Goal: Task Accomplishment & Management: Manage account settings

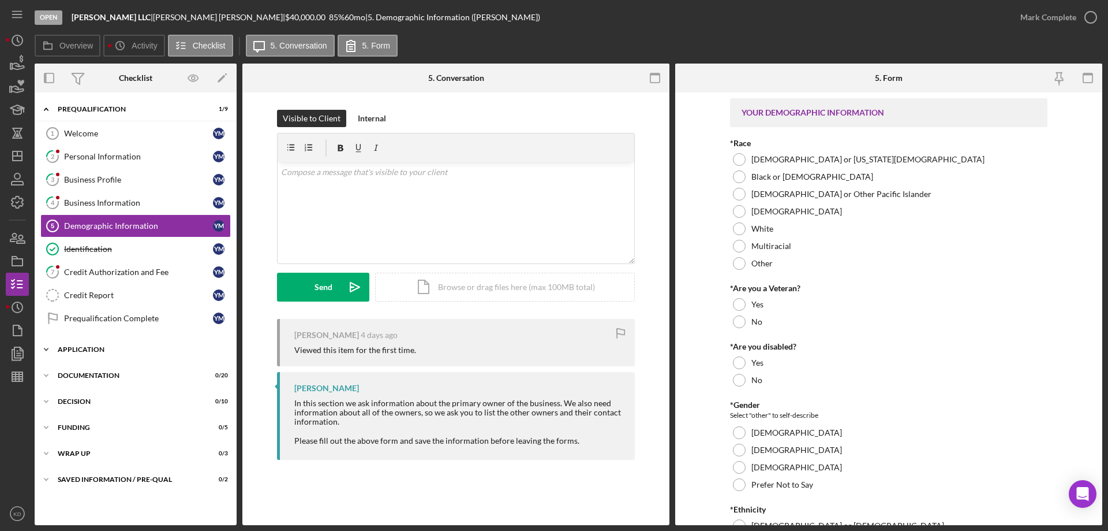
click at [44, 110] on polyline at bounding box center [45, 109] width 3 height 2
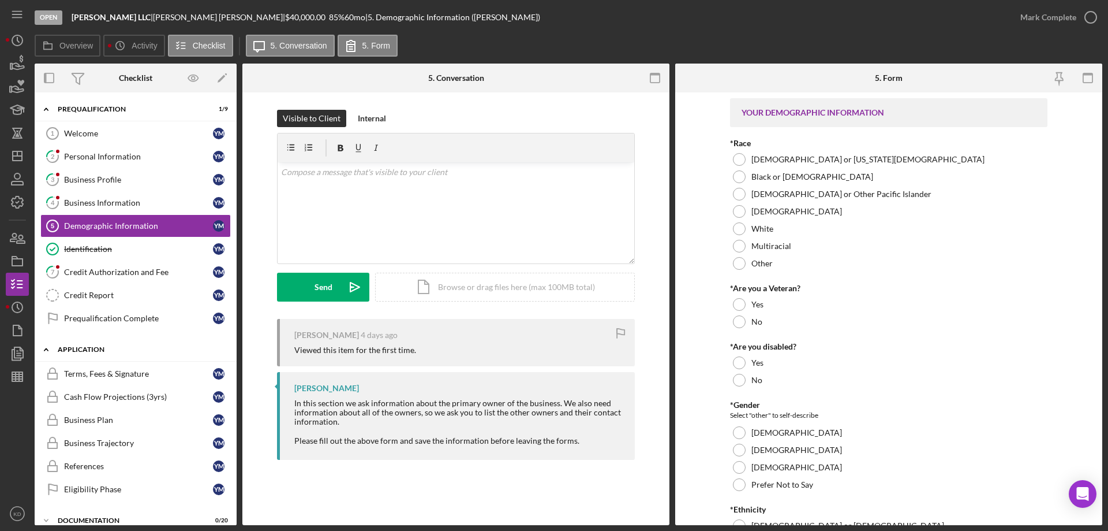
click at [44, 349] on icon "Icon/Expander" at bounding box center [46, 349] width 23 height 23
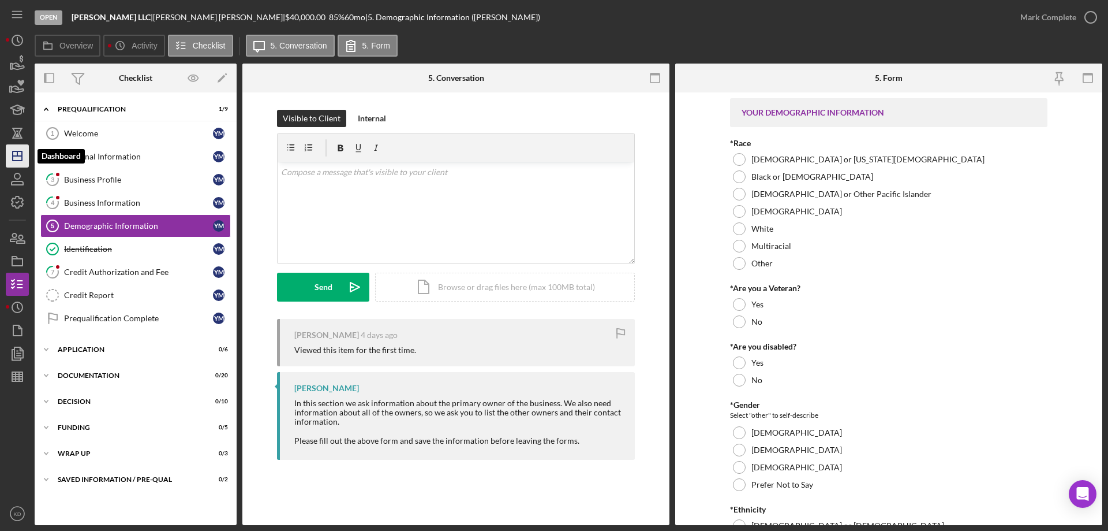
click at [14, 157] on icon "Icon/Dashboard" at bounding box center [17, 155] width 29 height 29
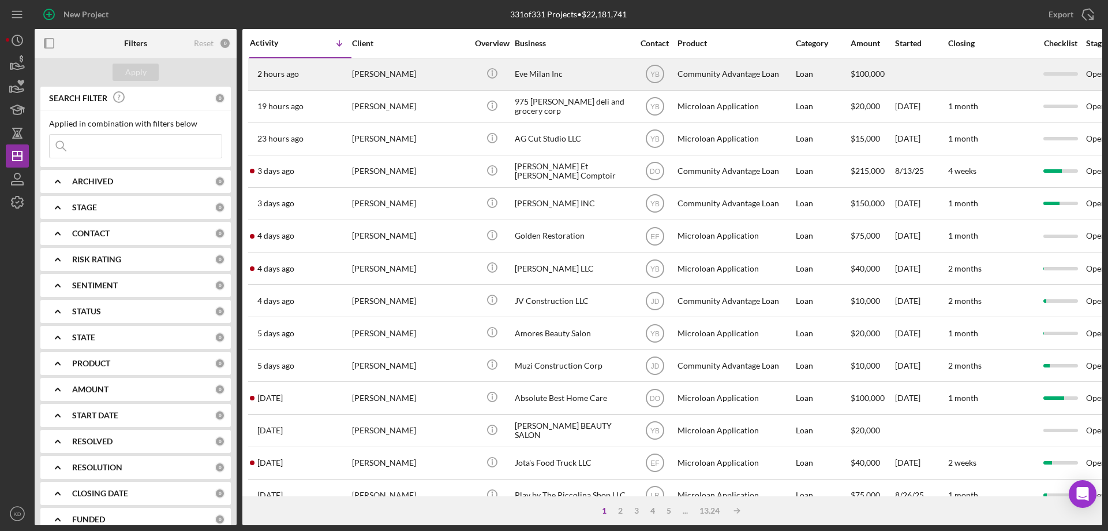
click at [551, 73] on div "Eve Milan Inc" at bounding box center [572, 74] width 115 height 31
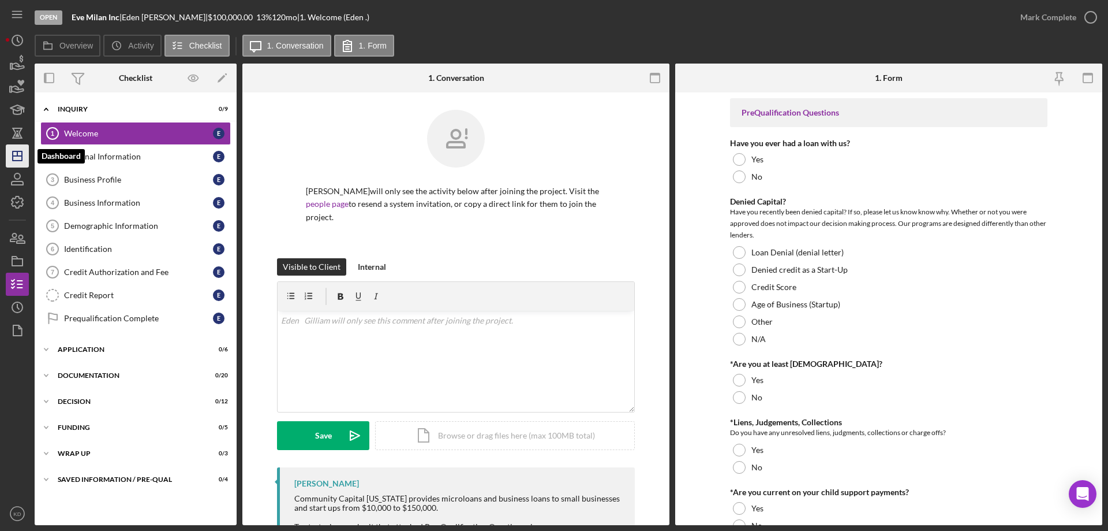
click at [13, 152] on polygon "button" at bounding box center [17, 155] width 9 height 9
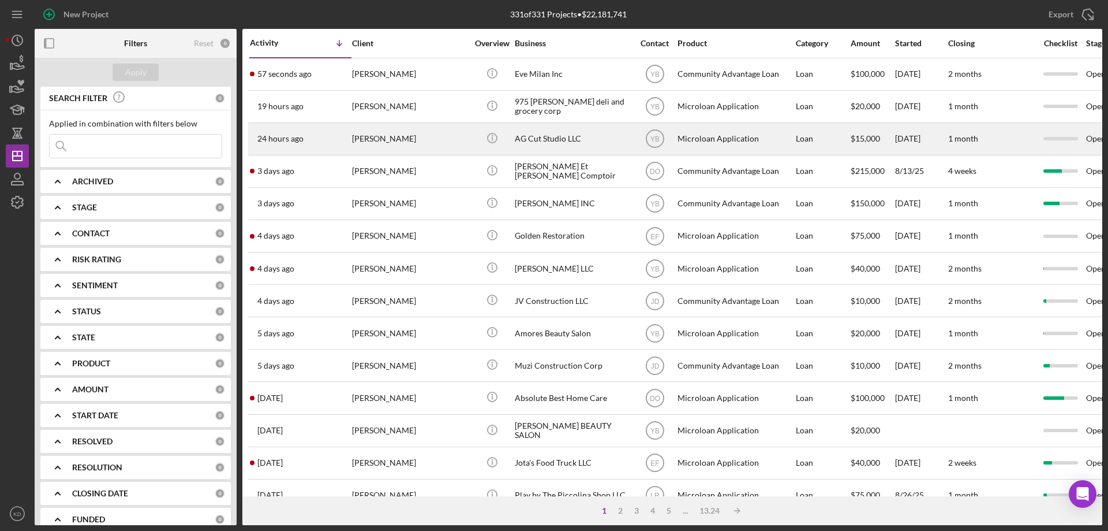
click at [556, 137] on div "AG Cut Studio LLC" at bounding box center [572, 139] width 115 height 31
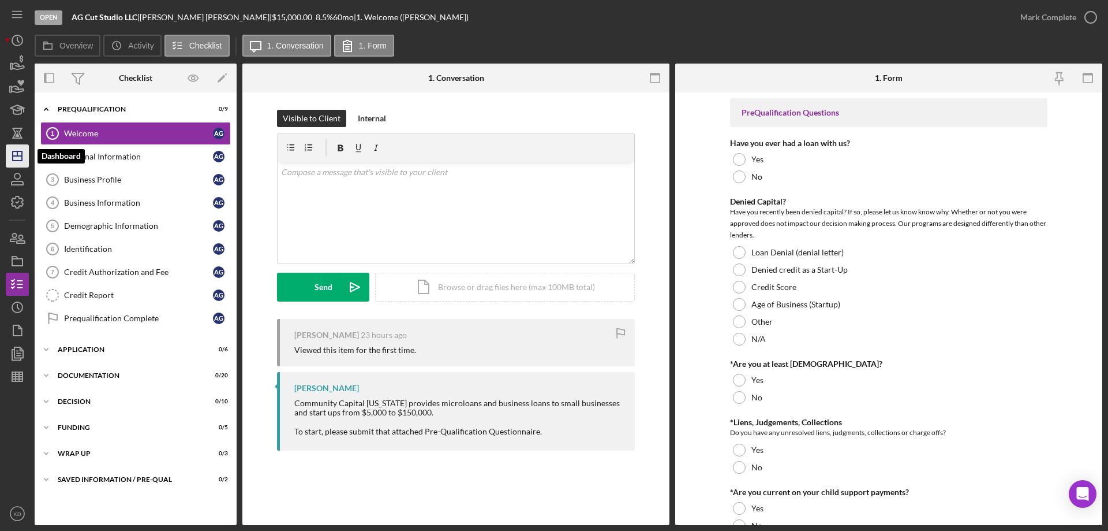
click at [18, 152] on polygon "button" at bounding box center [17, 155] width 9 height 9
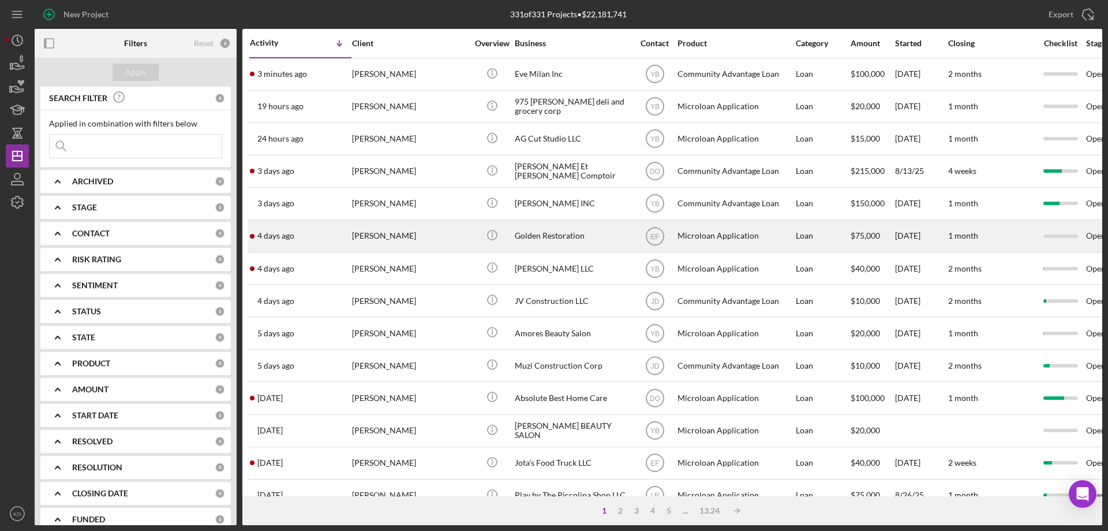
click at [557, 234] on div "Golden Restoration" at bounding box center [572, 236] width 115 height 31
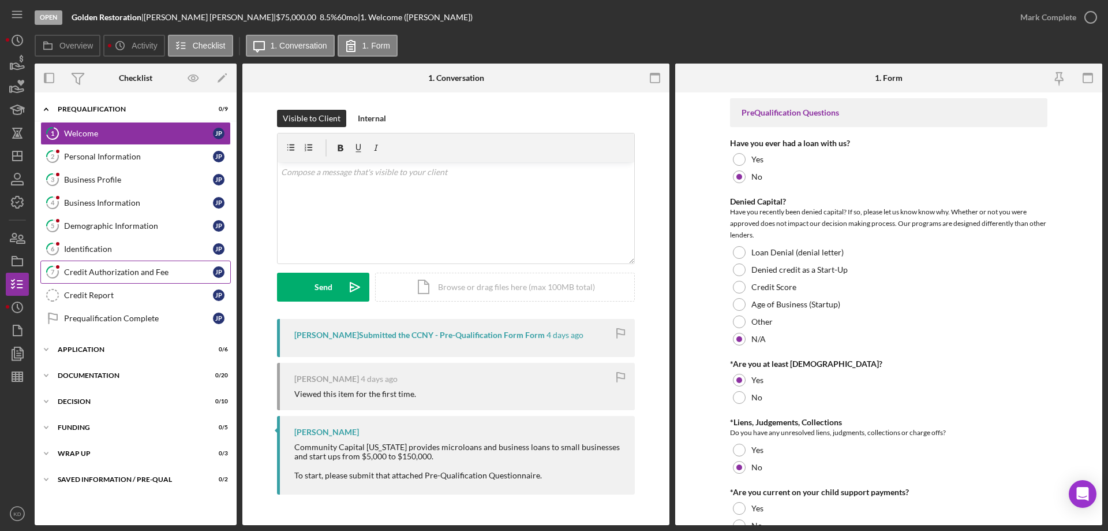
click at [111, 271] on div "Credit Authorization and Fee" at bounding box center [138, 271] width 149 height 9
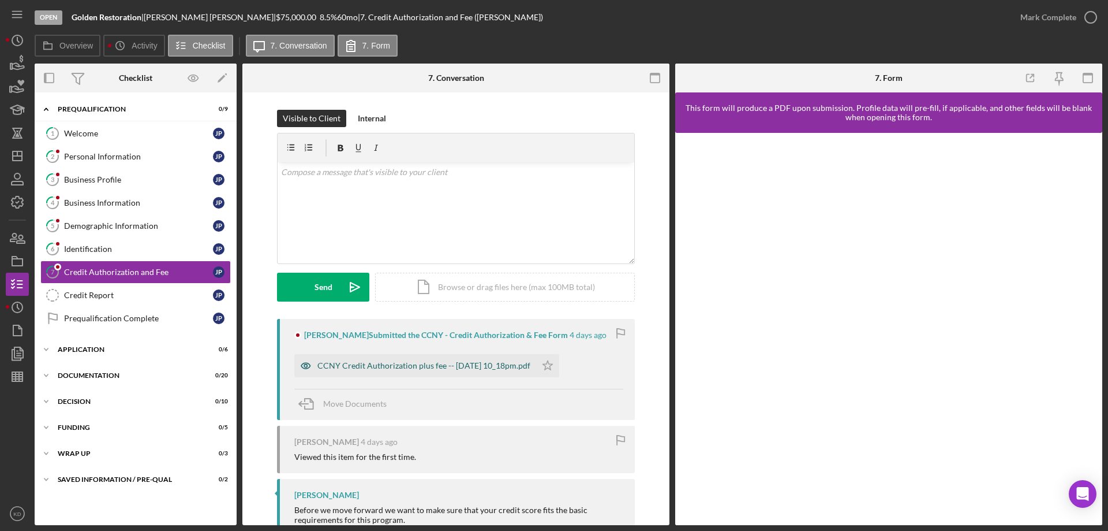
click at [395, 364] on div "CCNY Credit Authorization plus fee -- [DATE] 10_18pm.pdf" at bounding box center [423, 365] width 213 height 9
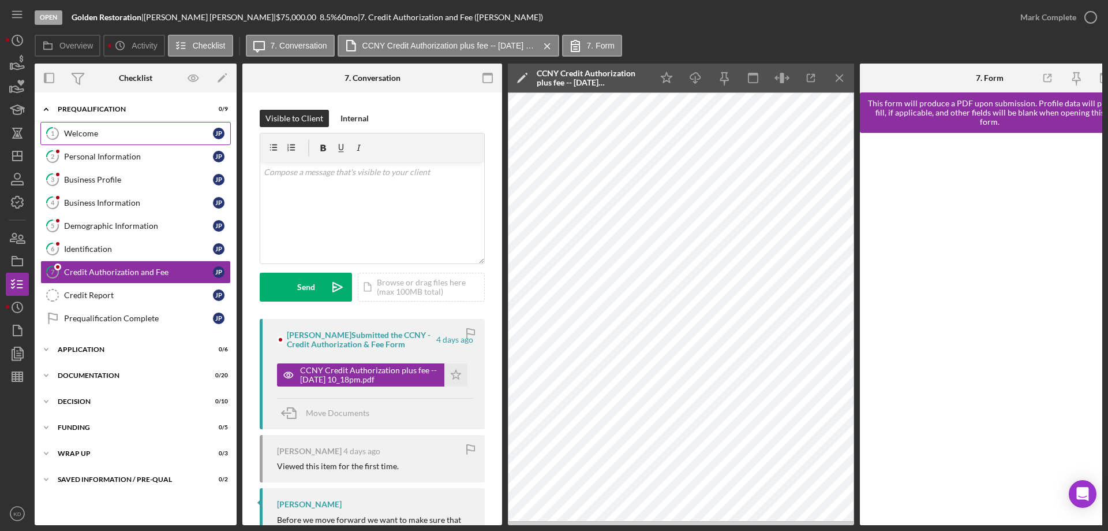
click at [76, 133] on div "Welcome" at bounding box center [138, 133] width 149 height 9
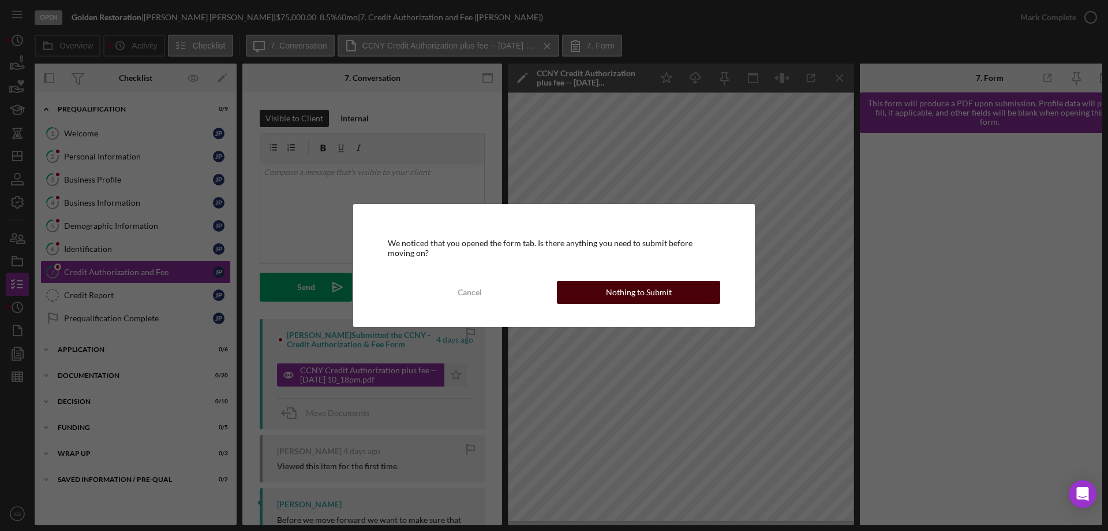
click at [675, 290] on button "Nothing to Submit" at bounding box center [638, 292] width 163 height 23
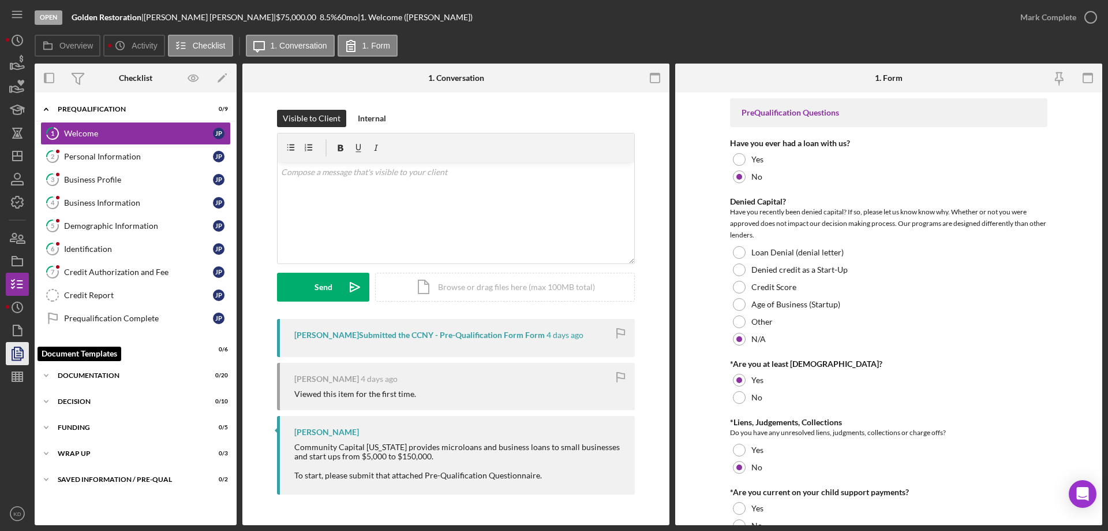
click at [12, 354] on polyline "button" at bounding box center [16, 354] width 9 height 10
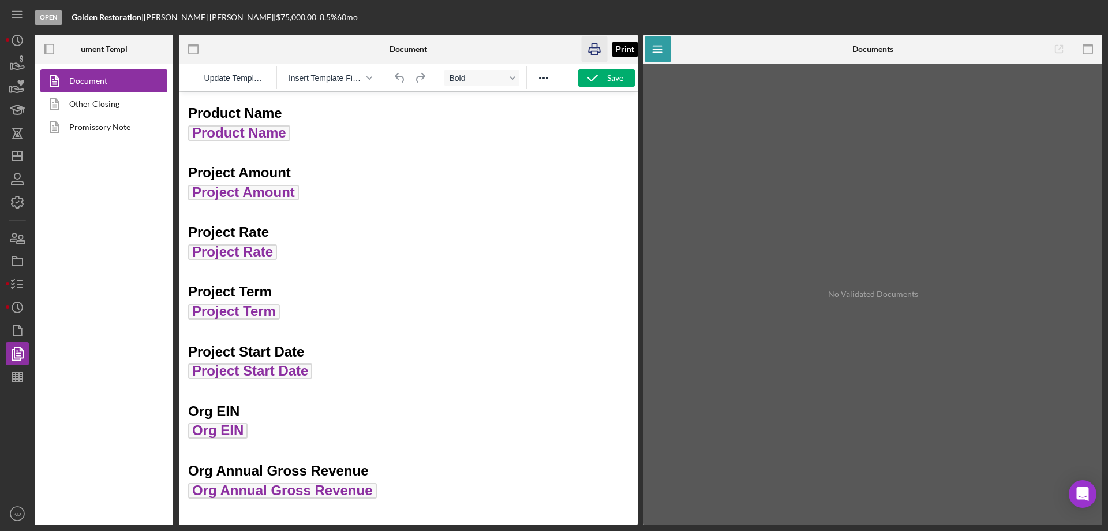
click at [597, 51] on rect "button" at bounding box center [595, 52] width 6 height 3
click at [16, 153] on icon "Icon/Dashboard" at bounding box center [17, 155] width 29 height 29
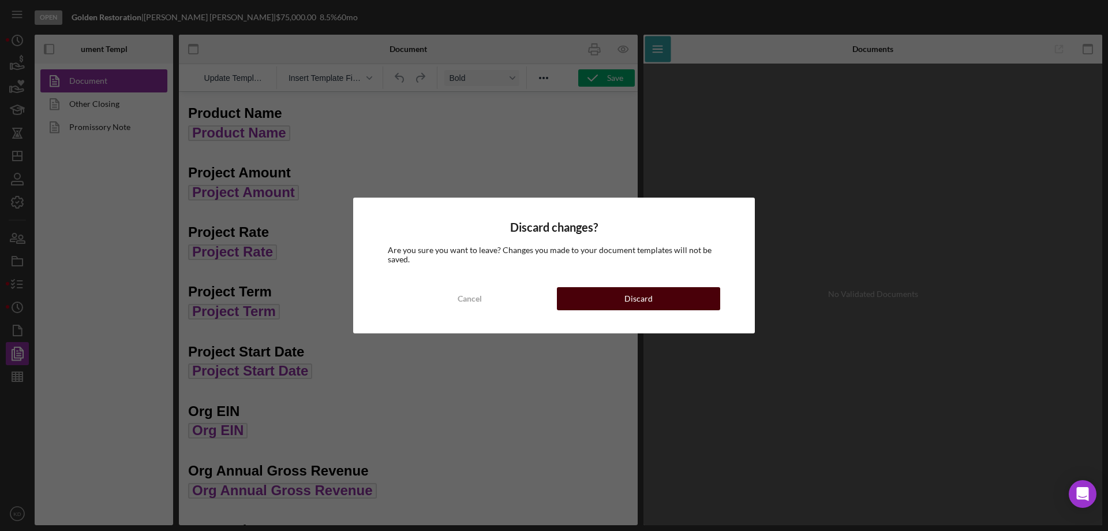
click at [642, 306] on div "Discard" at bounding box center [639, 298] width 28 height 23
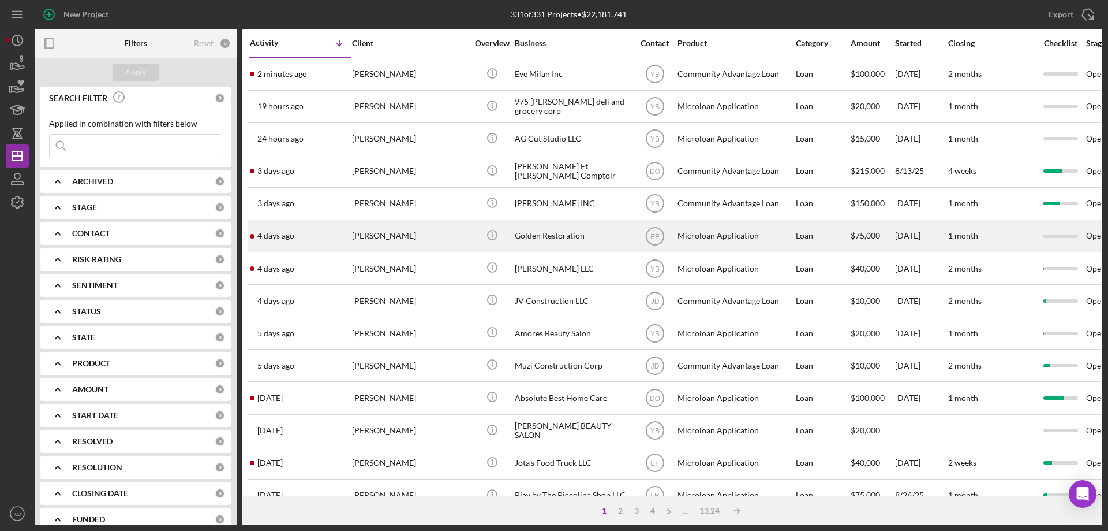
click at [551, 233] on div "Golden Restoration" at bounding box center [572, 236] width 115 height 31
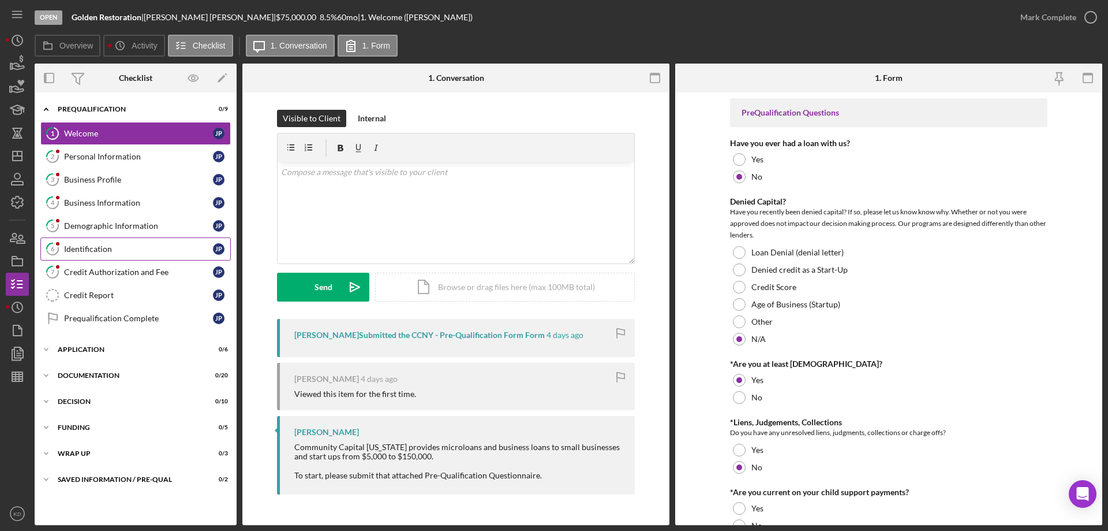
click at [103, 248] on div "Identification" at bounding box center [138, 248] width 149 height 9
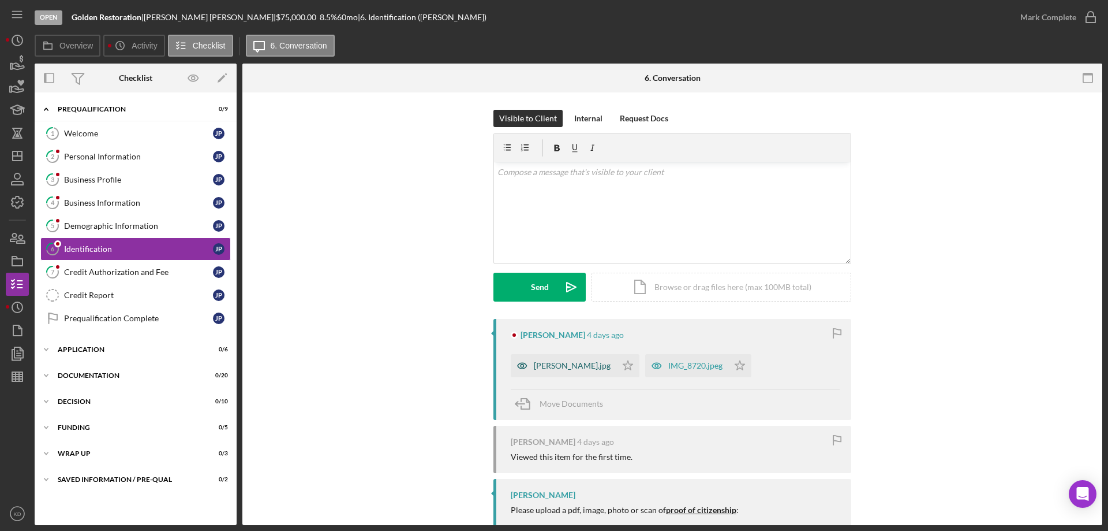
click at [574, 368] on div "[PERSON_NAME].jpg" at bounding box center [572, 365] width 77 height 9
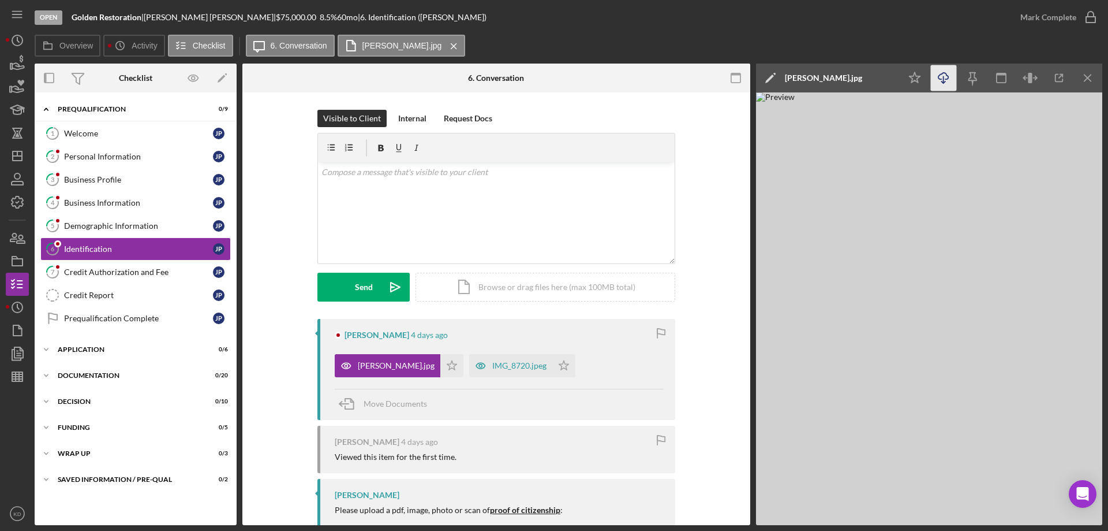
click at [946, 78] on icon "Icon/Download" at bounding box center [944, 78] width 26 height 26
click at [497, 367] on div "IMG_8720.jpeg" at bounding box center [519, 365] width 54 height 9
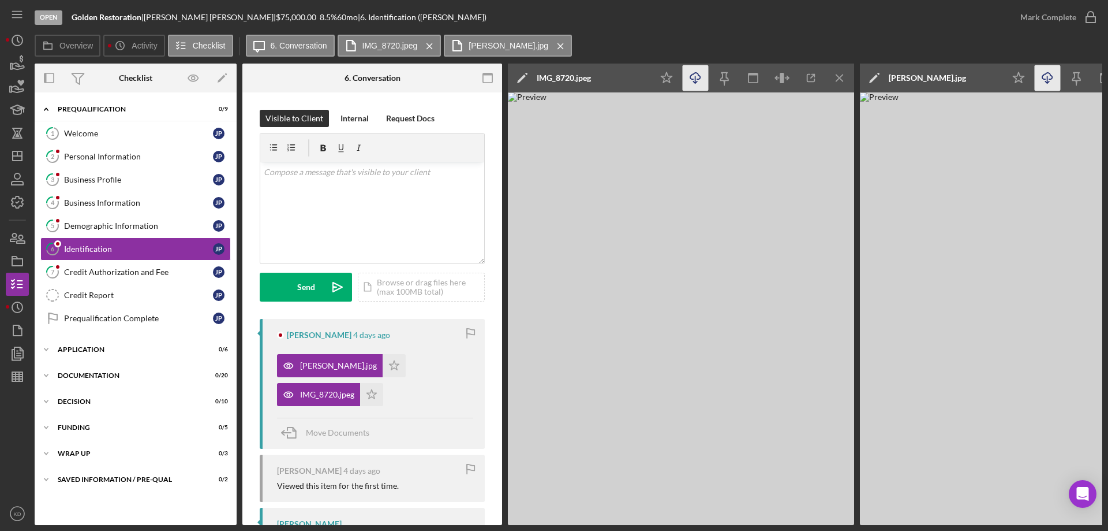
click at [698, 74] on icon "Icon/Download" at bounding box center [696, 78] width 26 height 26
click at [44, 346] on icon "Icon/Expander" at bounding box center [46, 349] width 23 height 23
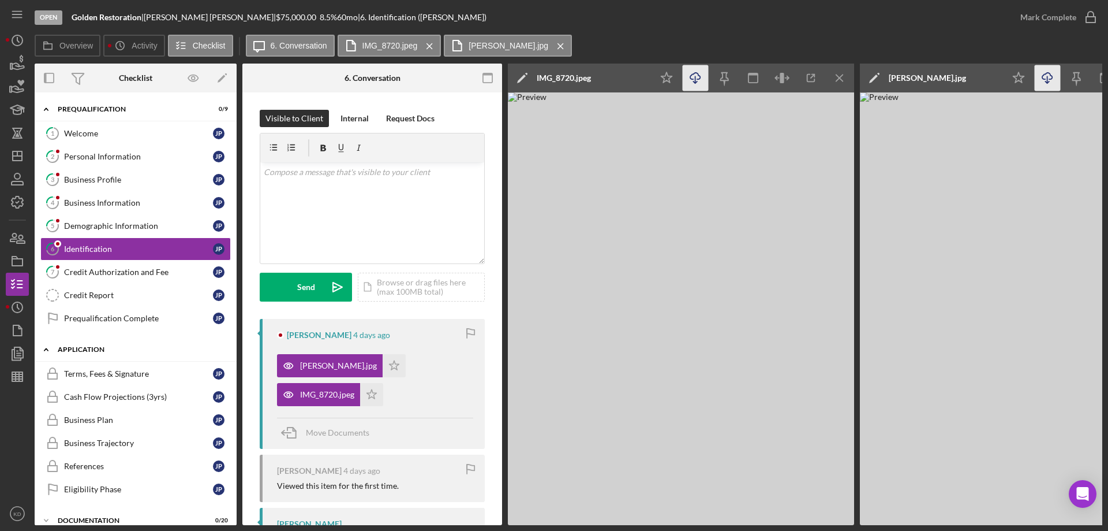
click at [44, 351] on icon "Icon/Expander" at bounding box center [46, 349] width 23 height 23
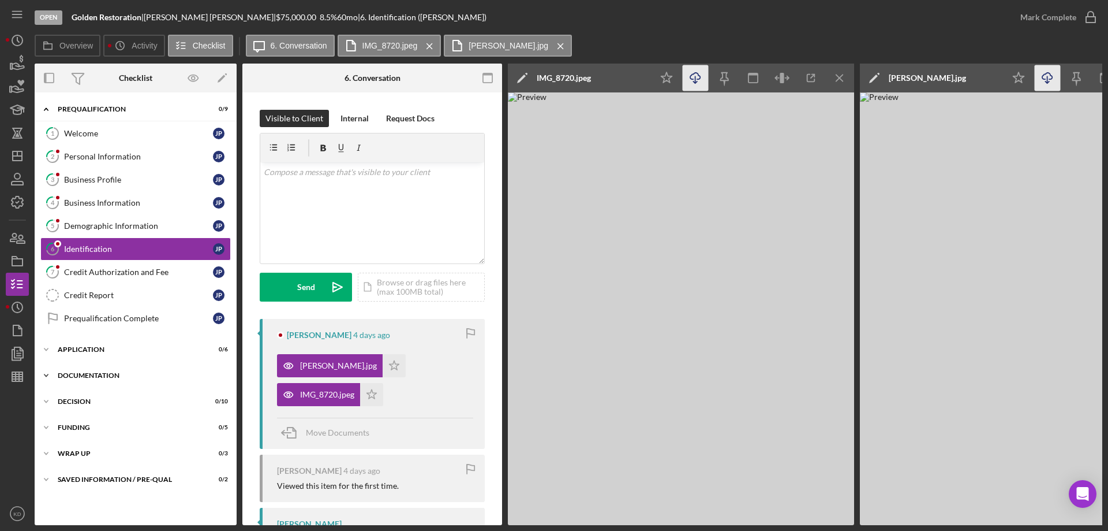
click at [44, 373] on icon "Icon/Expander" at bounding box center [46, 375] width 23 height 23
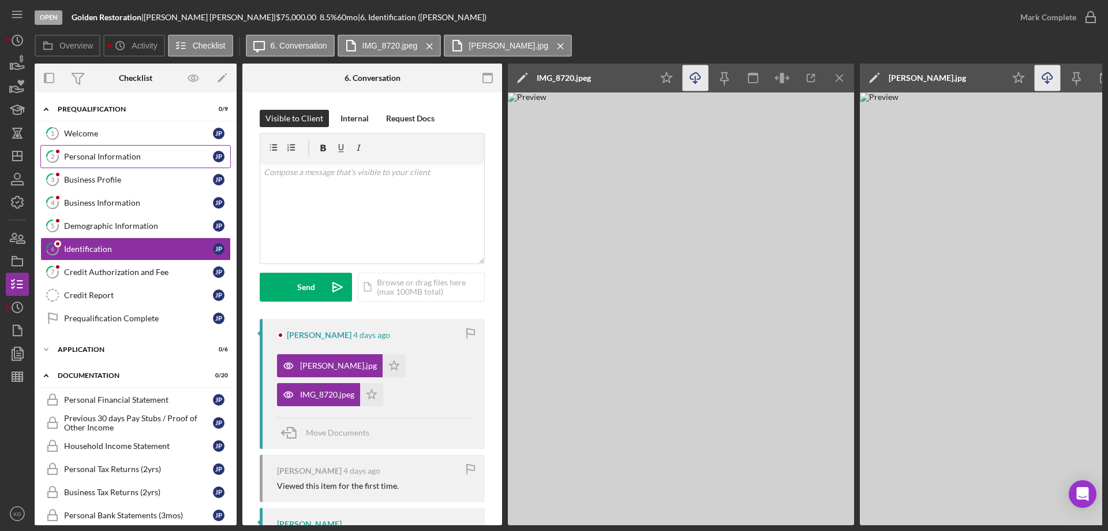
click at [79, 158] on div "Personal Information" at bounding box center [138, 156] width 149 height 9
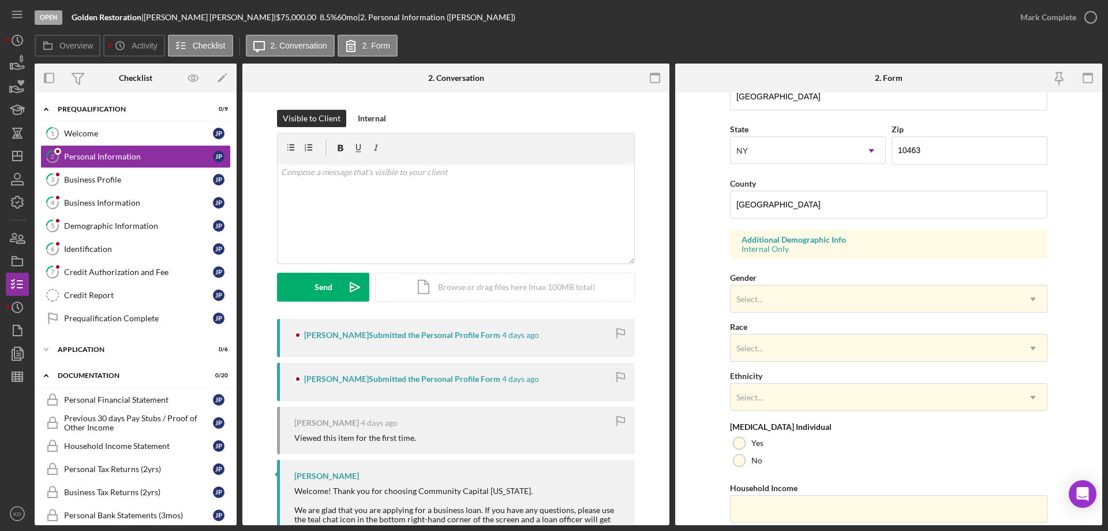
scroll to position [338, 0]
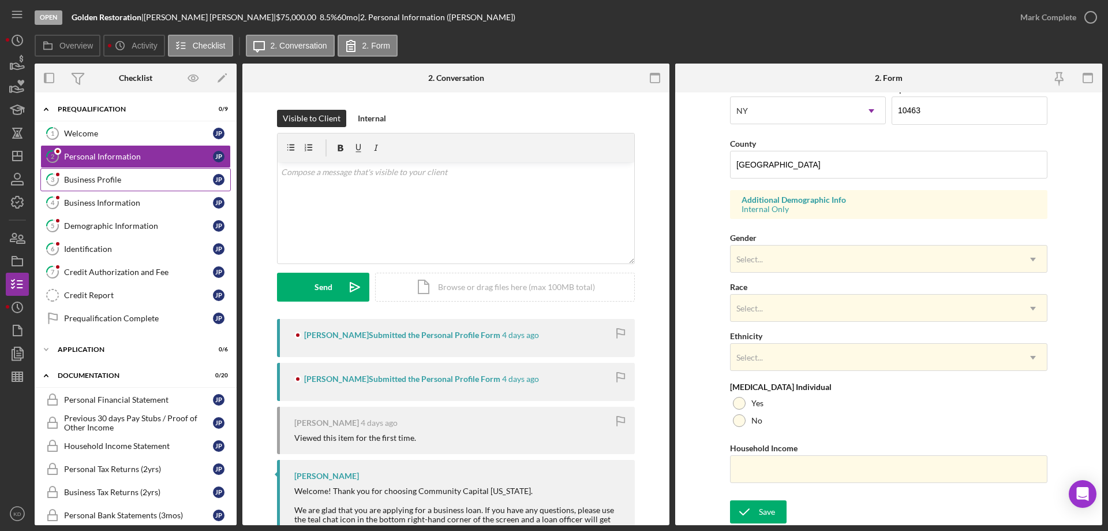
click at [132, 177] on div "Business Profile" at bounding box center [138, 179] width 149 height 9
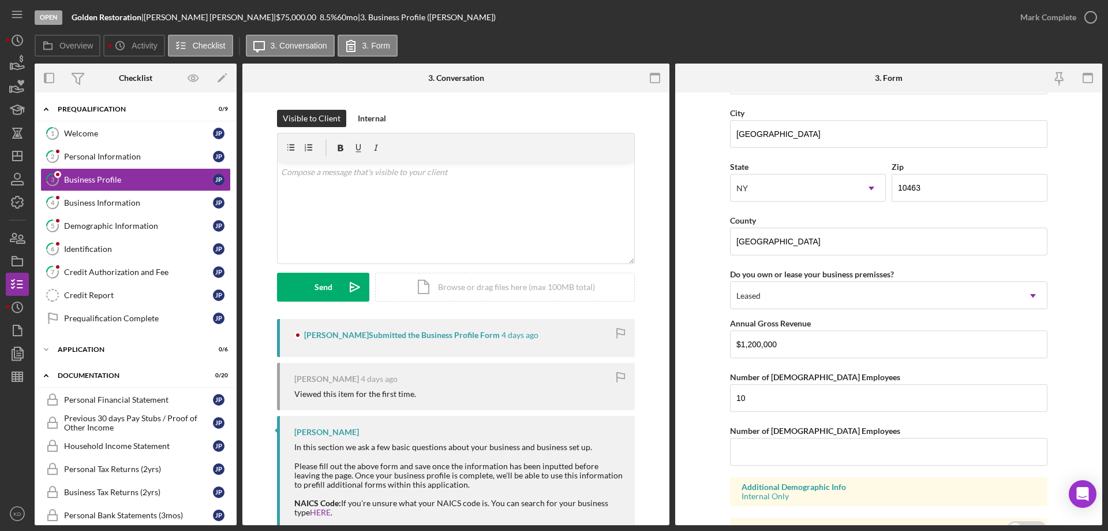
scroll to position [1064, 0]
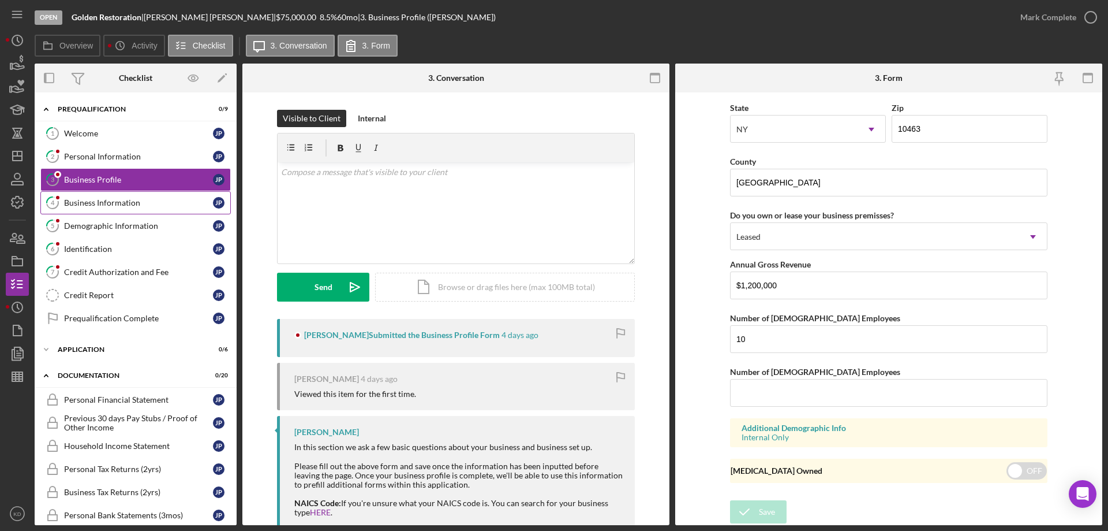
click at [121, 201] on div "Business Information" at bounding box center [138, 202] width 149 height 9
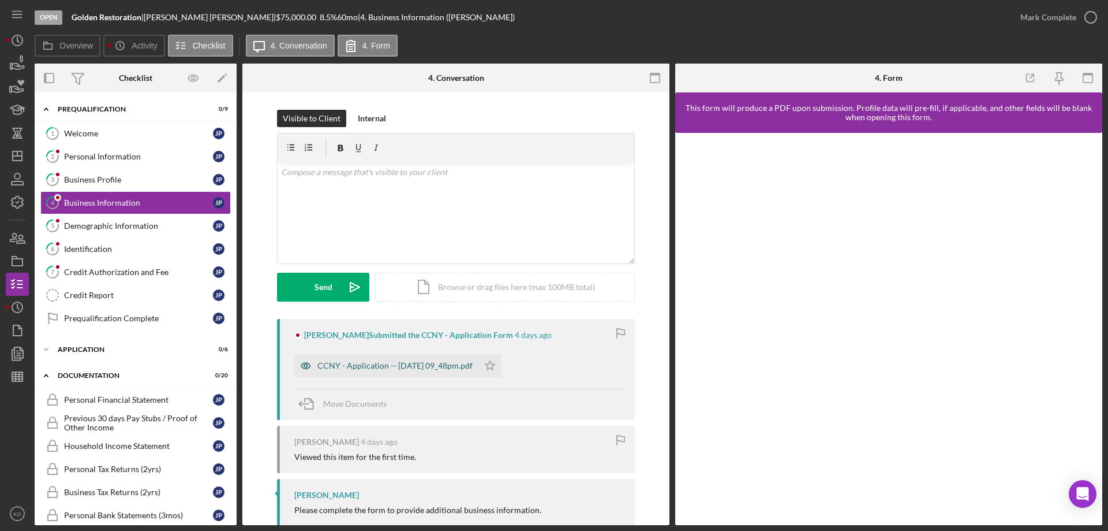
click at [423, 363] on div "CCNY - Application -- [DATE] 09_48pm.pdf" at bounding box center [394, 365] width 155 height 9
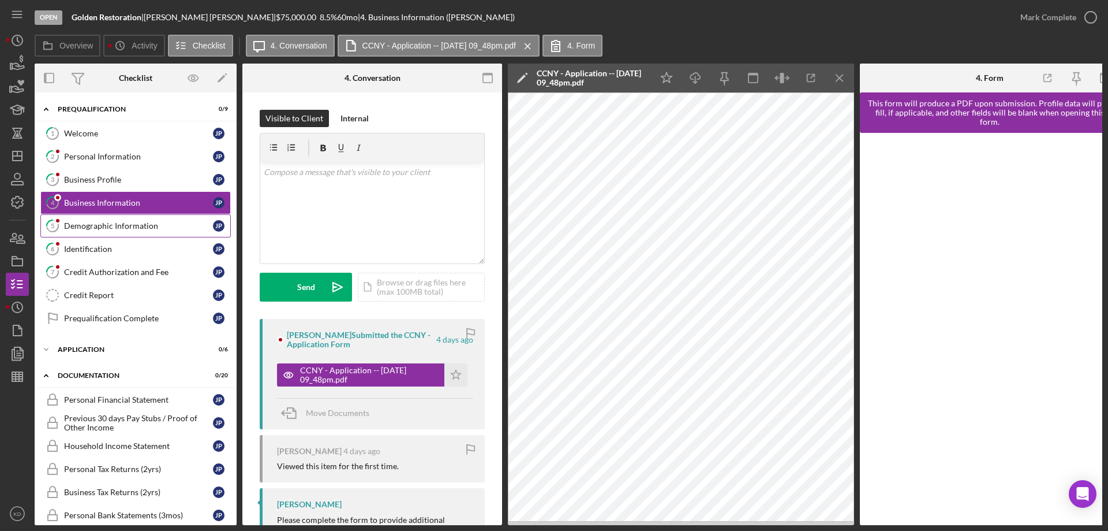
click at [132, 222] on div "Demographic Information" at bounding box center [138, 225] width 149 height 9
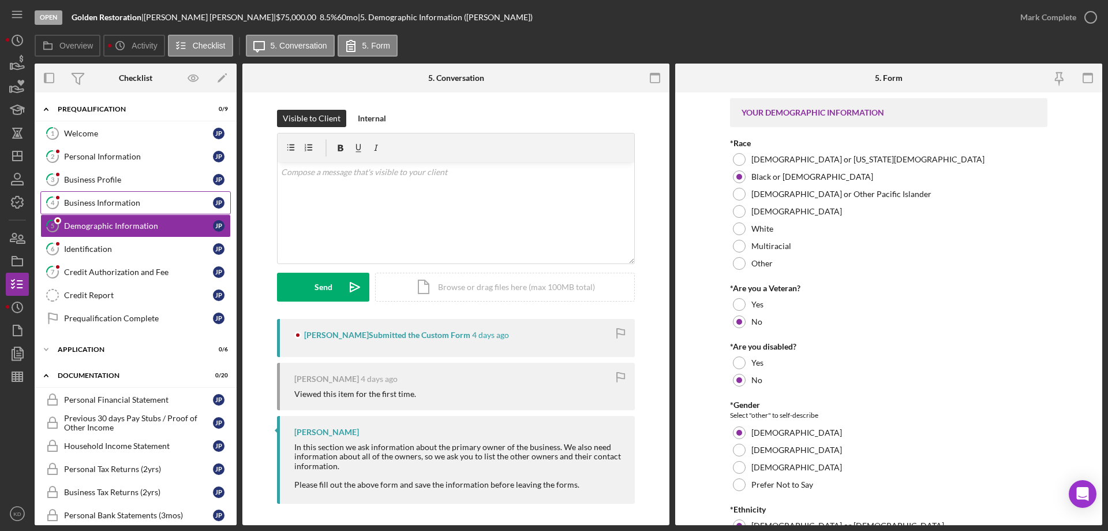
click at [85, 205] on div "Business Information" at bounding box center [138, 202] width 149 height 9
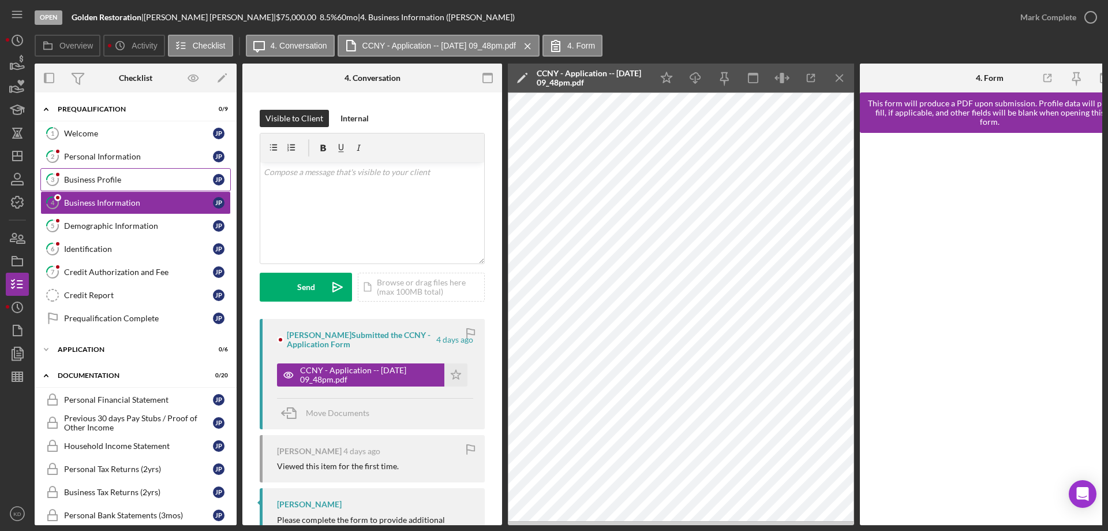
click at [78, 178] on div "Business Profile" at bounding box center [138, 179] width 149 height 9
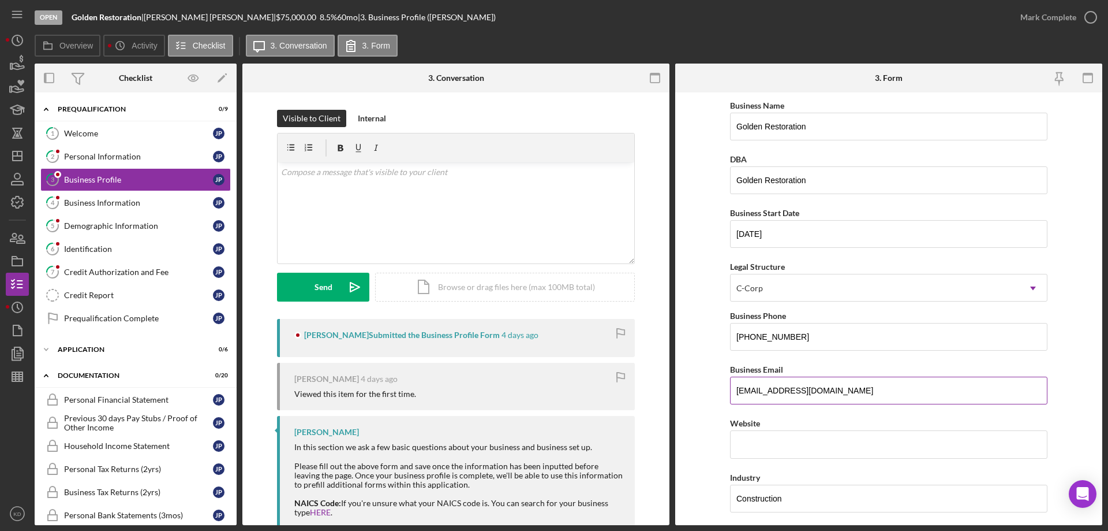
drag, startPoint x: 879, startPoint y: 394, endPoint x: 737, endPoint y: 393, distance: 141.4
click at [737, 393] on input "[EMAIL_ADDRESS][DOMAIN_NAME]" at bounding box center [888, 390] width 317 height 28
click at [883, 387] on input "[EMAIL_ADDRESS][DOMAIN_NAME]" at bounding box center [888, 390] width 317 height 28
drag, startPoint x: 857, startPoint y: 390, endPoint x: 728, endPoint y: 391, distance: 129.3
click at [728, 392] on form "Business Name Golden Restoration DBA Golden Restoration Business Start Date [DA…" at bounding box center [888, 308] width 427 height 432
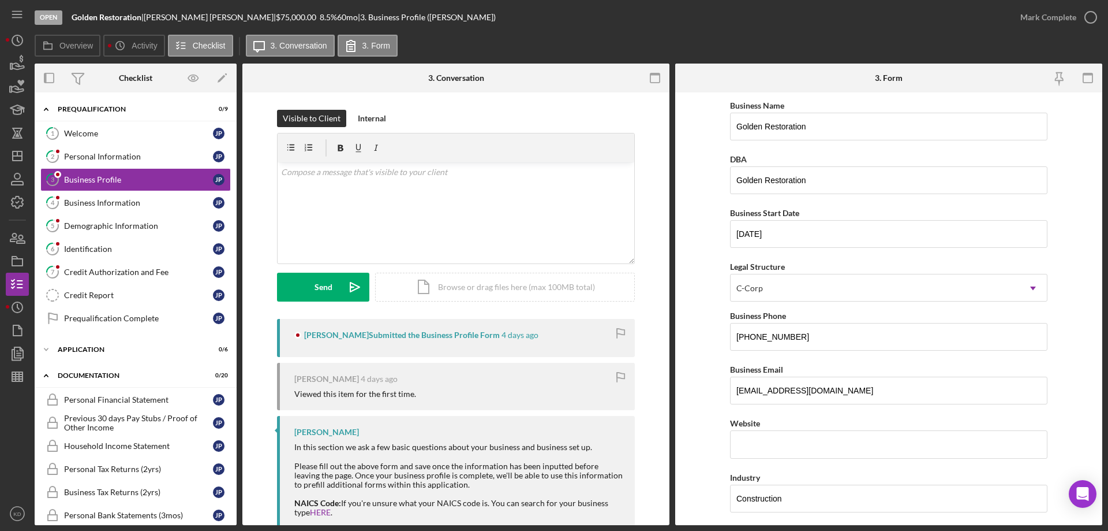
click at [1077, 174] on form "Business Name Golden Restoration DBA Golden Restoration Business Start Date [DA…" at bounding box center [888, 308] width 427 height 432
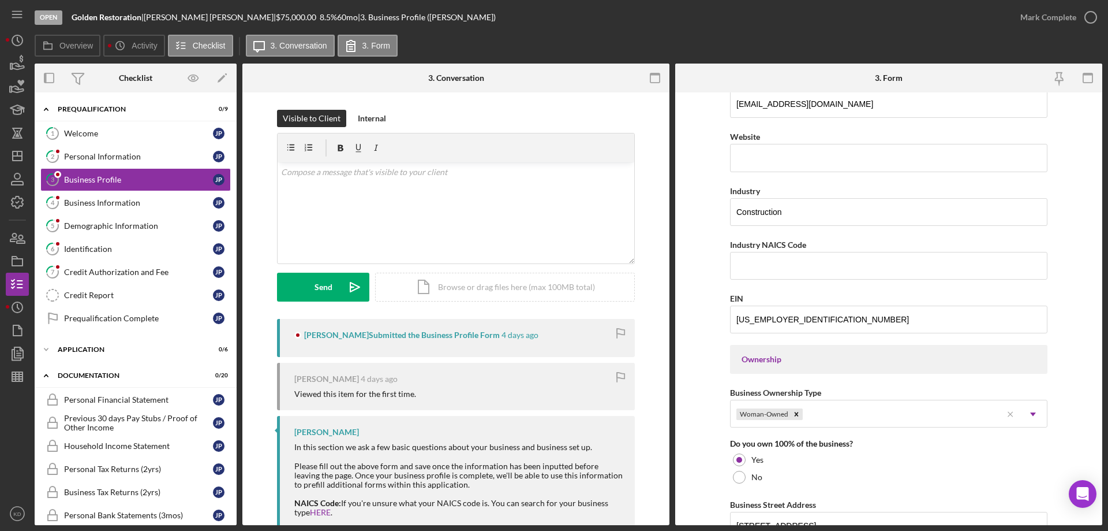
scroll to position [287, 0]
click at [105, 201] on div "Business Information" at bounding box center [138, 202] width 149 height 9
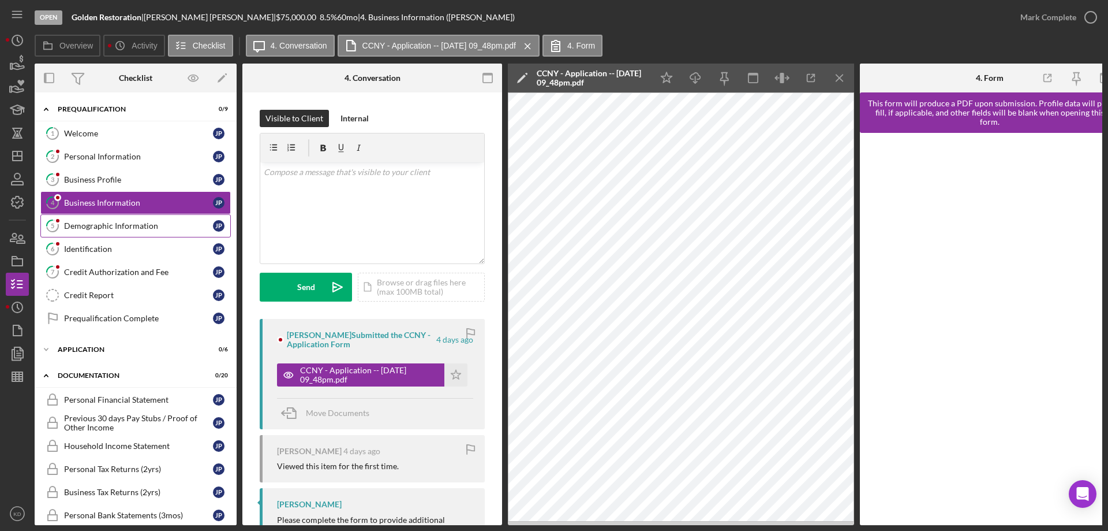
click at [94, 225] on div "Demographic Information" at bounding box center [138, 225] width 149 height 9
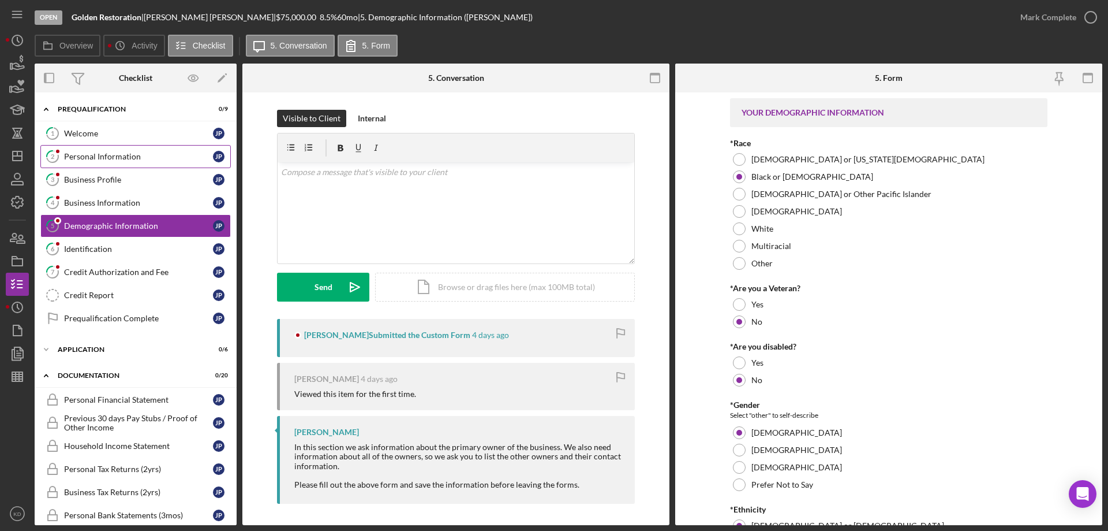
click at [95, 156] on div "Personal Information" at bounding box center [138, 156] width 149 height 9
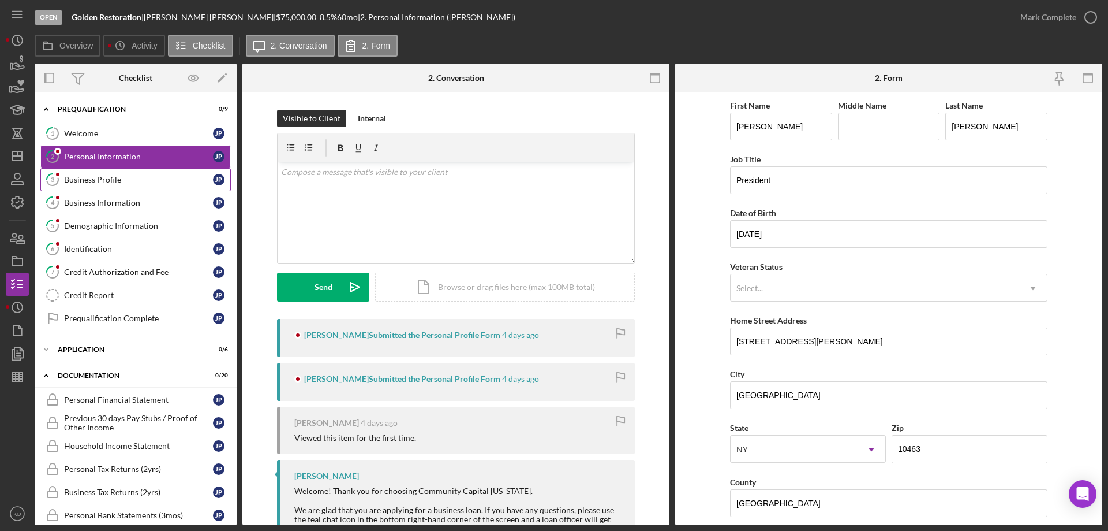
click at [98, 182] on div "Business Profile" at bounding box center [138, 179] width 149 height 9
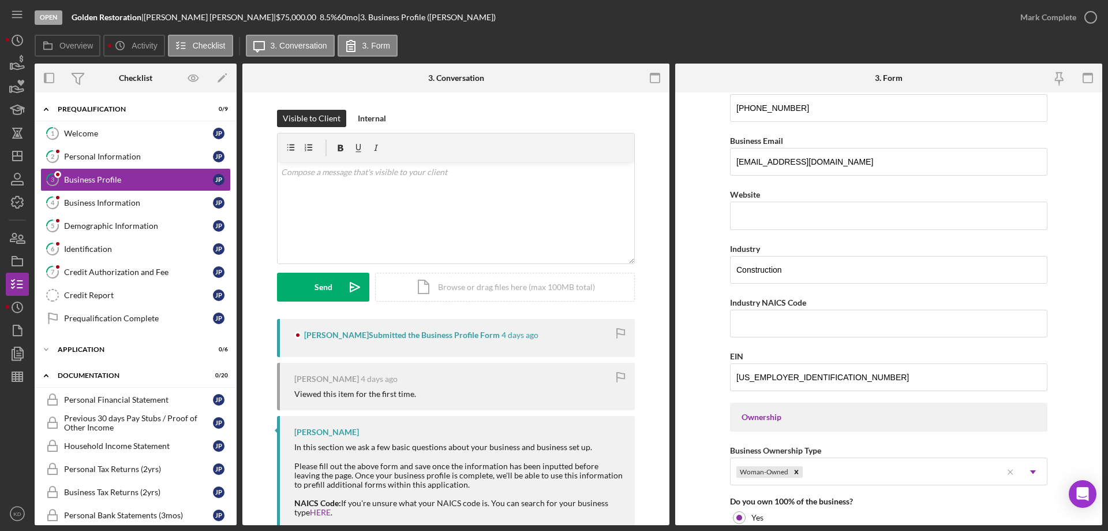
scroll to position [230, 0]
click at [89, 209] on link "4 Business Information J P" at bounding box center [135, 202] width 190 height 23
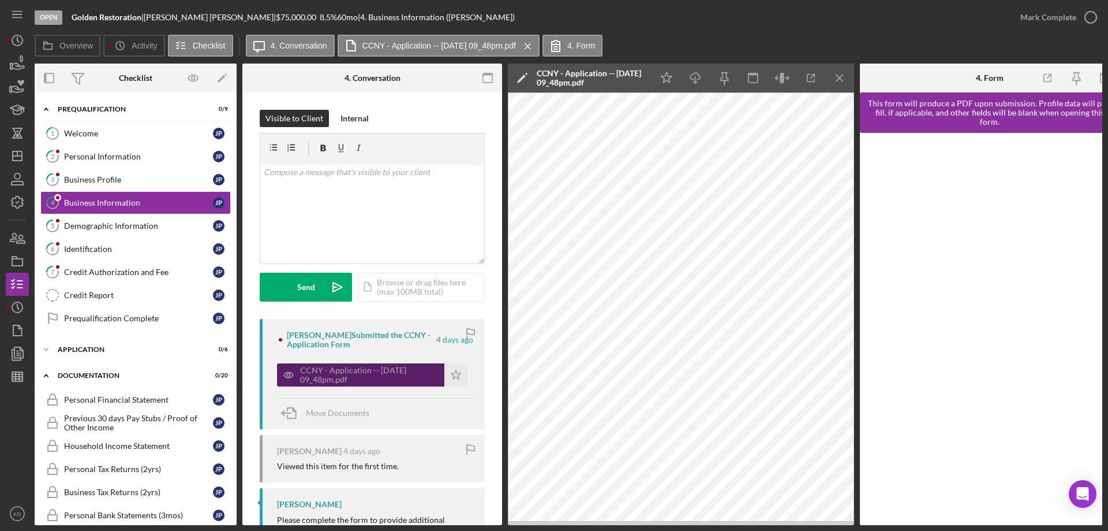
drag, startPoint x: 356, startPoint y: 369, endPoint x: 367, endPoint y: 370, distance: 11.6
click at [357, 369] on div "CCNY - Application -- [DATE] 09_48pm.pdf" at bounding box center [369, 374] width 139 height 18
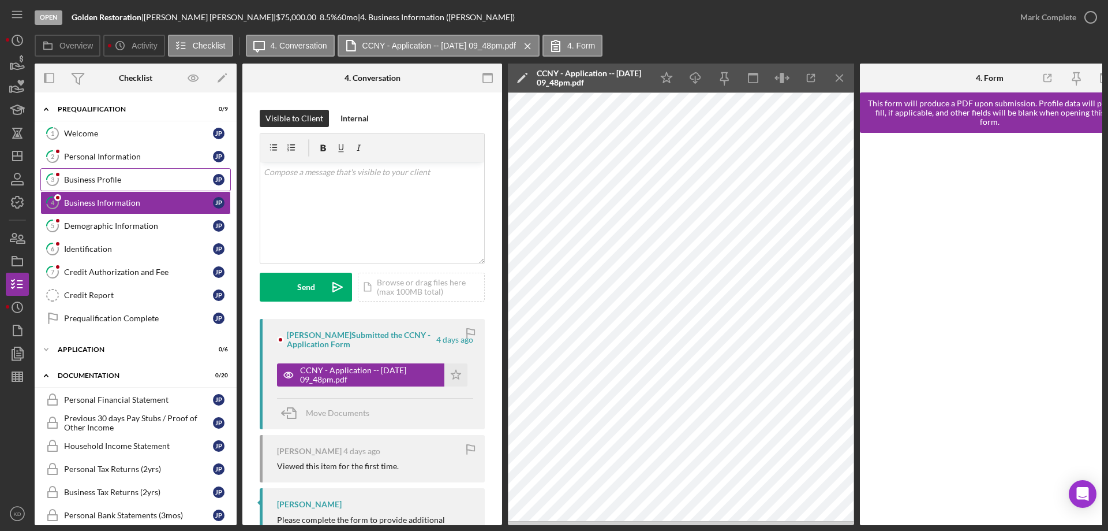
click at [105, 188] on link "3 Business Profile J P" at bounding box center [135, 179] width 190 height 23
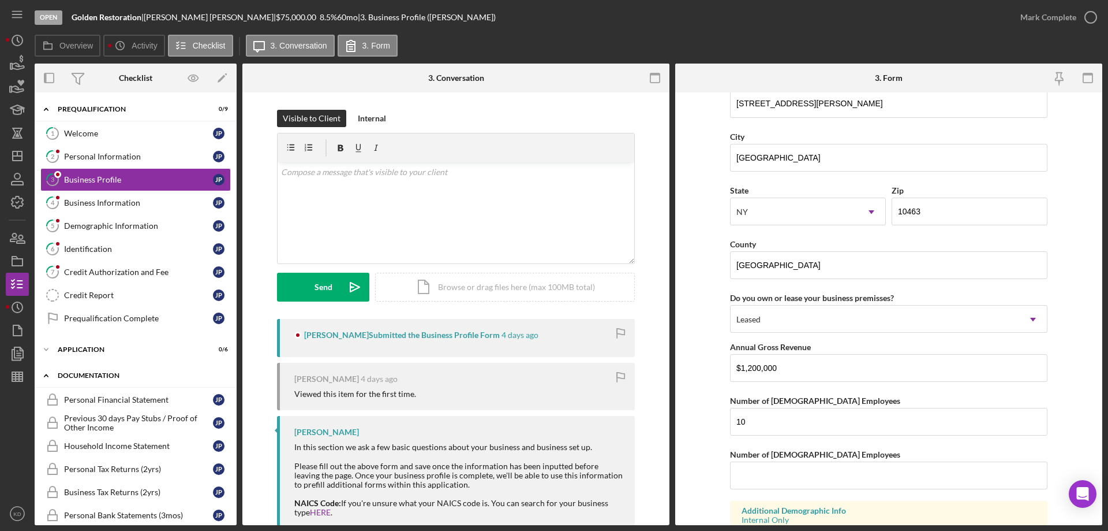
click at [44, 373] on icon "Icon/Expander" at bounding box center [46, 375] width 23 height 23
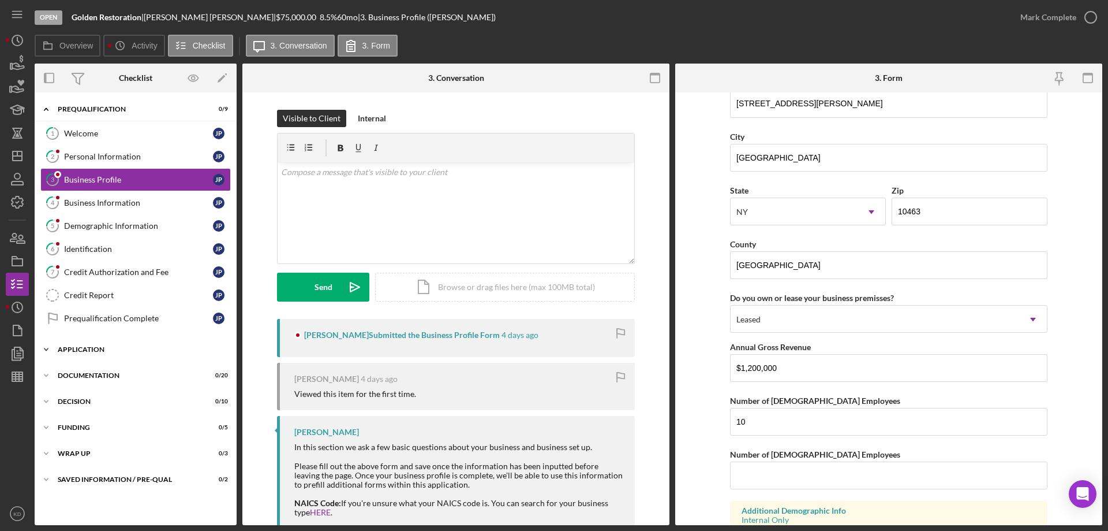
click at [44, 110] on polyline at bounding box center [45, 109] width 3 height 2
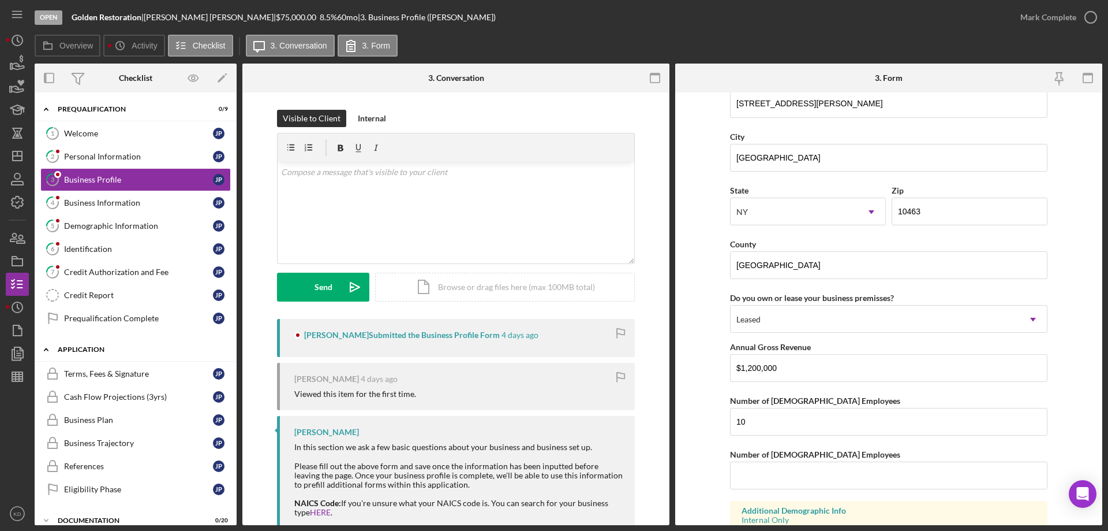
click at [44, 349] on icon "Icon/Expander" at bounding box center [46, 349] width 23 height 23
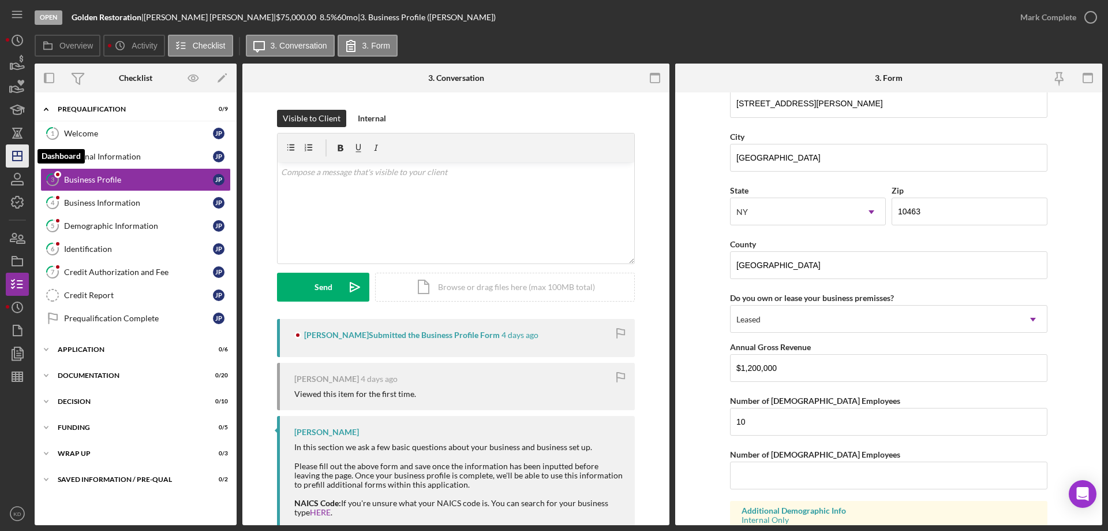
click at [17, 154] on icon "Icon/Dashboard" at bounding box center [17, 155] width 29 height 29
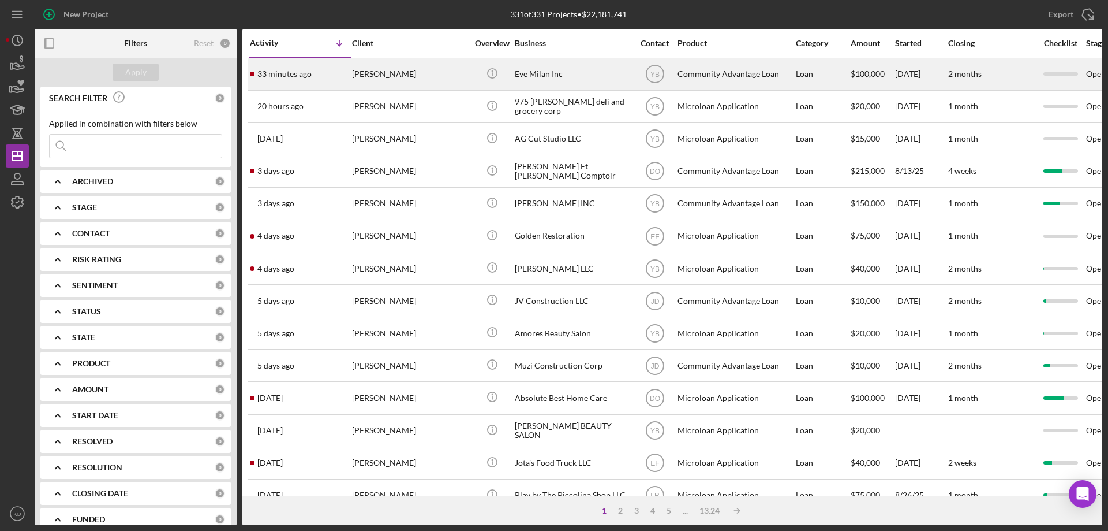
click at [537, 71] on div "Eve Milan Inc" at bounding box center [572, 74] width 115 height 31
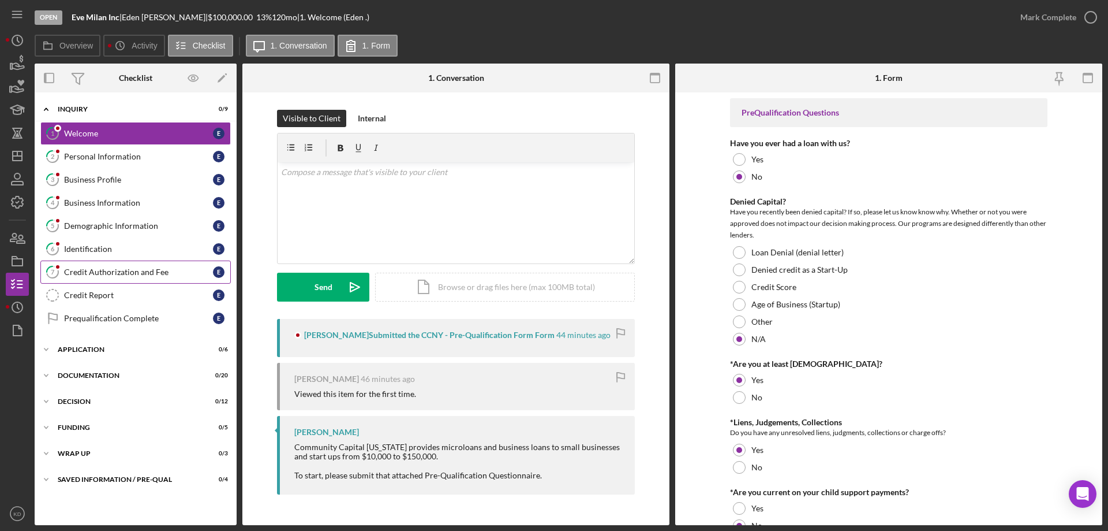
click at [106, 268] on div "Credit Authorization and Fee" at bounding box center [138, 271] width 149 height 9
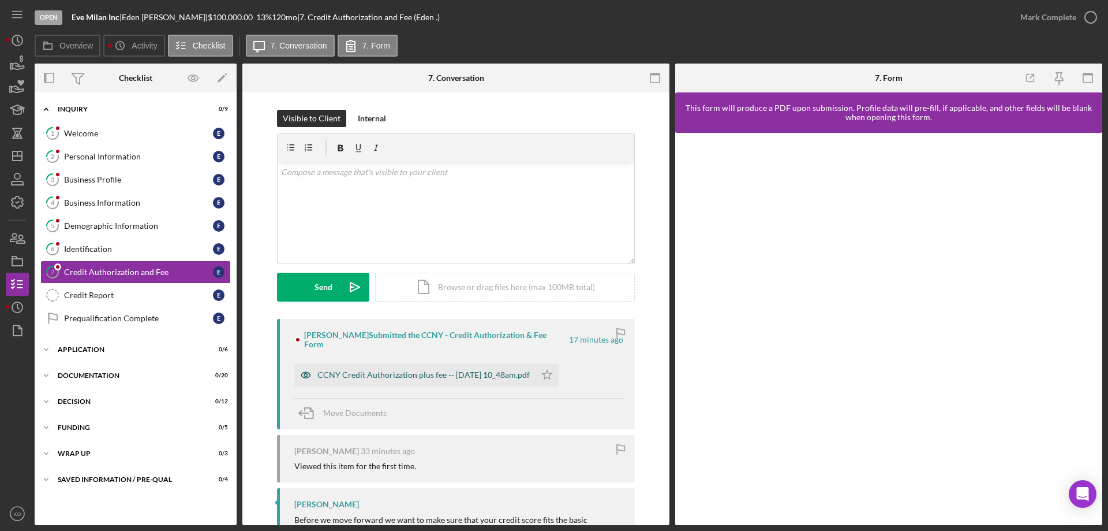
click at [484, 370] on div "CCNY Credit Authorization plus fee -- [DATE] 10_48am.pdf" at bounding box center [423, 374] width 212 height 9
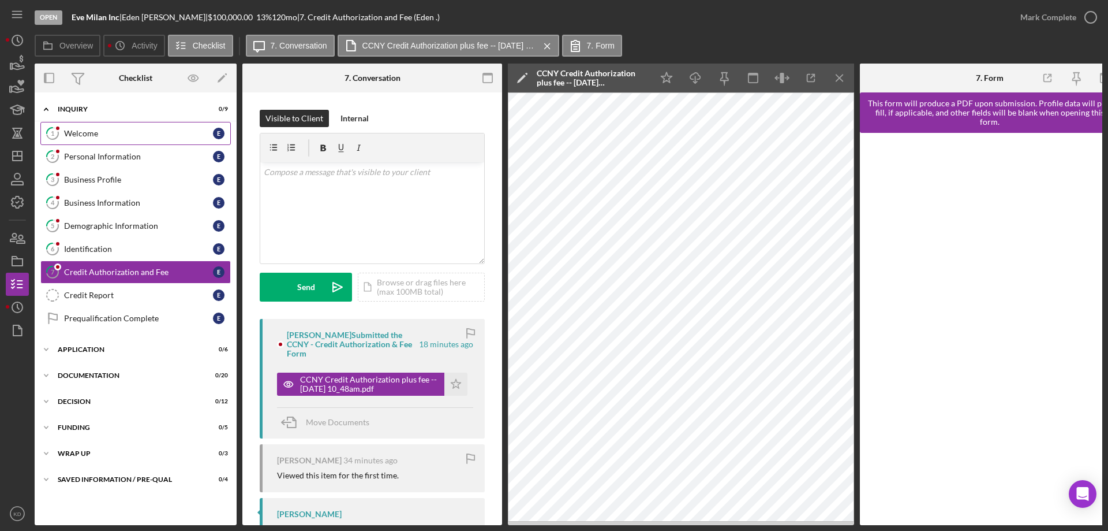
click at [77, 130] on div "Welcome" at bounding box center [138, 133] width 149 height 9
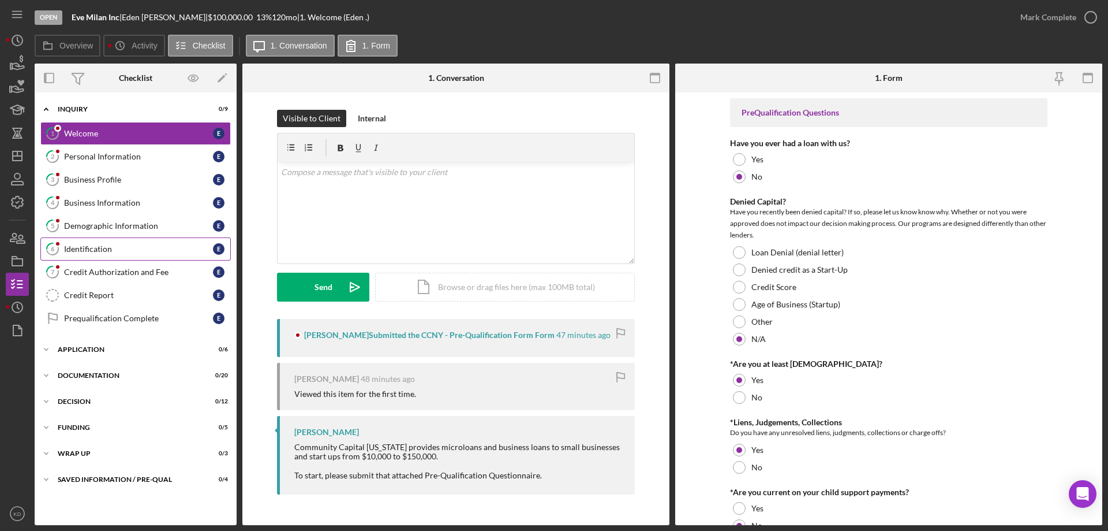
click at [88, 245] on div "Identification" at bounding box center [138, 248] width 149 height 9
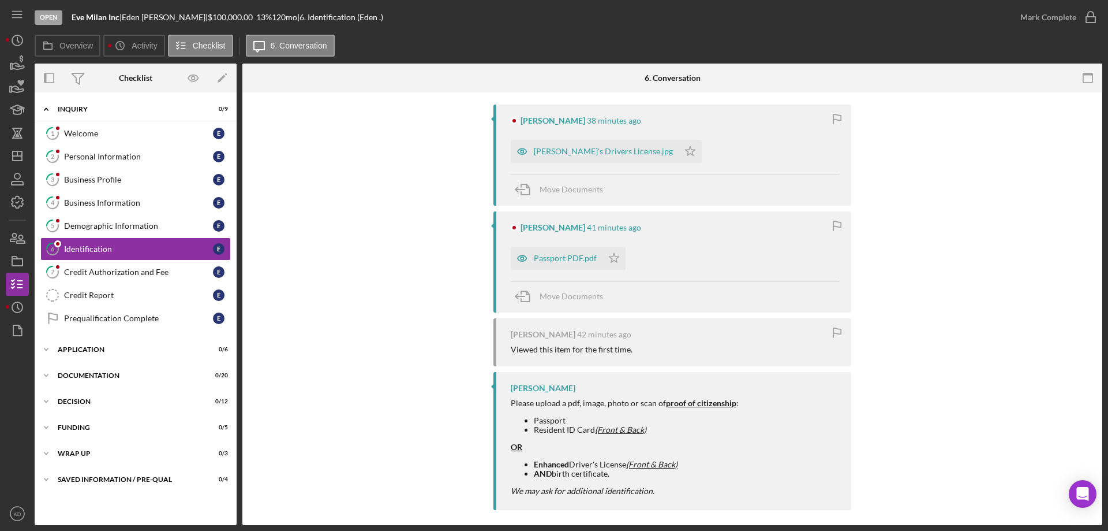
scroll to position [222, 0]
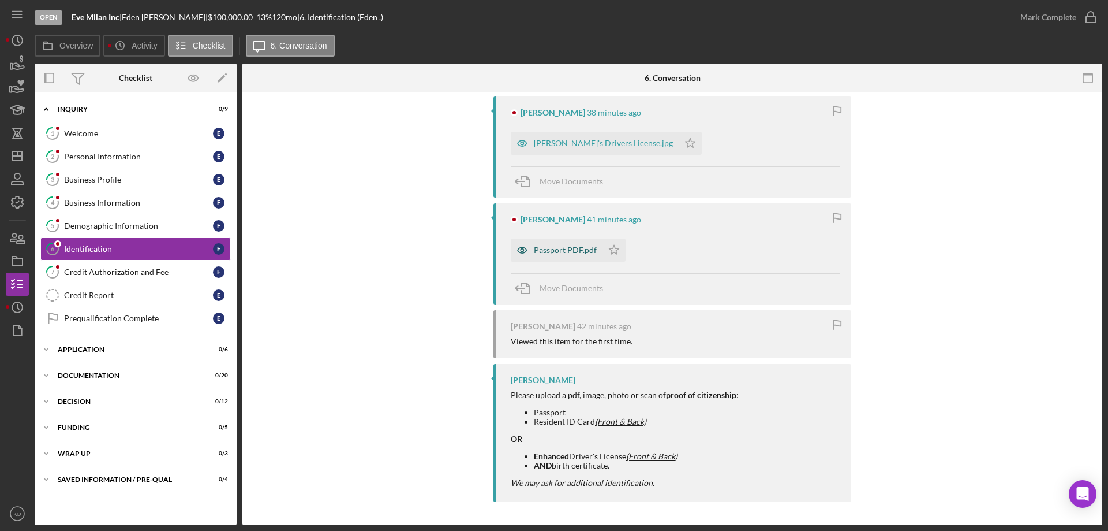
click at [573, 252] on div "Passport PDF.pdf" at bounding box center [565, 249] width 63 height 9
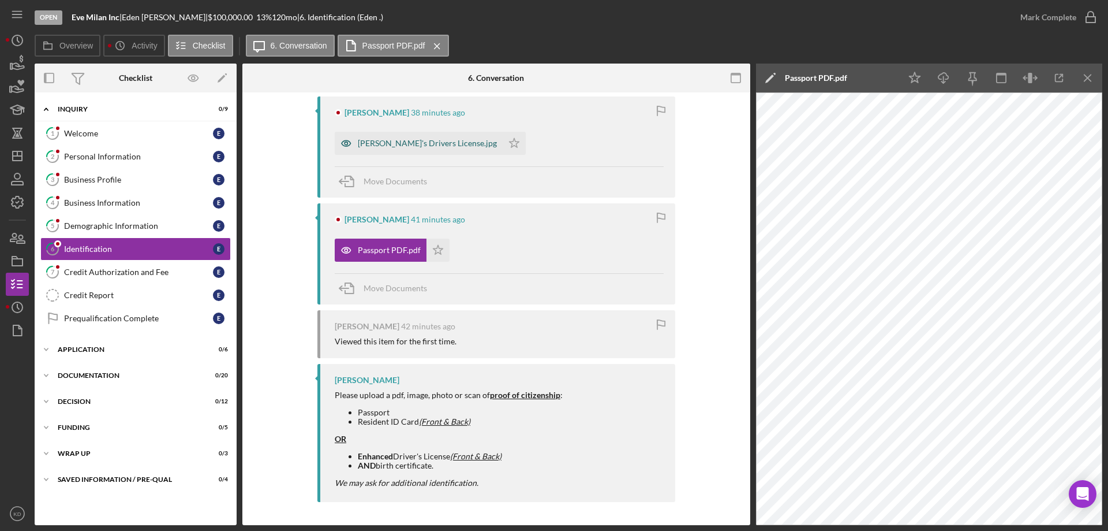
click at [402, 150] on div "[PERSON_NAME]'s Drivers License.jpg" at bounding box center [419, 143] width 168 height 23
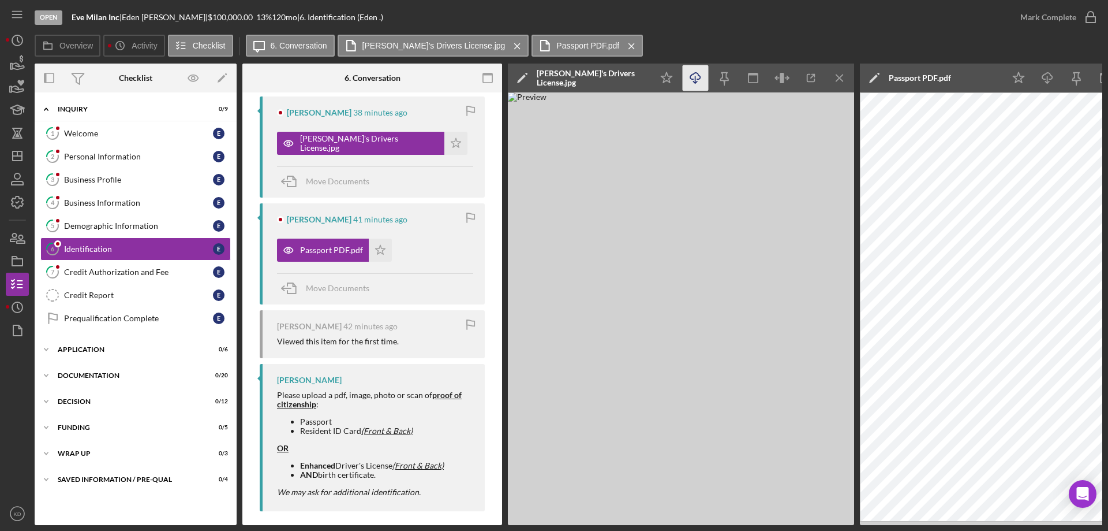
click at [694, 77] on icon "Icon/Download" at bounding box center [696, 78] width 26 height 26
click at [82, 227] on div "Demographic Information" at bounding box center [138, 225] width 149 height 9
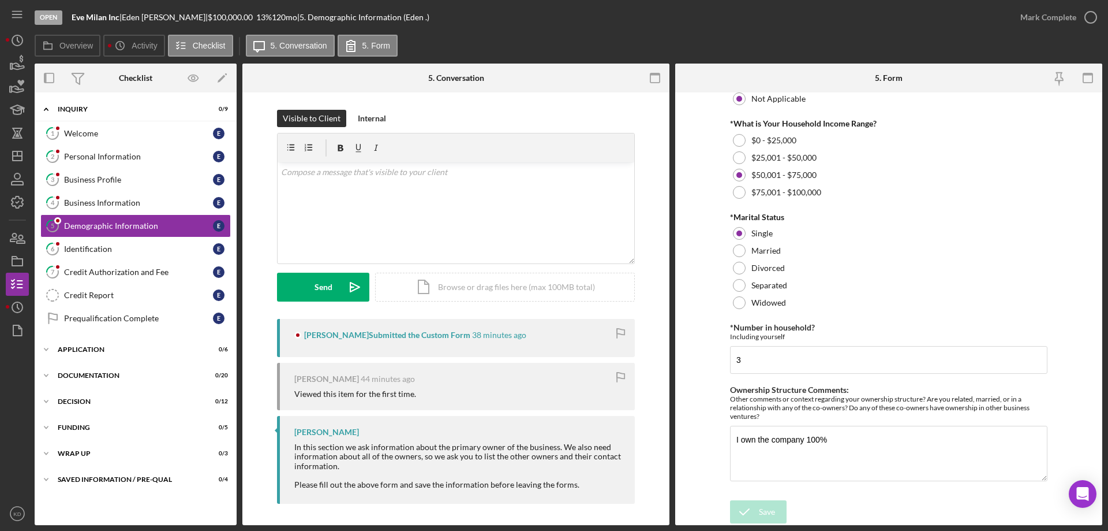
scroll to position [462, 0]
click at [88, 159] on div "Personal Information" at bounding box center [138, 156] width 149 height 9
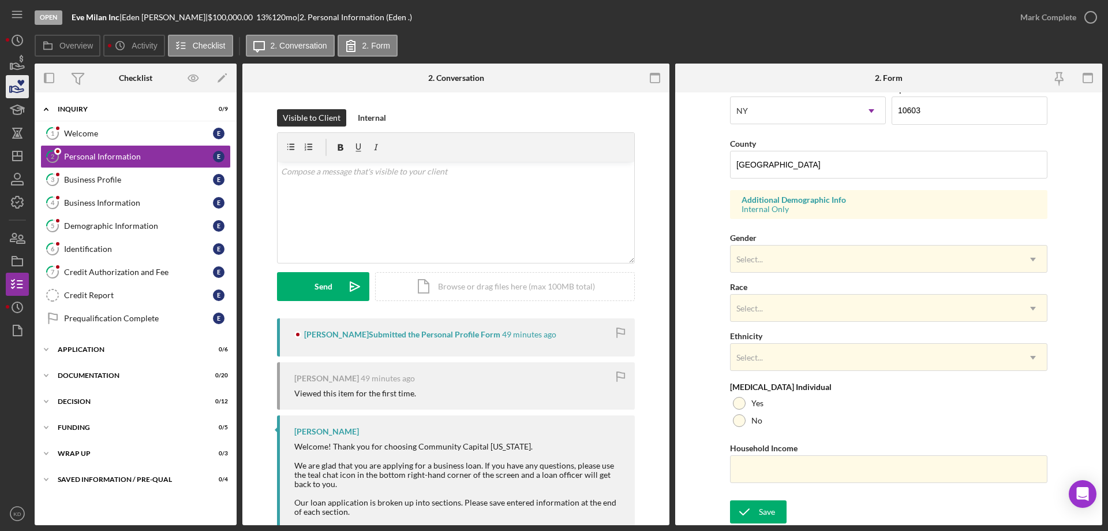
scroll to position [1, 0]
click at [85, 175] on div "Business Profile" at bounding box center [138, 179] width 149 height 9
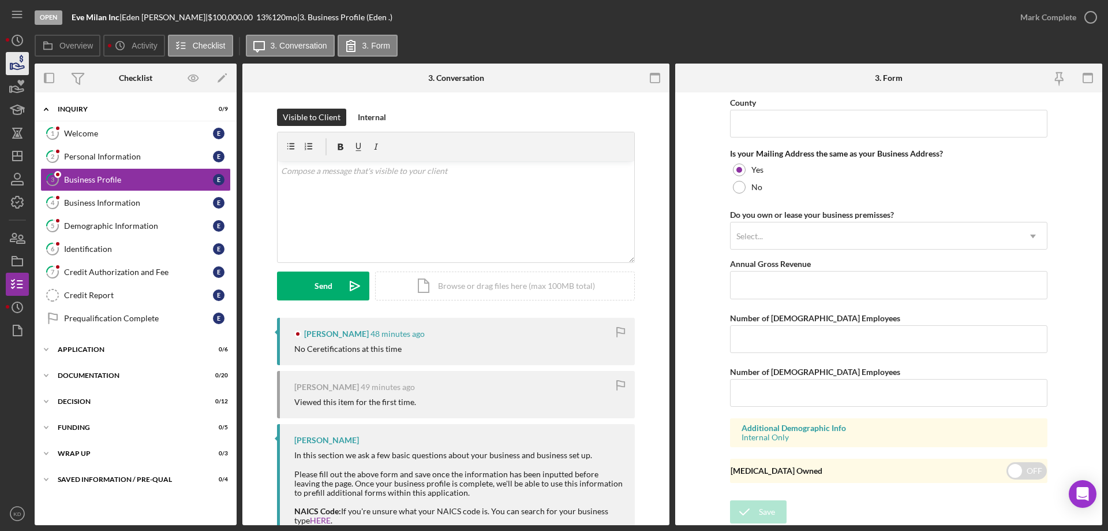
scroll to position [2, 0]
click at [96, 200] on div "Business Information" at bounding box center [138, 202] width 149 height 9
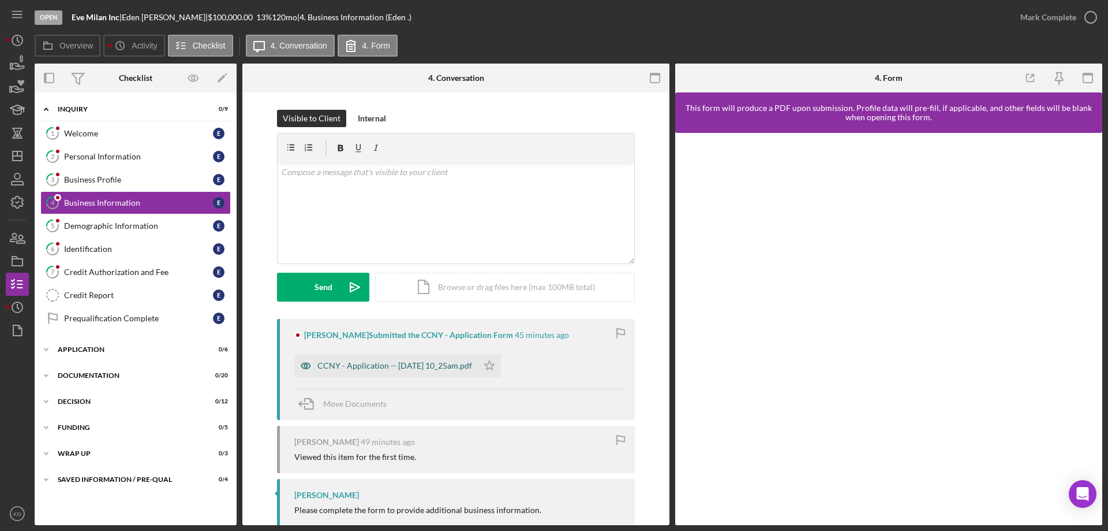
click at [402, 371] on div "CCNY - Application -- [DATE] 10_25am.pdf" at bounding box center [386, 365] width 184 height 23
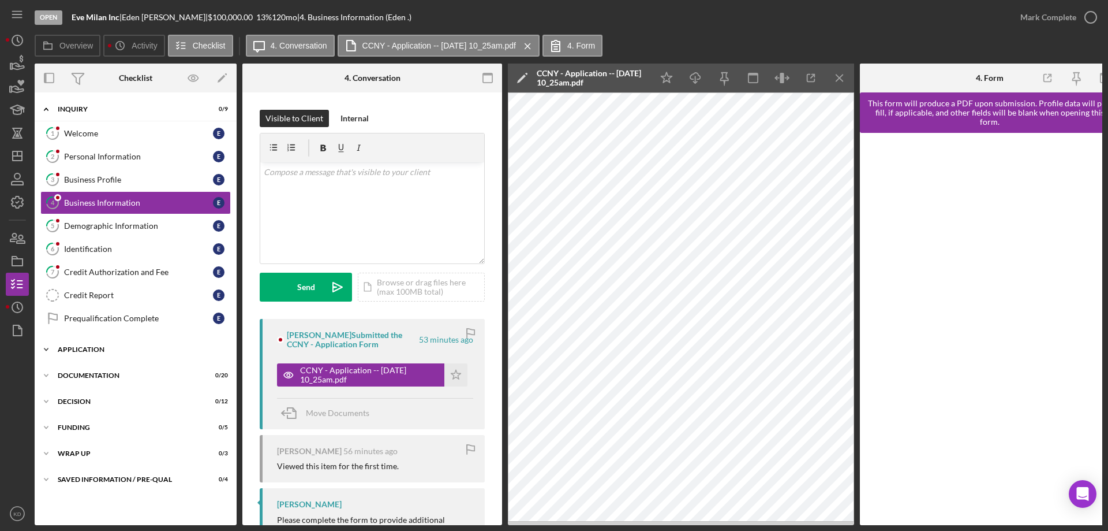
click at [47, 350] on icon "Icon/Expander" at bounding box center [46, 349] width 23 height 23
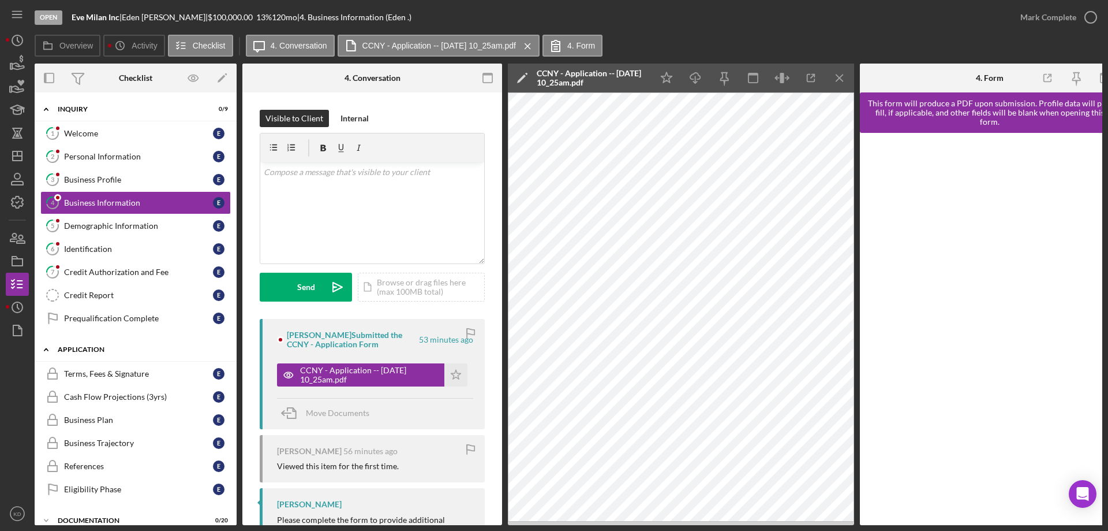
click at [47, 110] on polyline at bounding box center [45, 109] width 3 height 2
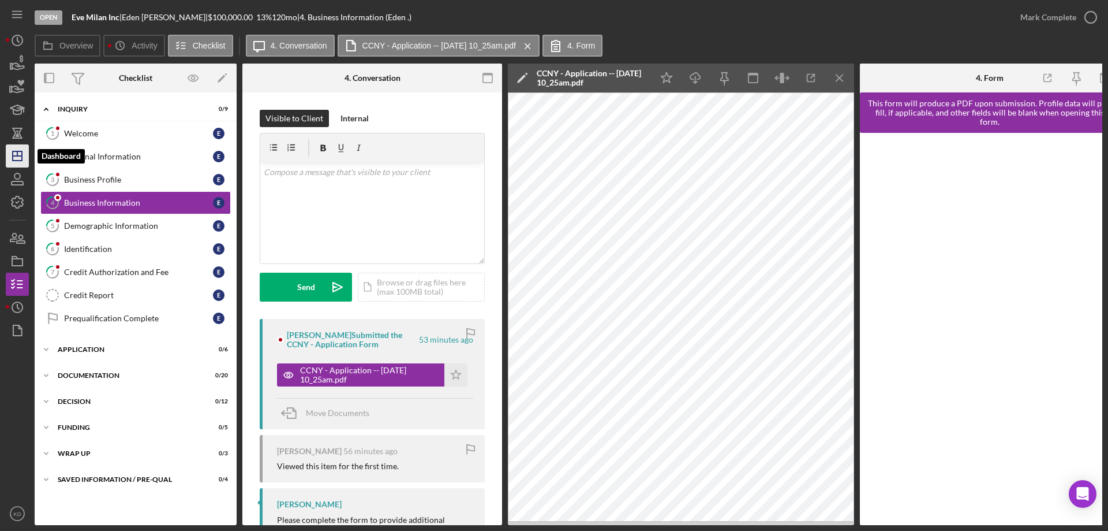
click at [19, 154] on icon "Icon/Dashboard" at bounding box center [17, 155] width 29 height 29
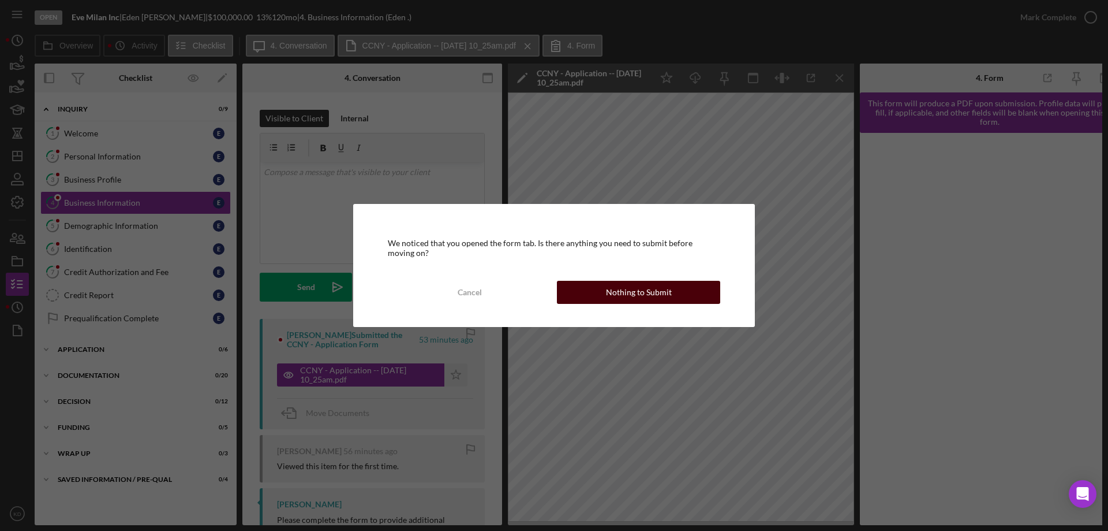
click at [697, 286] on button "Nothing to Submit" at bounding box center [638, 292] width 163 height 23
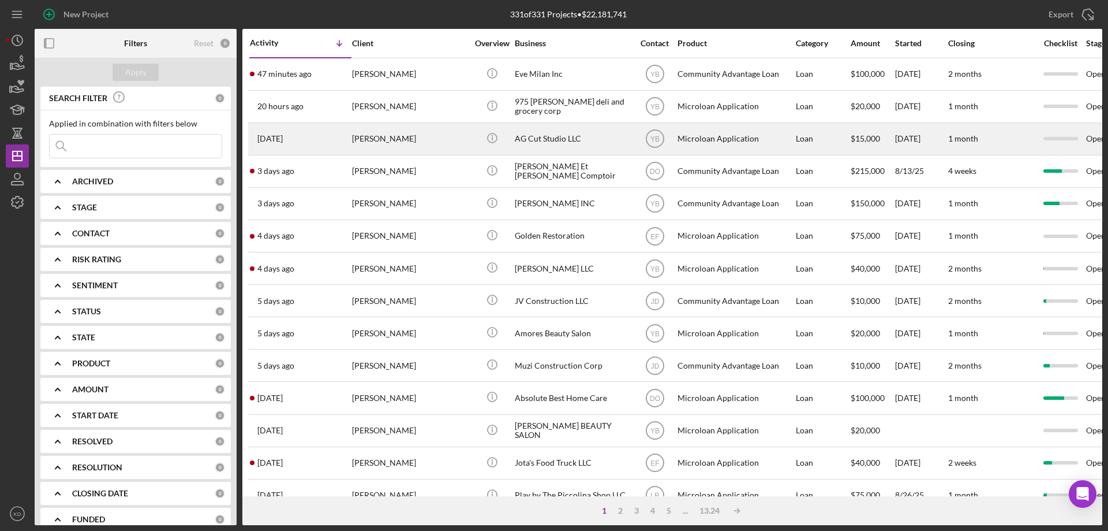
click at [544, 135] on div "AG Cut Studio LLC" at bounding box center [572, 139] width 115 height 31
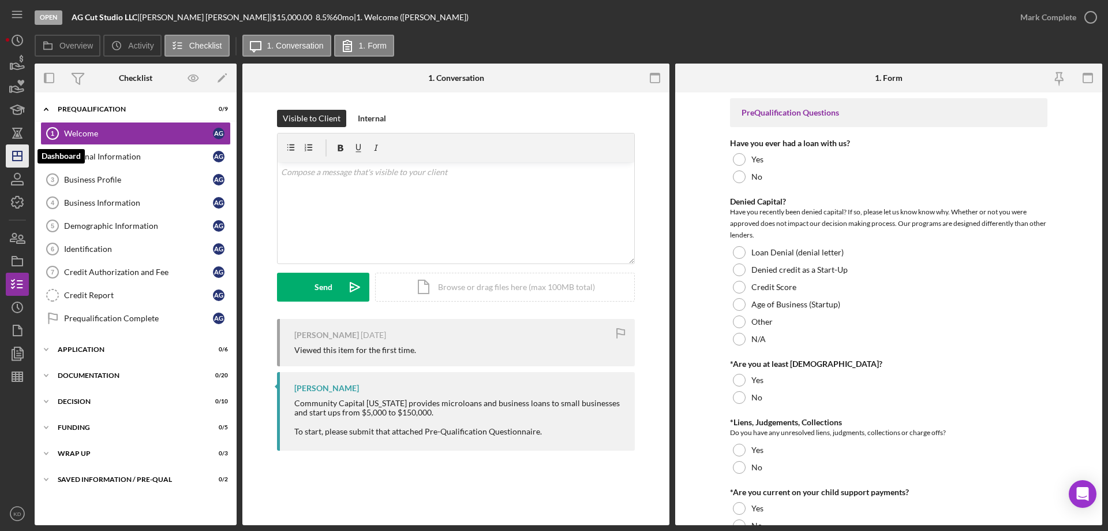
click at [17, 157] on icon "Icon/Dashboard" at bounding box center [17, 155] width 29 height 29
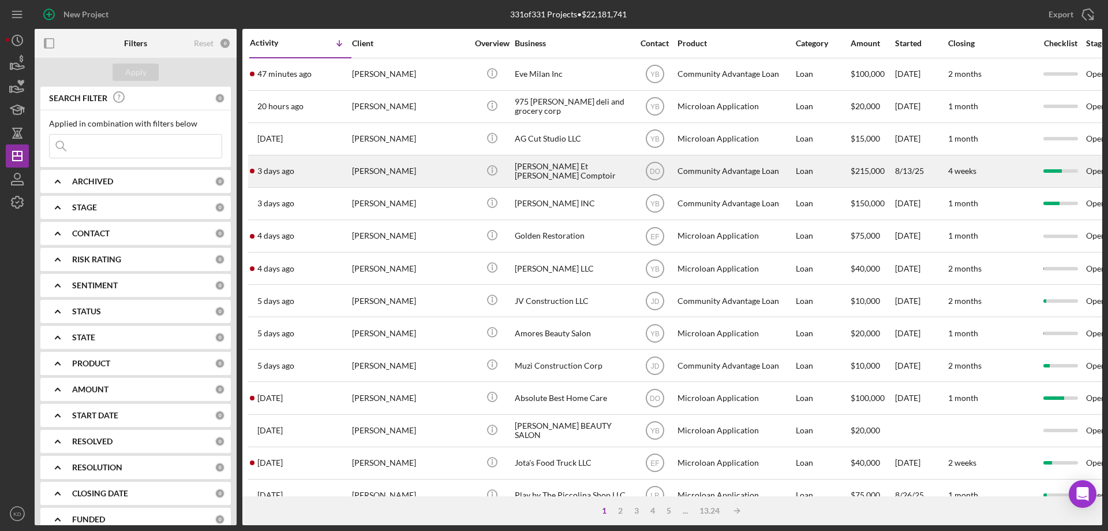
click at [380, 167] on div "[PERSON_NAME]" at bounding box center [409, 171] width 115 height 31
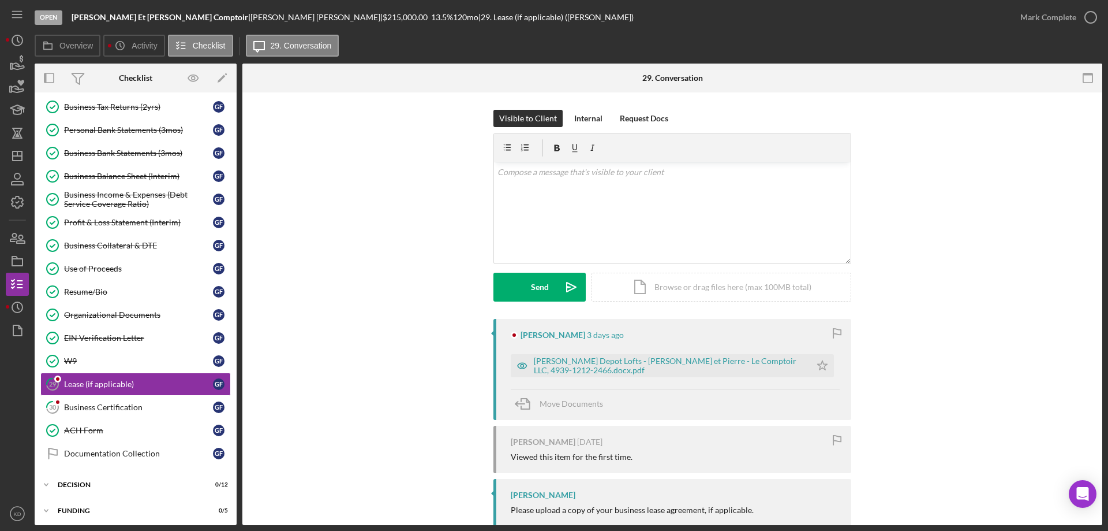
scroll to position [226, 0]
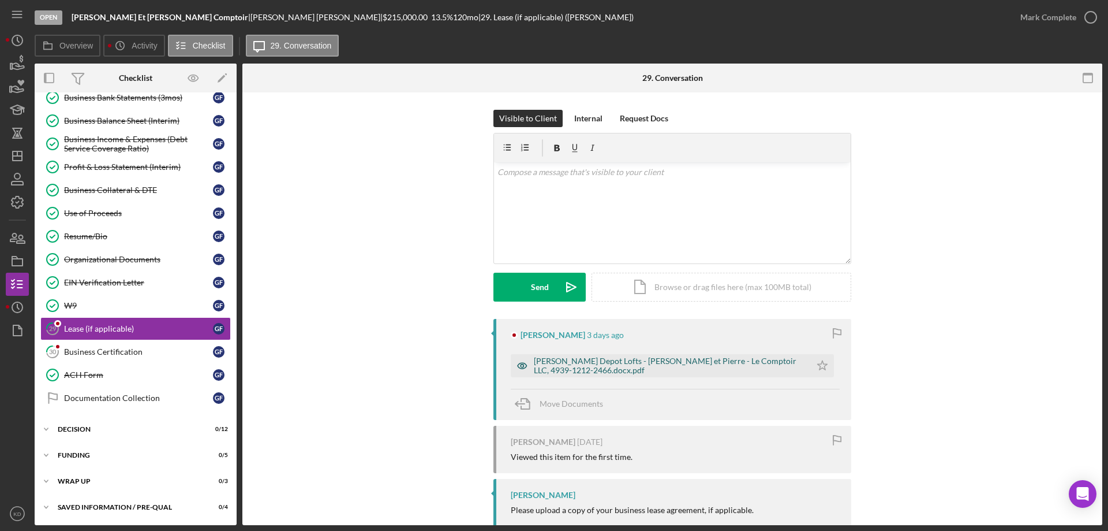
click at [666, 357] on div "[PERSON_NAME] Depot Lofts - [PERSON_NAME] et Pierre - Le Comptoir LLC, 4939-121…" at bounding box center [669, 365] width 271 height 18
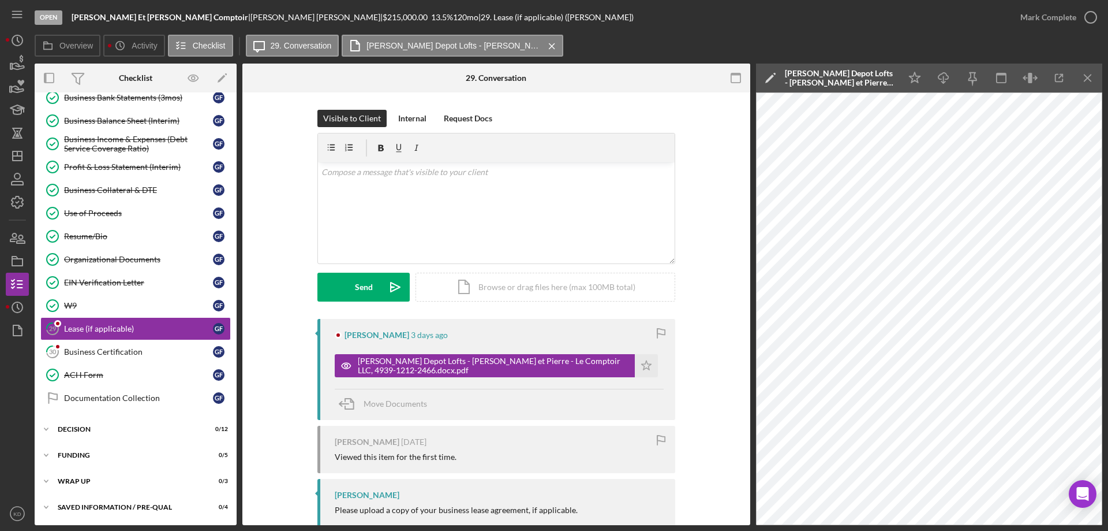
scroll to position [55, 0]
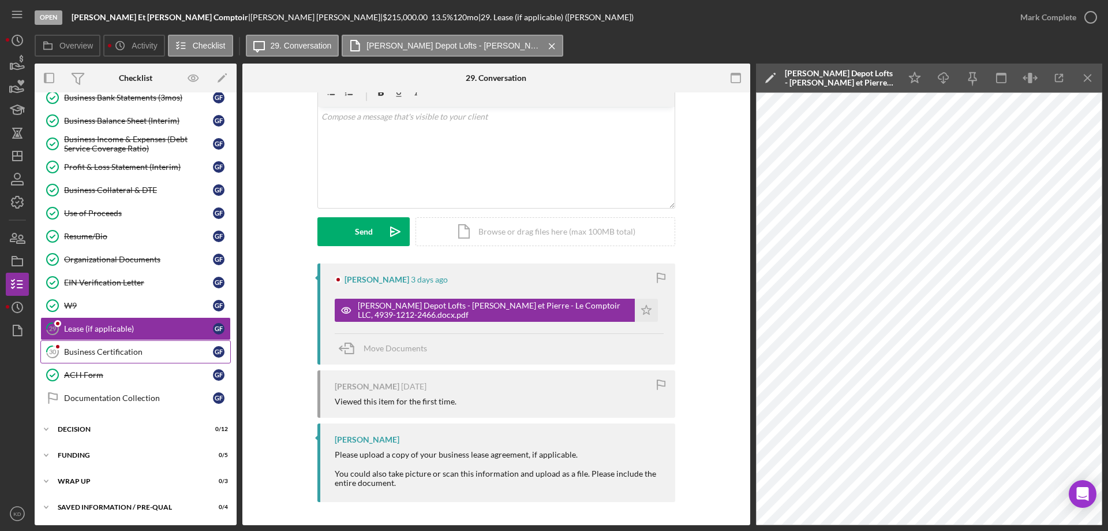
click at [94, 352] on div "Business Certification" at bounding box center [138, 351] width 149 height 9
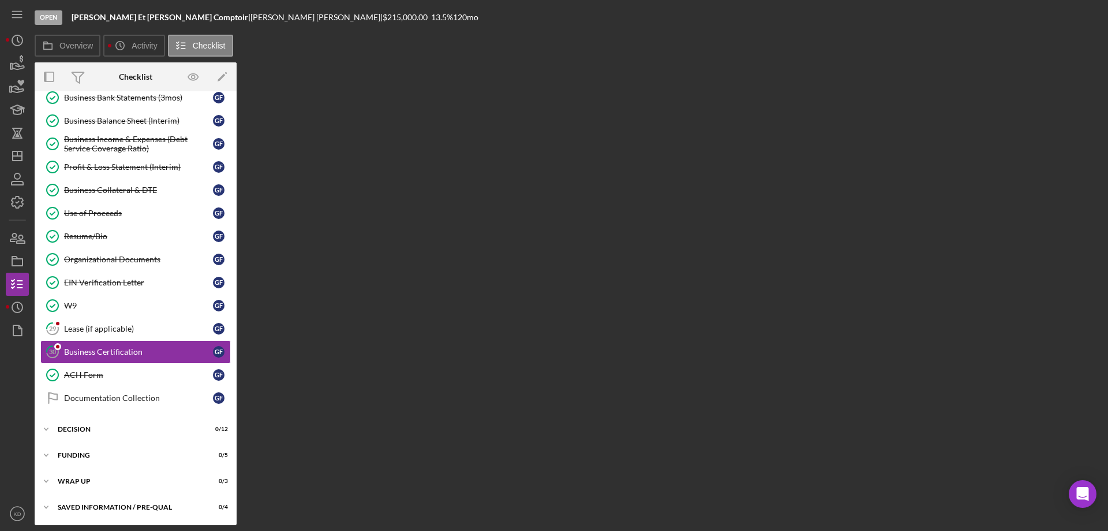
scroll to position [226, 0]
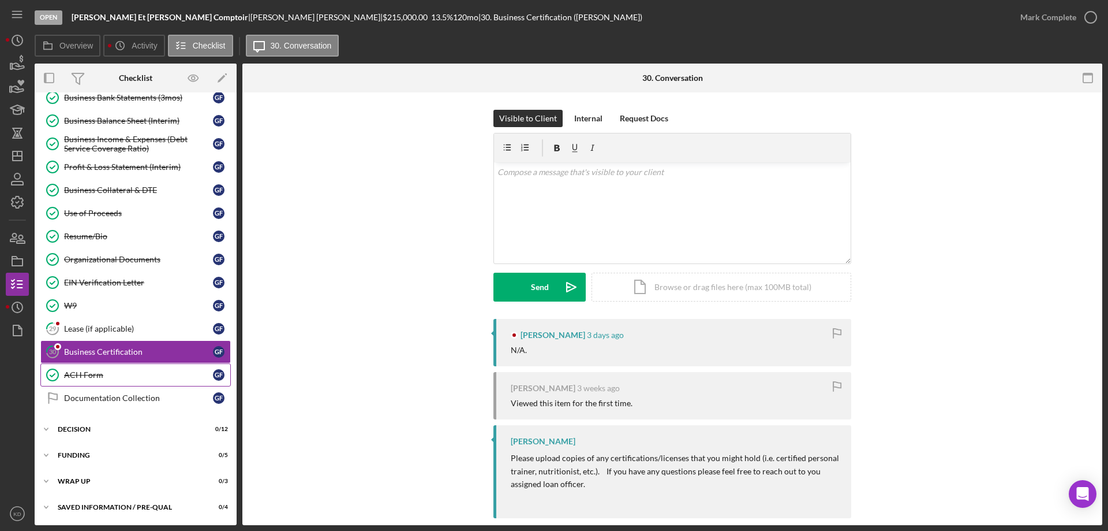
click at [79, 376] on div "ACH Form" at bounding box center [138, 374] width 149 height 9
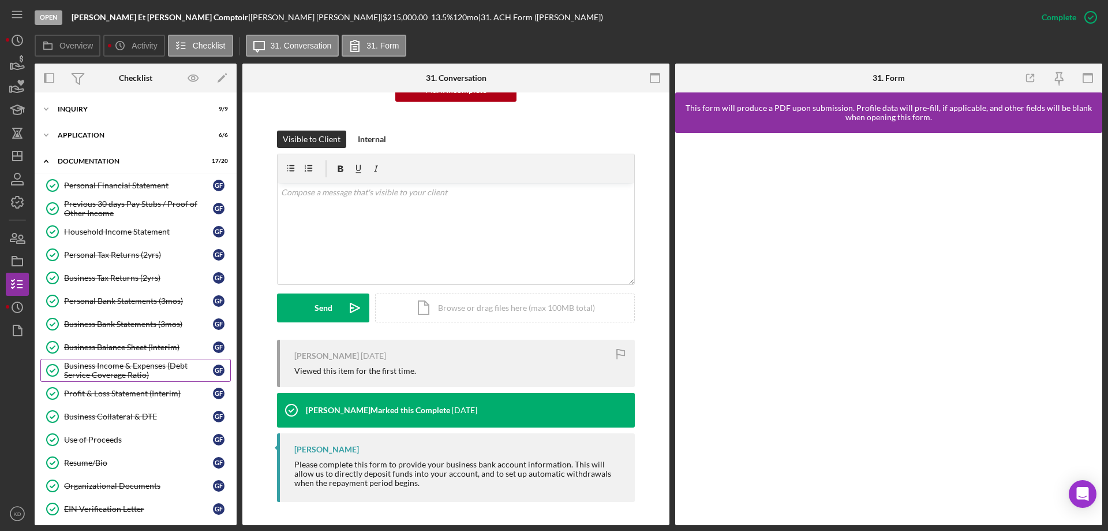
click at [87, 372] on div "Business Income & Expenses (Debt Service Coverage Ratio)" at bounding box center [138, 370] width 149 height 18
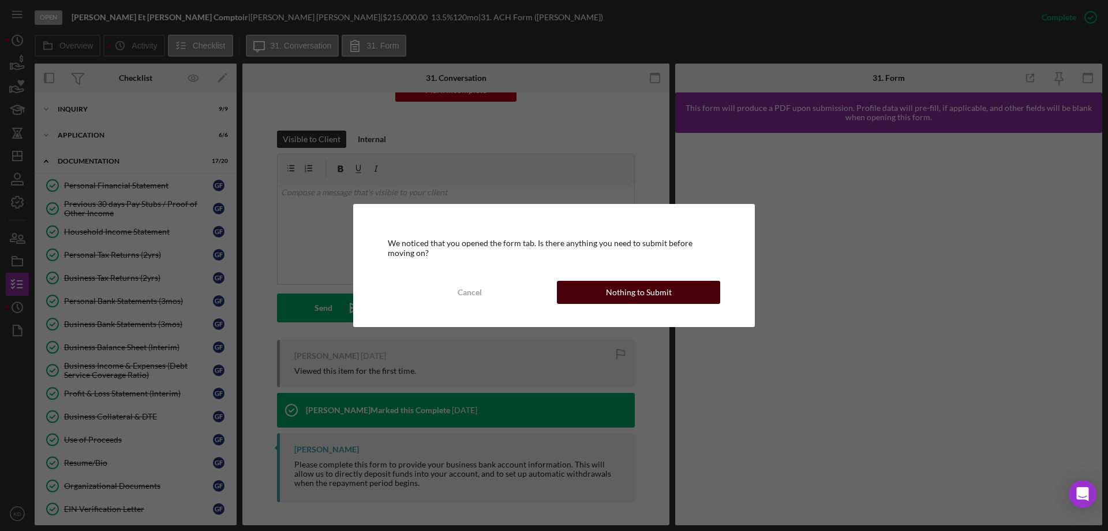
click at [652, 290] on div "Nothing to Submit" at bounding box center [639, 292] width 66 height 23
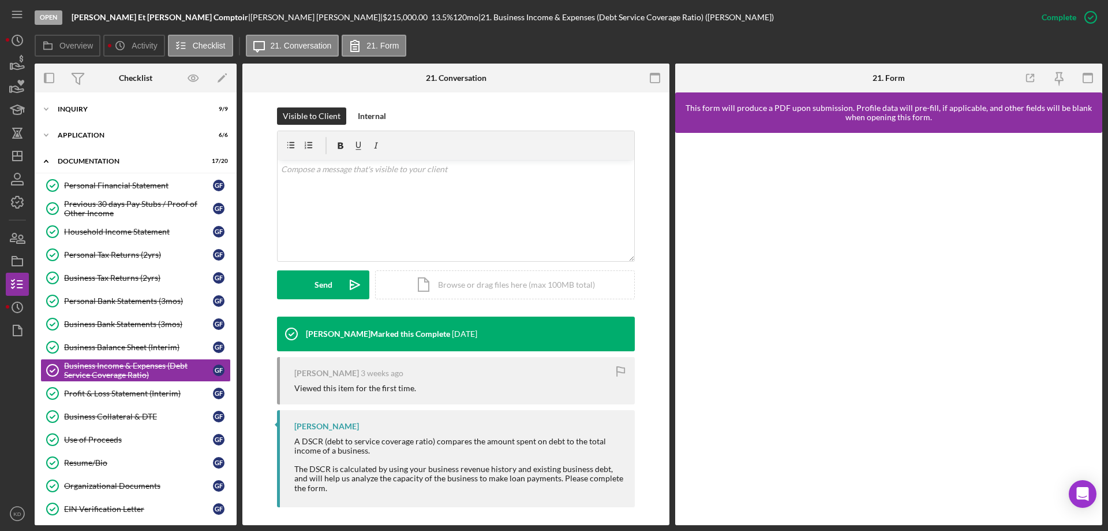
scroll to position [166, 0]
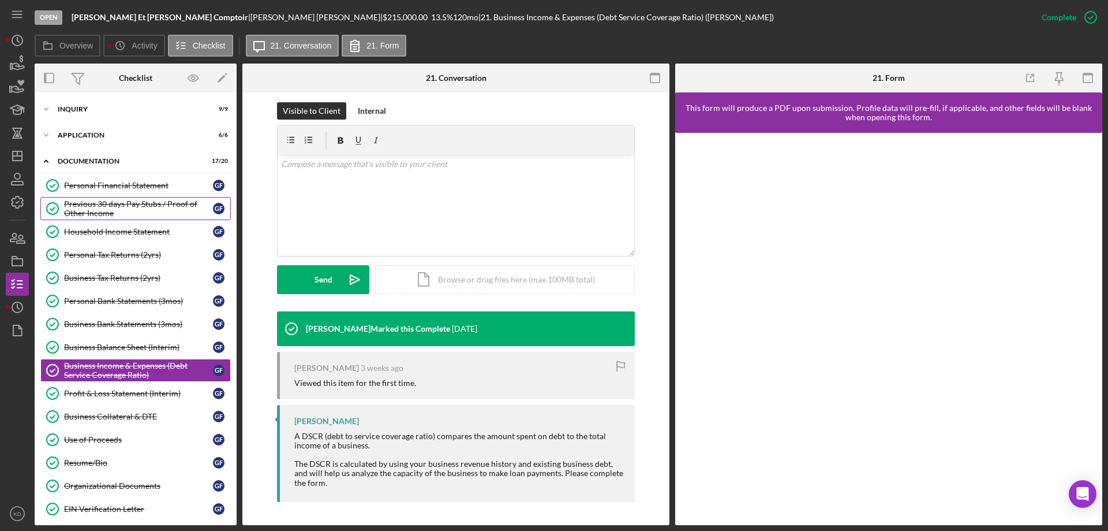
click at [81, 208] on div "Previous 30 days Pay Stubs / Proof of Other Income" at bounding box center [138, 208] width 149 height 18
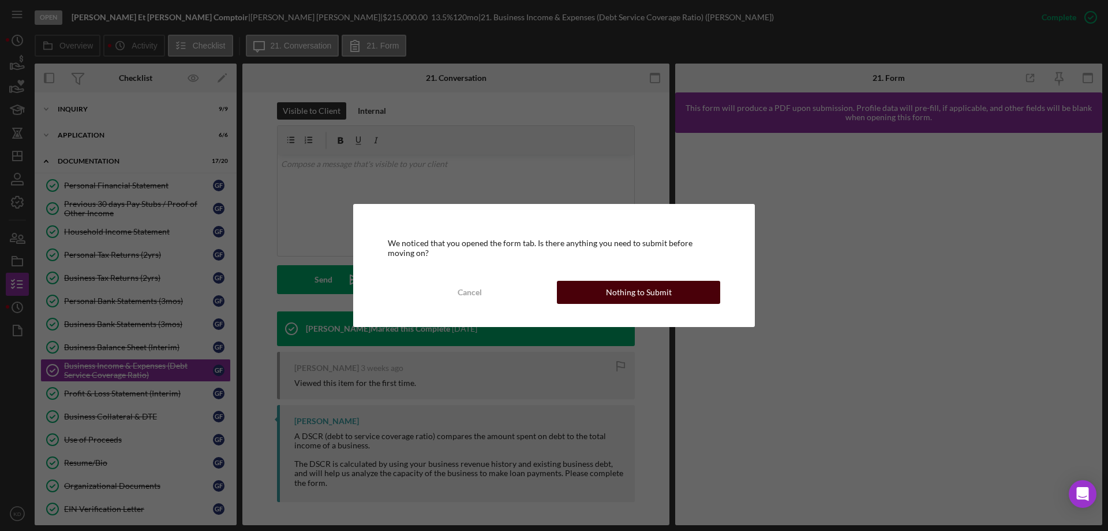
click at [655, 294] on div "Nothing to Submit" at bounding box center [639, 292] width 66 height 23
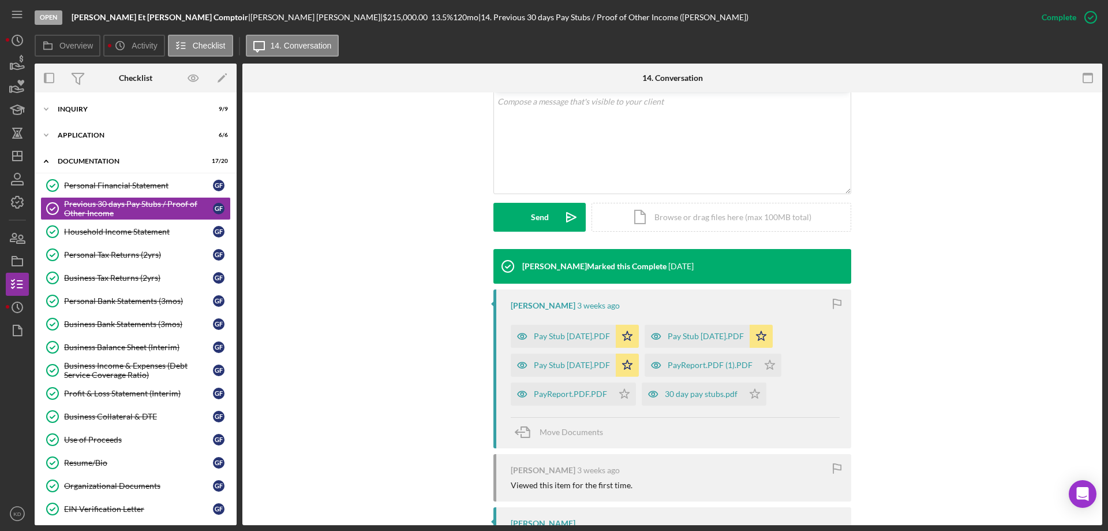
scroll to position [230, 0]
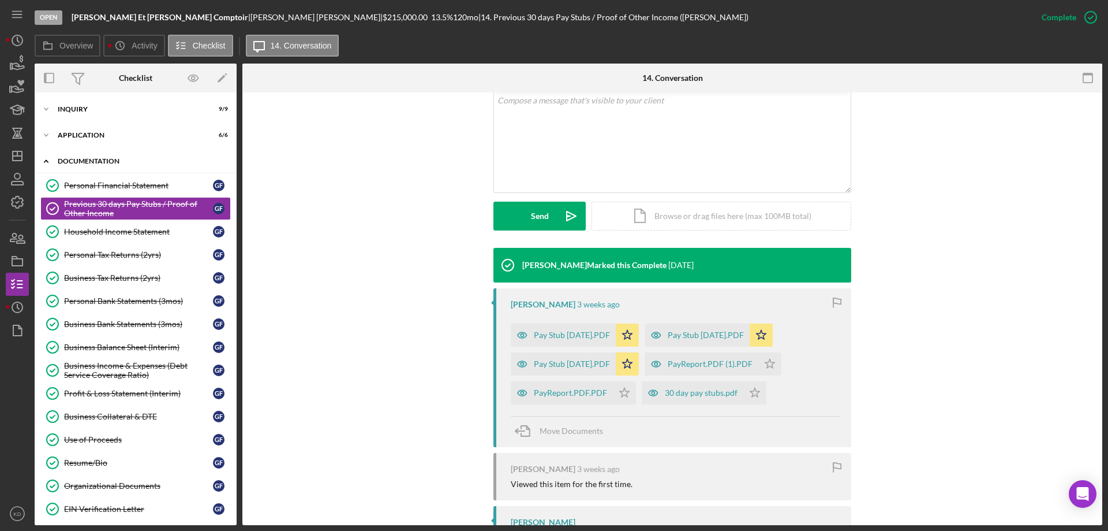
click at [47, 160] on icon "Icon/Expander" at bounding box center [46, 161] width 23 height 23
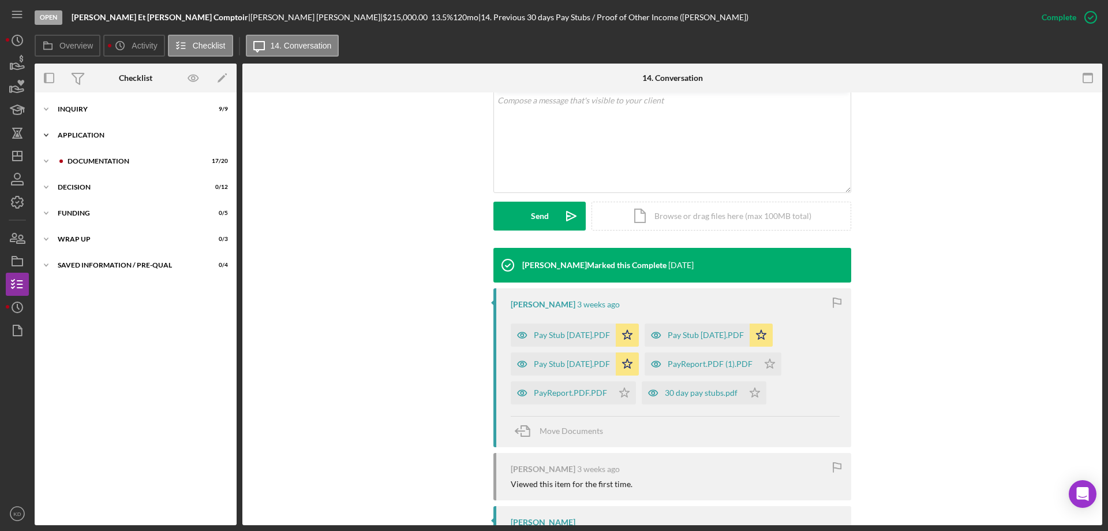
click at [45, 137] on icon "Icon/Expander" at bounding box center [46, 135] width 23 height 23
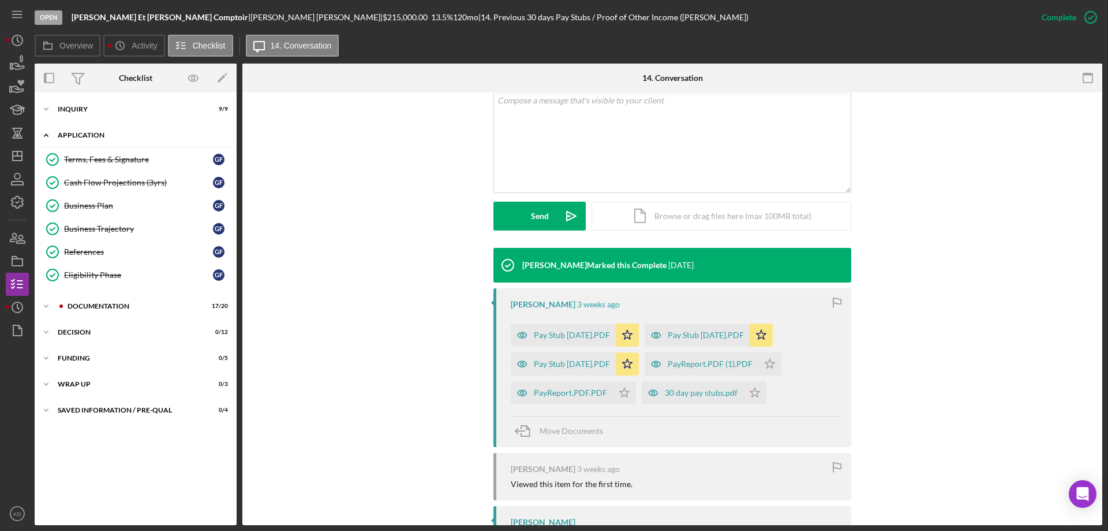
click at [45, 137] on icon "Icon/Expander" at bounding box center [46, 135] width 23 height 23
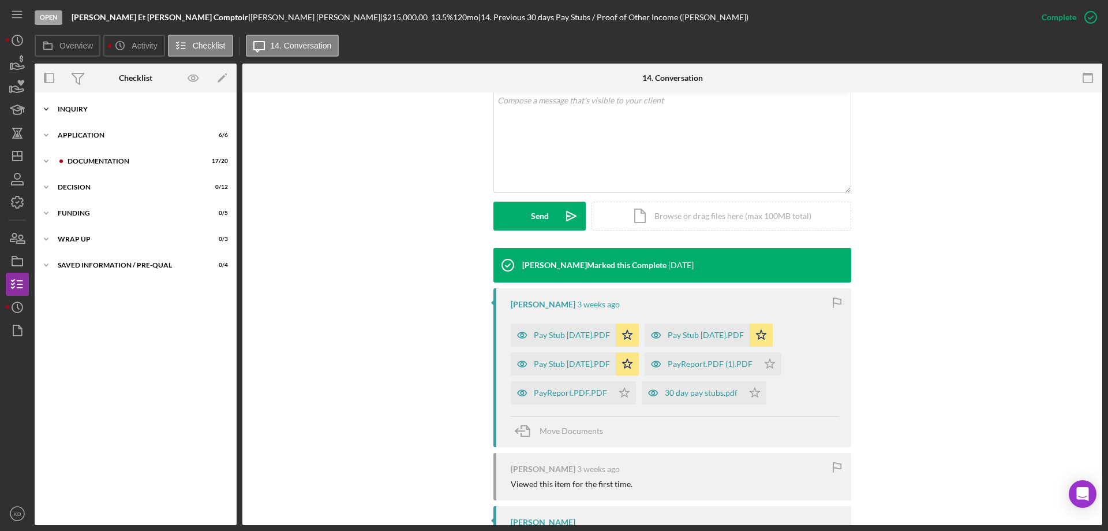
click at [44, 107] on icon "Icon/Expander" at bounding box center [46, 109] width 23 height 23
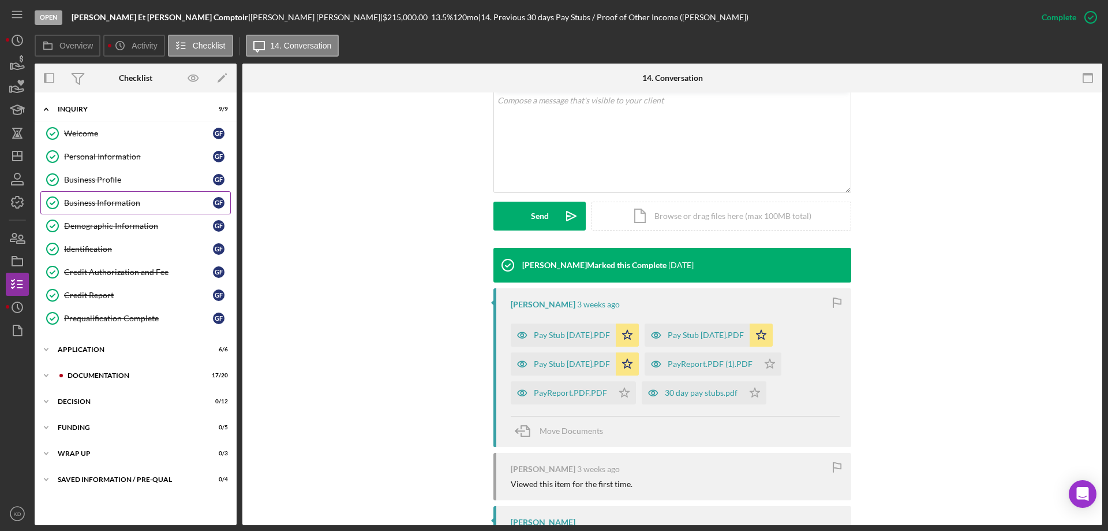
click at [99, 206] on div "Business Information" at bounding box center [138, 202] width 149 height 9
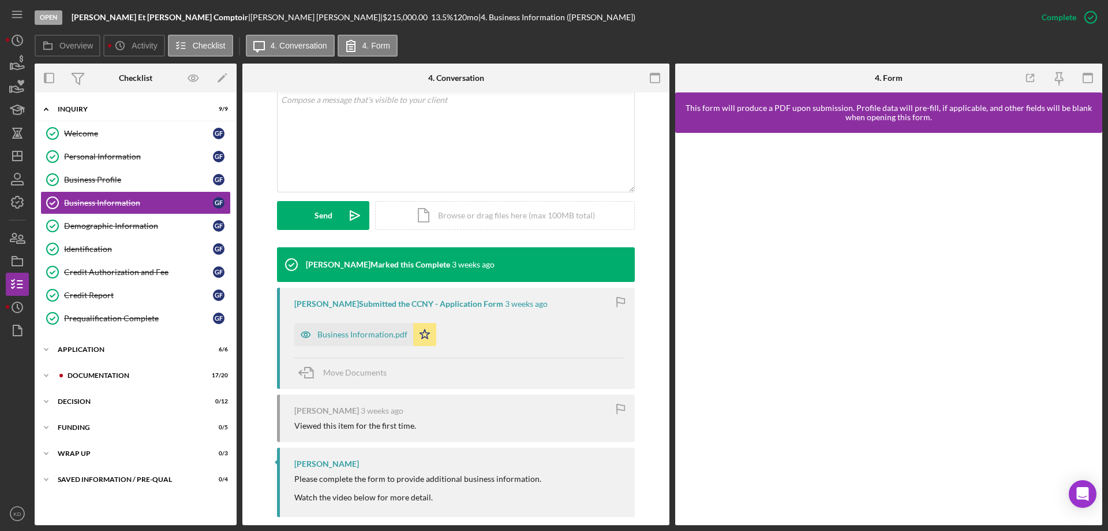
scroll to position [231, 0]
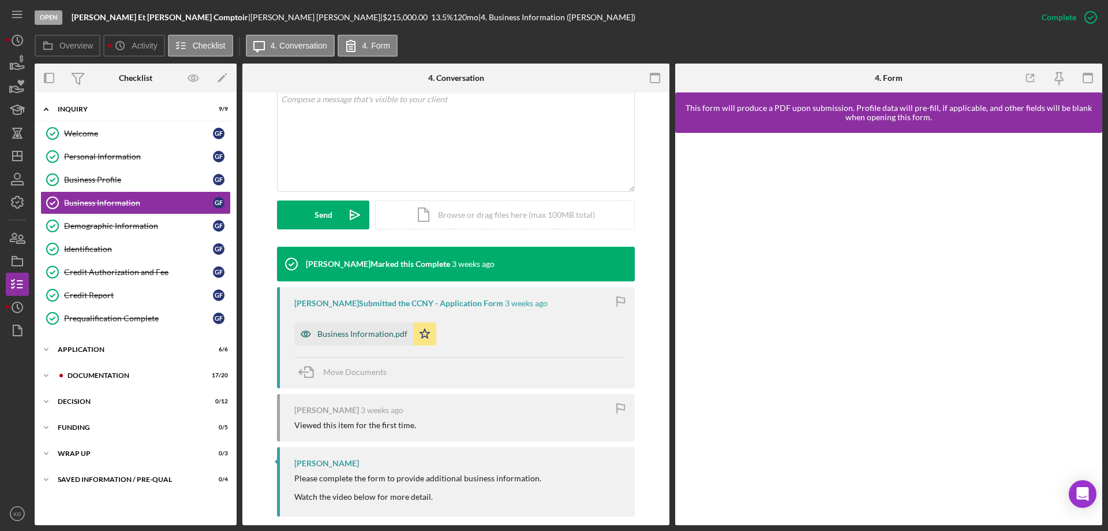
click at [346, 333] on div "Business Information.pdf" at bounding box center [362, 333] width 90 height 9
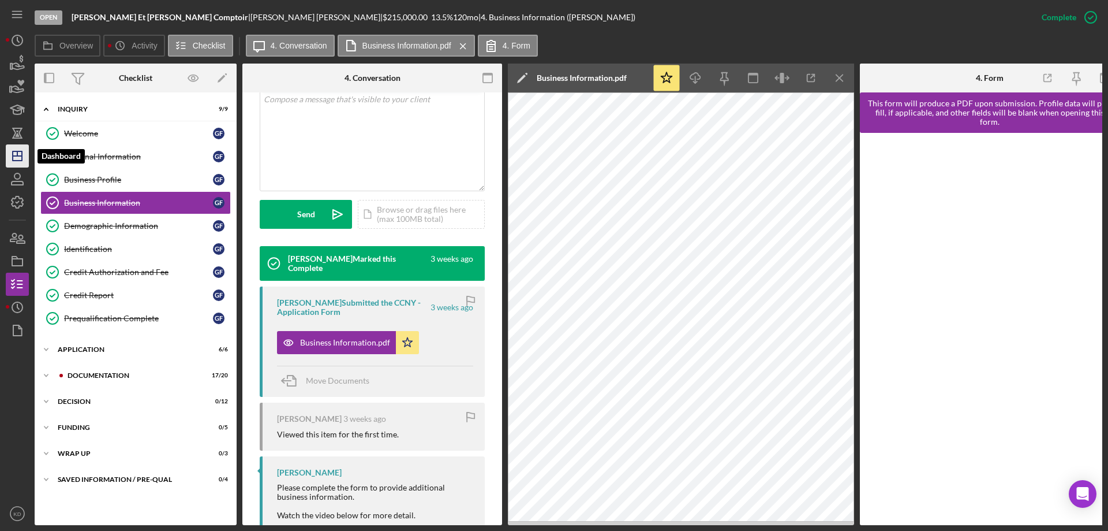
click at [17, 156] on line "button" at bounding box center [17, 153] width 0 height 5
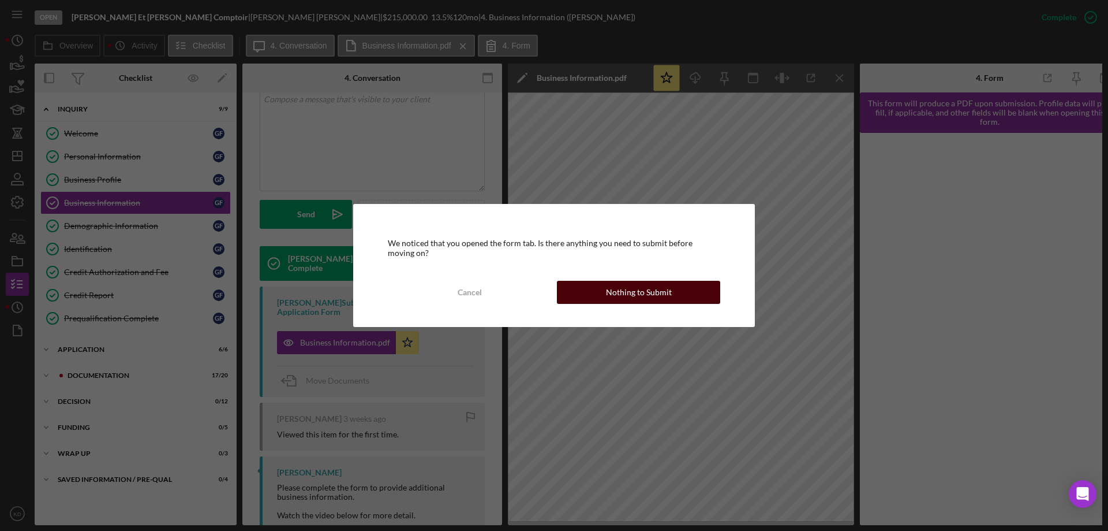
click at [639, 286] on div "Nothing to Submit" at bounding box center [639, 292] width 66 height 23
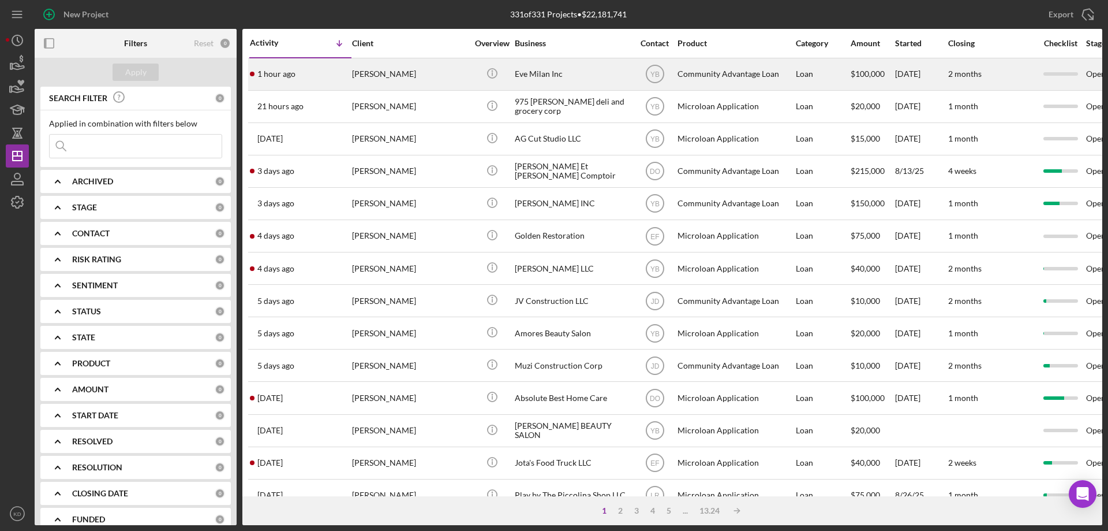
click at [518, 77] on div "Eve Milan Inc" at bounding box center [572, 74] width 115 height 31
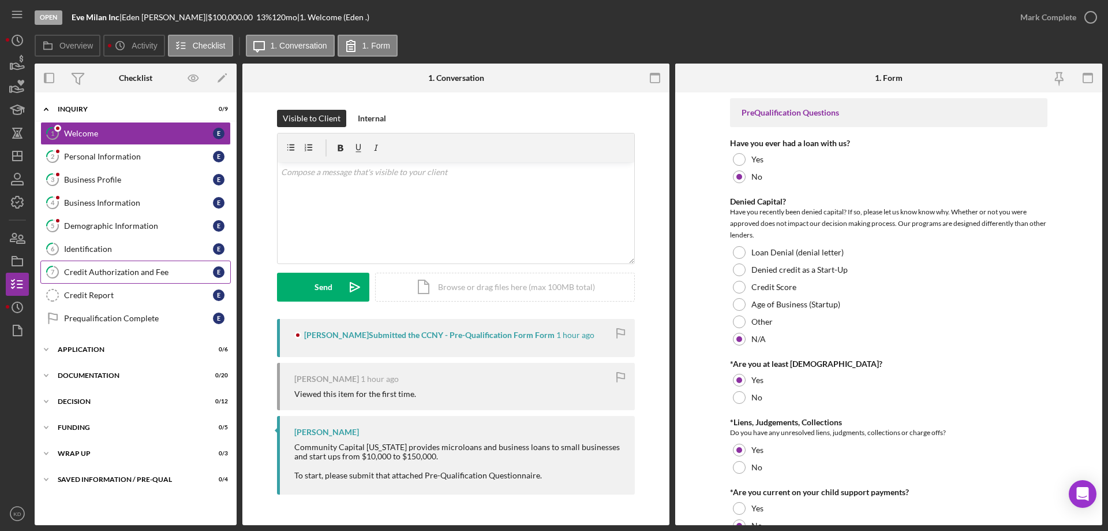
click at [100, 269] on div "Credit Authorization and Fee" at bounding box center [138, 271] width 149 height 9
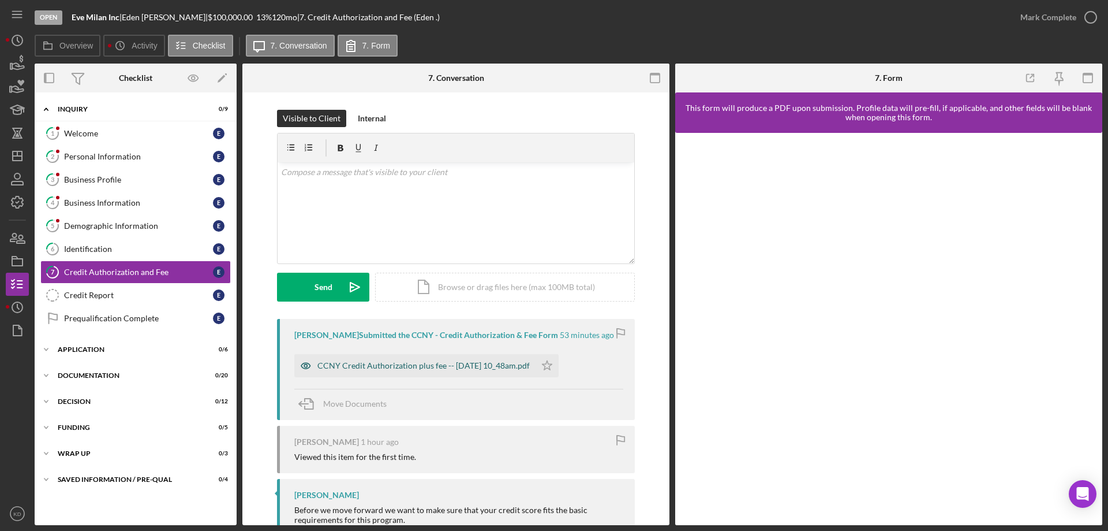
click at [457, 361] on div "CCNY Credit Authorization plus fee -- [DATE] 10_48am.pdf" at bounding box center [423, 365] width 212 height 9
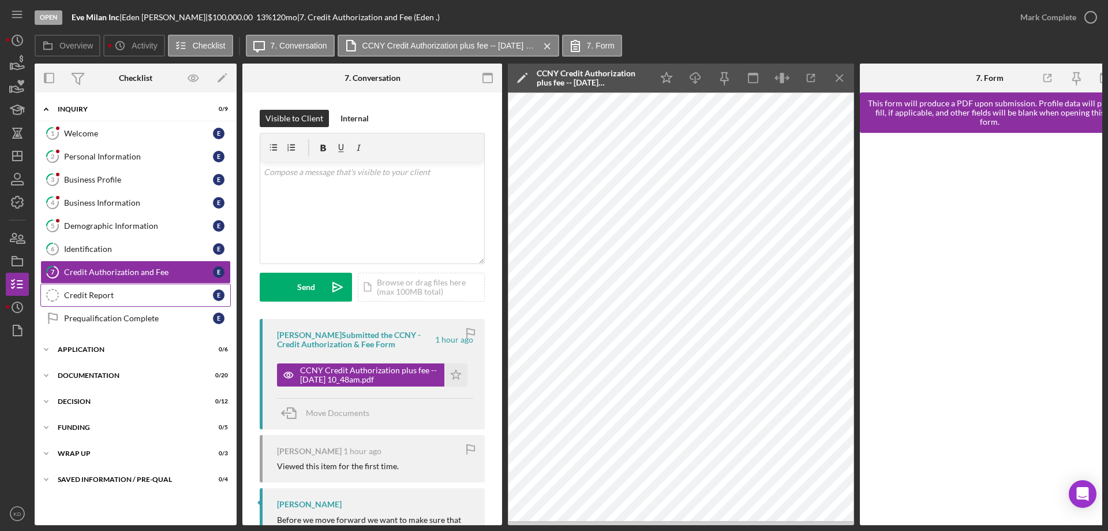
click at [87, 298] on div "Credit Report" at bounding box center [138, 294] width 149 height 9
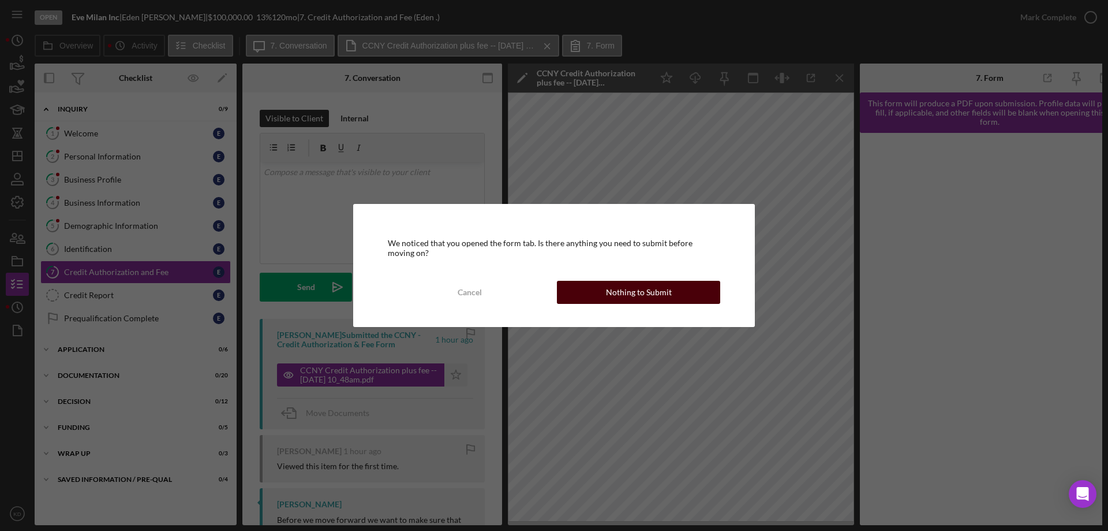
click at [622, 287] on div "Nothing to Submit" at bounding box center [639, 292] width 66 height 23
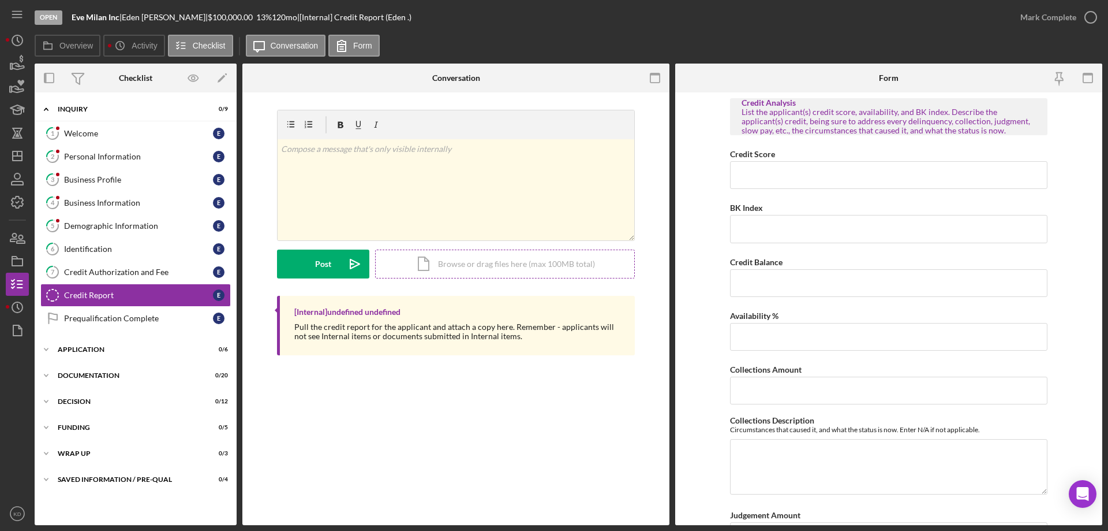
click at [541, 262] on div "Icon/Document Browse or drag files here (max 100MB total) Tap to choose files o…" at bounding box center [505, 263] width 260 height 29
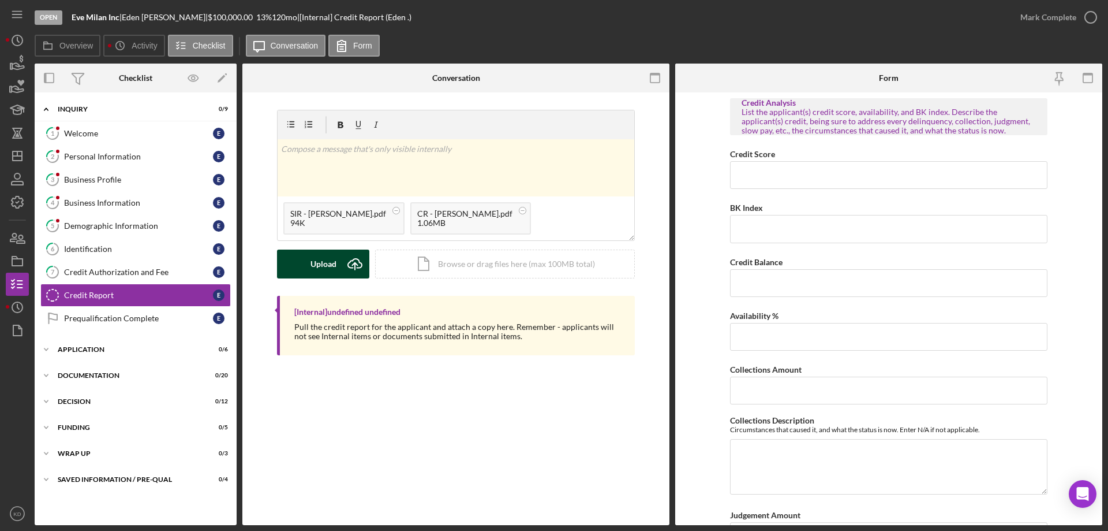
click at [317, 263] on div "Upload" at bounding box center [324, 263] width 26 height 29
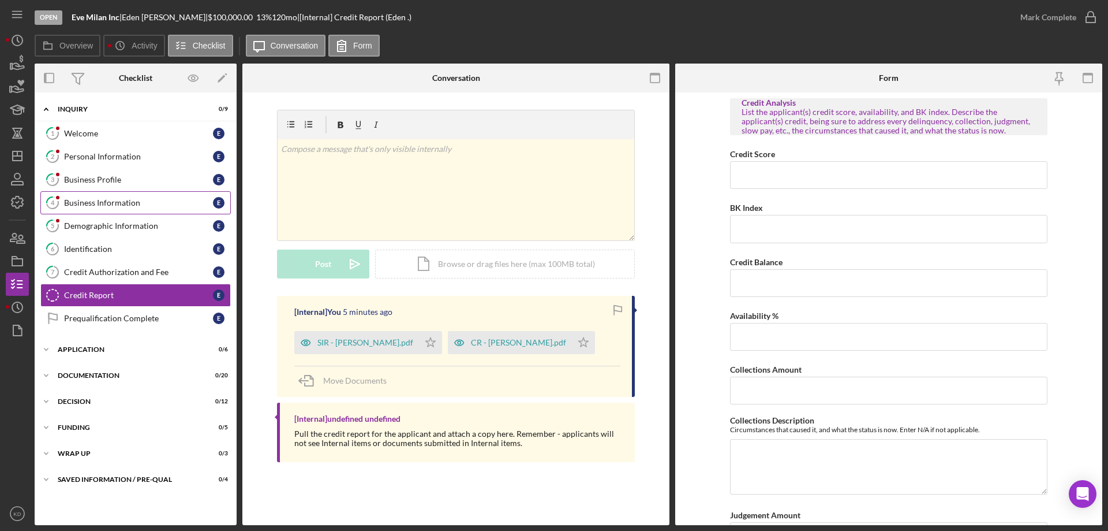
click at [94, 206] on div "Business Information" at bounding box center [138, 202] width 149 height 9
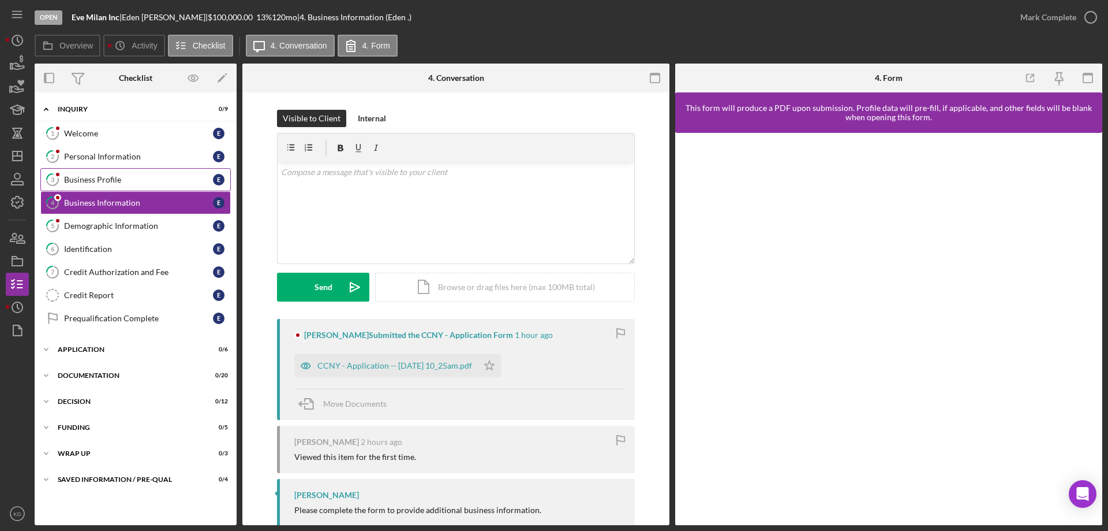
click at [78, 178] on div "Business Profile" at bounding box center [138, 179] width 149 height 9
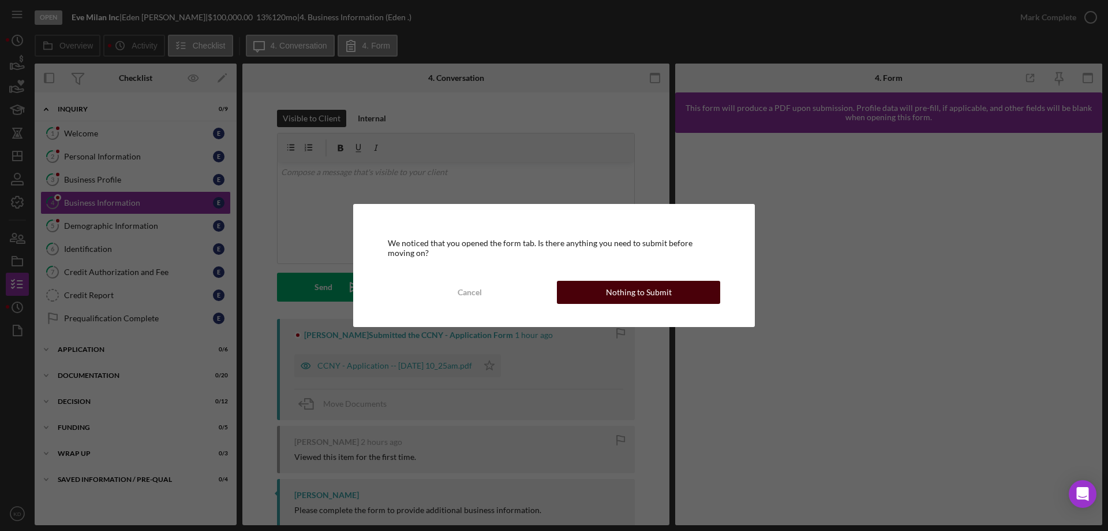
click at [672, 289] on button "Nothing to Submit" at bounding box center [638, 292] width 163 height 23
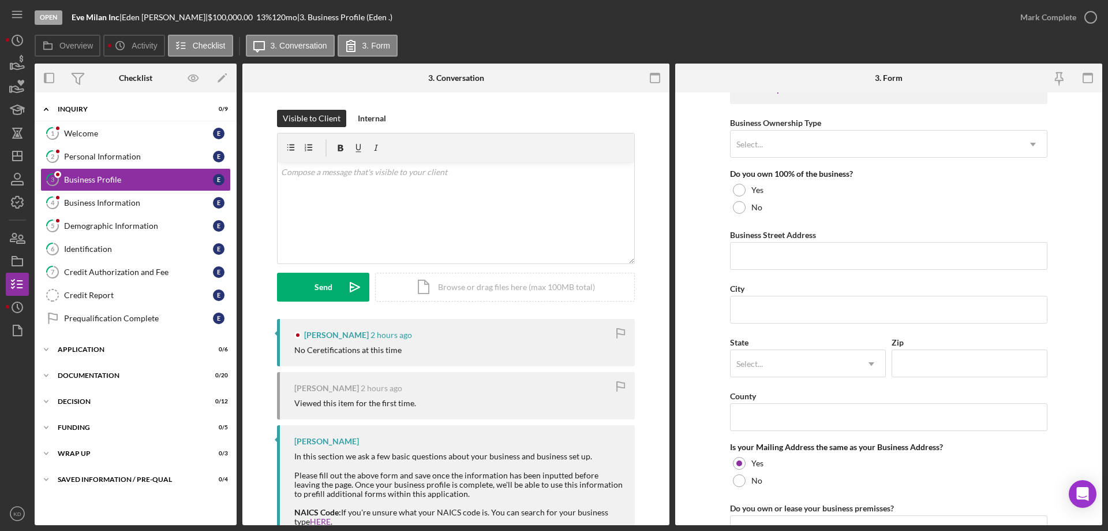
scroll to position [558, 0]
click at [109, 224] on div "Demographic Information" at bounding box center [138, 225] width 149 height 9
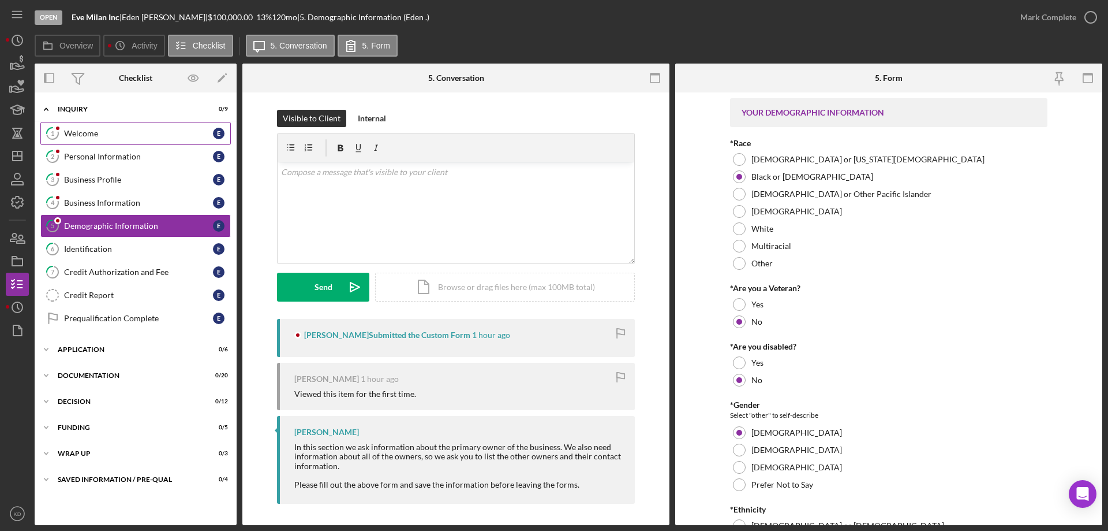
click at [71, 132] on div "Welcome" at bounding box center [138, 133] width 149 height 9
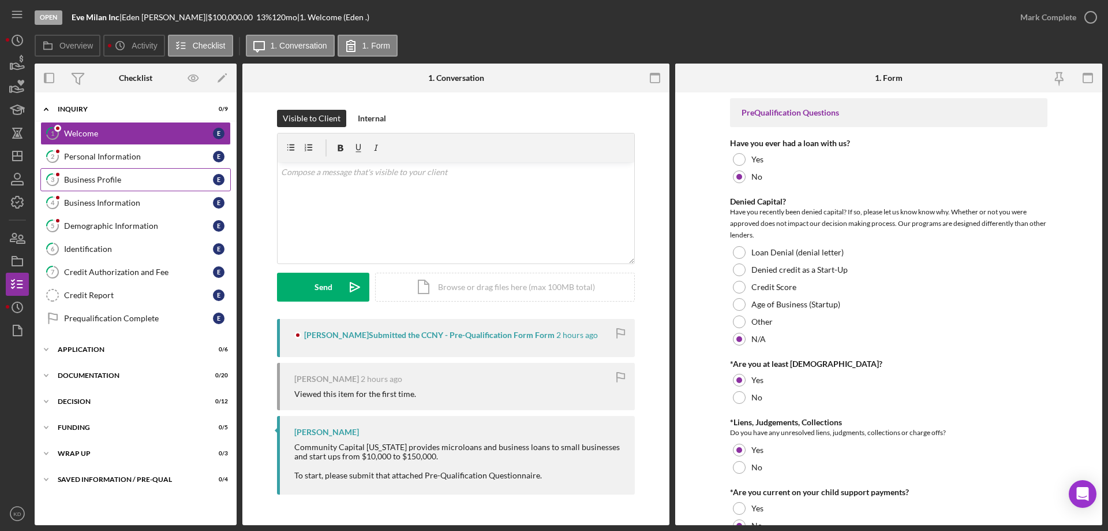
click at [66, 180] on icon "3" at bounding box center [52, 179] width 29 height 29
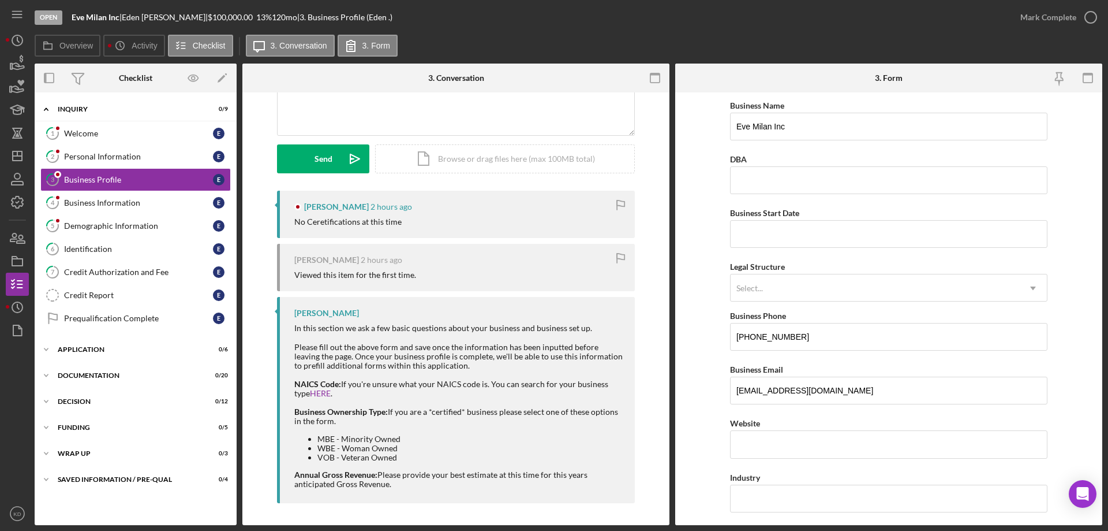
scroll to position [129, 0]
click at [114, 204] on div "Business Information" at bounding box center [138, 202] width 149 height 9
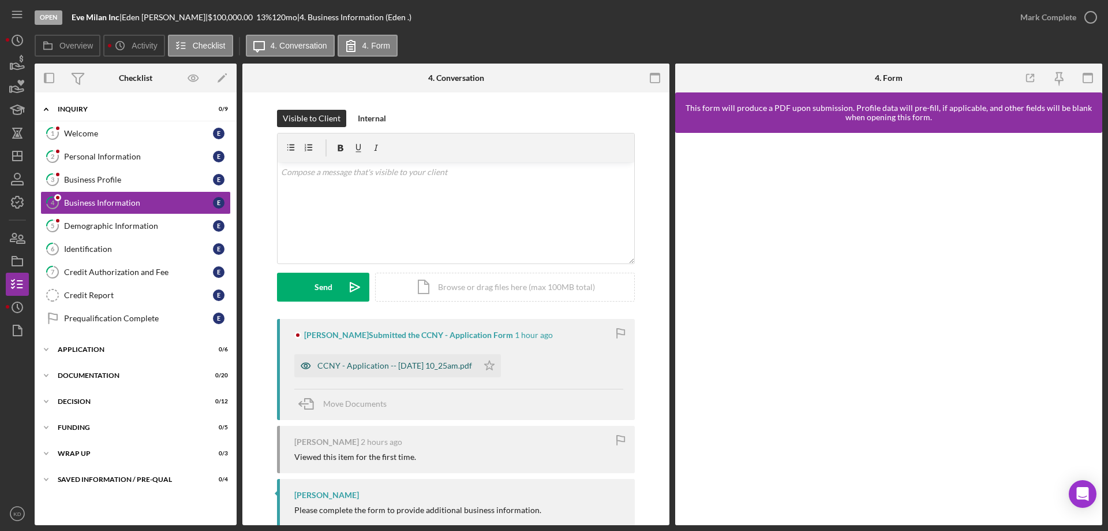
click at [448, 361] on div "CCNY - Application -- [DATE] 10_25am.pdf" at bounding box center [394, 365] width 155 height 9
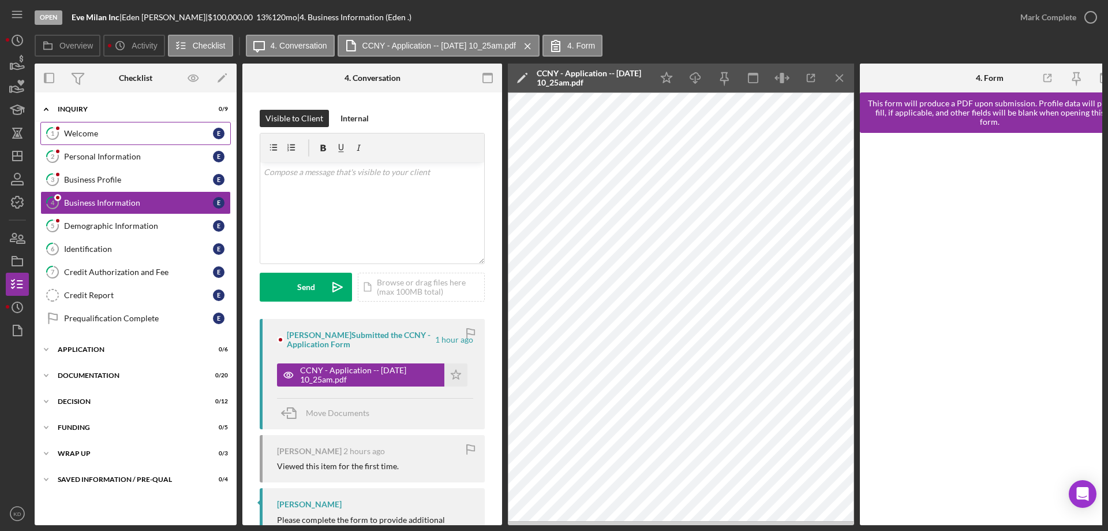
click at [77, 129] on div "Welcome" at bounding box center [138, 133] width 149 height 9
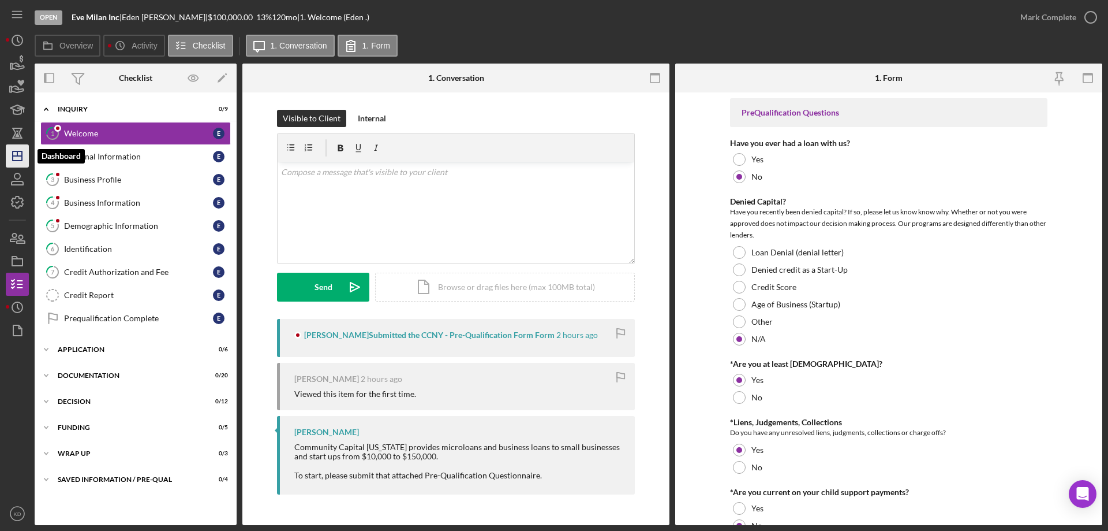
click at [16, 152] on icon "Icon/Dashboard" at bounding box center [17, 155] width 29 height 29
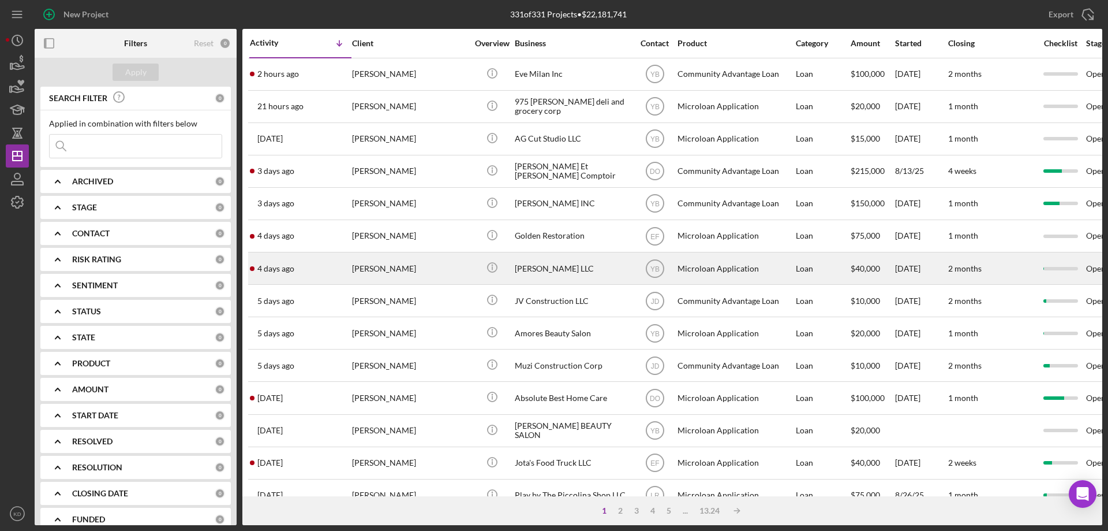
click at [539, 271] on div "[PERSON_NAME] LLC" at bounding box center [572, 268] width 115 height 31
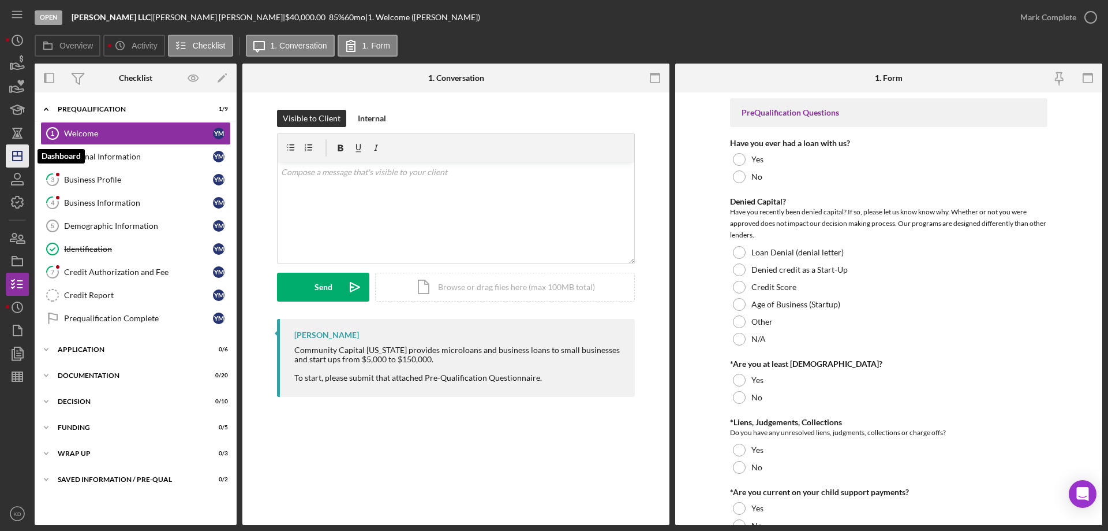
click at [19, 160] on polygon "button" at bounding box center [17, 155] width 9 height 9
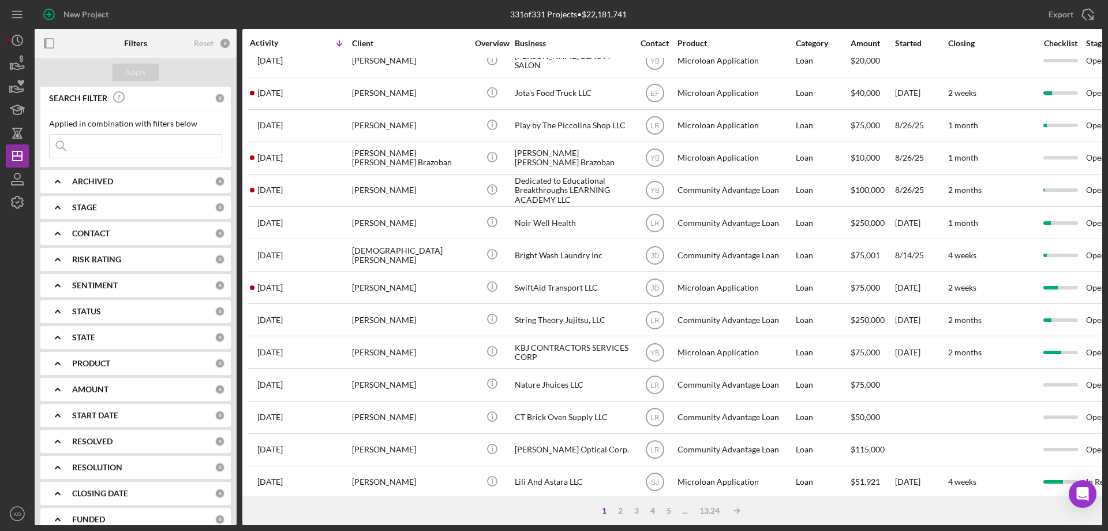
scroll to position [386, 0]
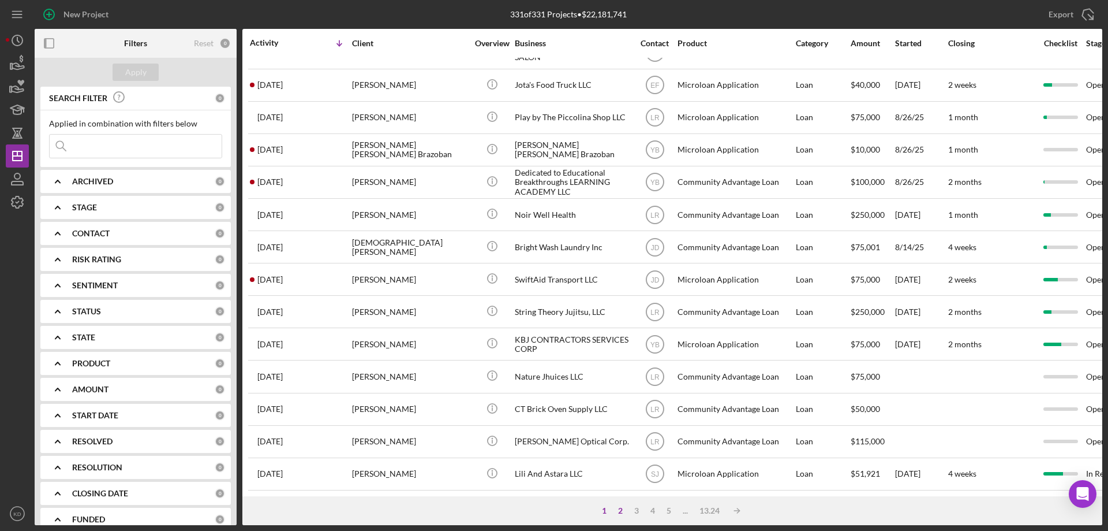
click at [618, 508] on div "2" at bounding box center [620, 510] width 16 height 9
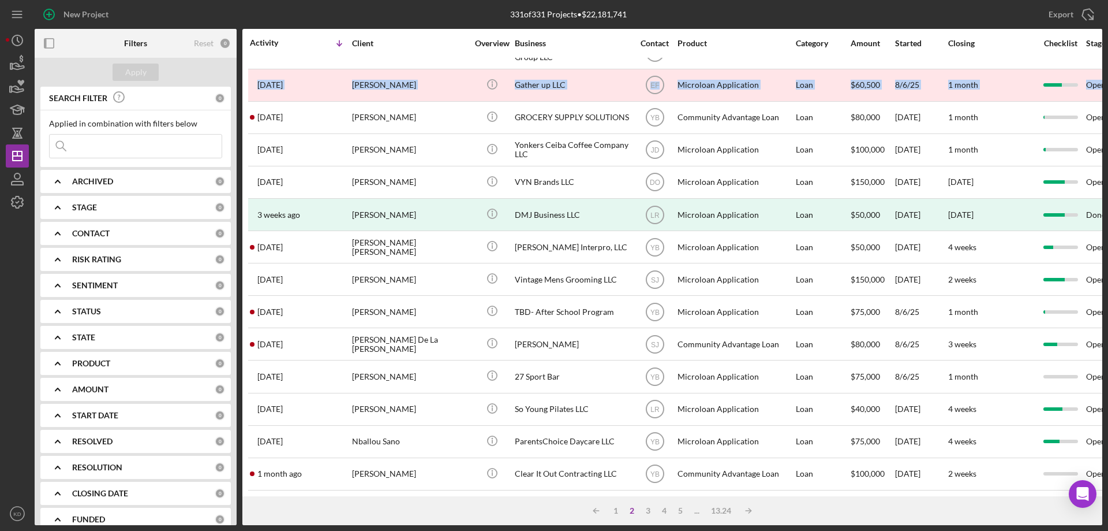
drag, startPoint x: 1108, startPoint y: 52, endPoint x: 1106, endPoint y: 76, distance: 23.7
click at [1106, 76] on div "New Project 331 of 331 Projects • $22,181,741 Export Icon/Export Filters Reset …" at bounding box center [554, 265] width 1108 height 531
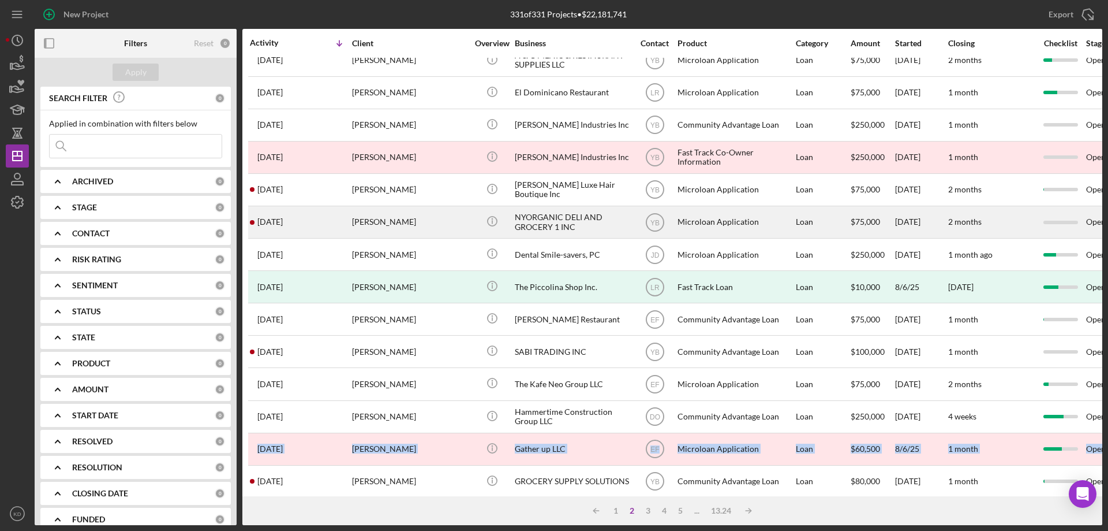
scroll to position [0, 0]
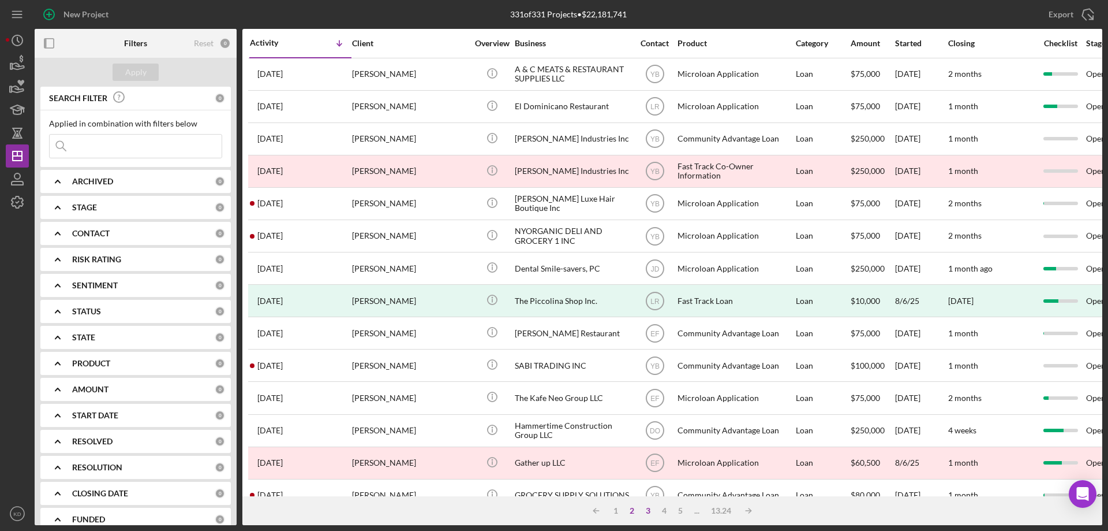
click at [649, 510] on div "3" at bounding box center [648, 510] width 16 height 9
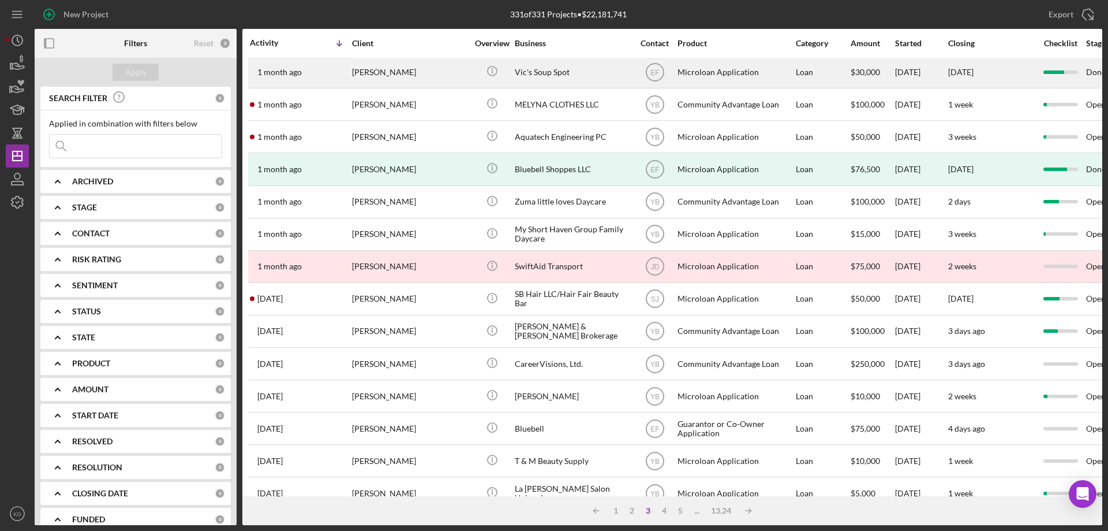
scroll to position [230, 0]
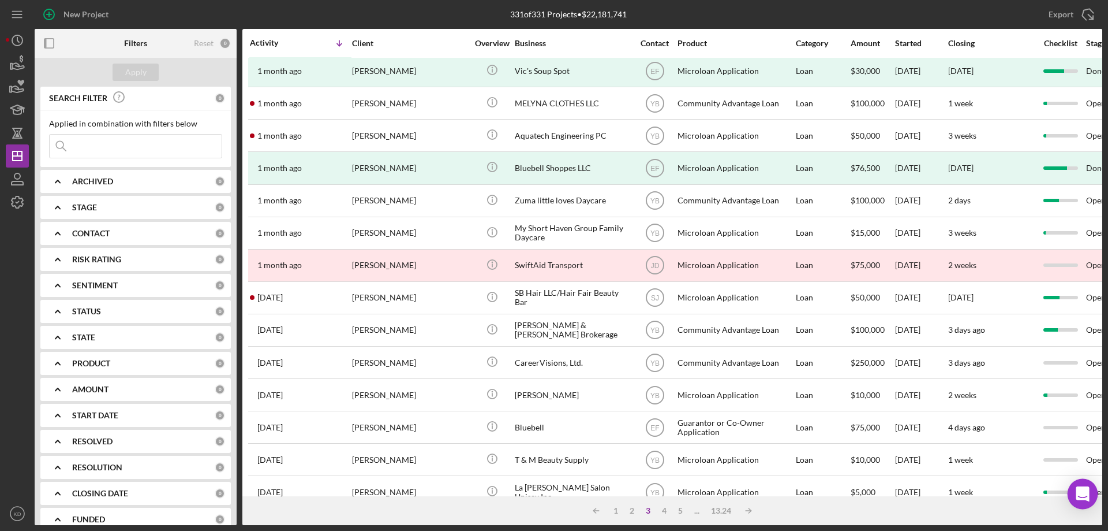
click at [1097, 481] on body "New Project 331 of 331 Projects • $22,181,741 Export Icon/Export Filters Reset …" at bounding box center [554, 265] width 1108 height 531
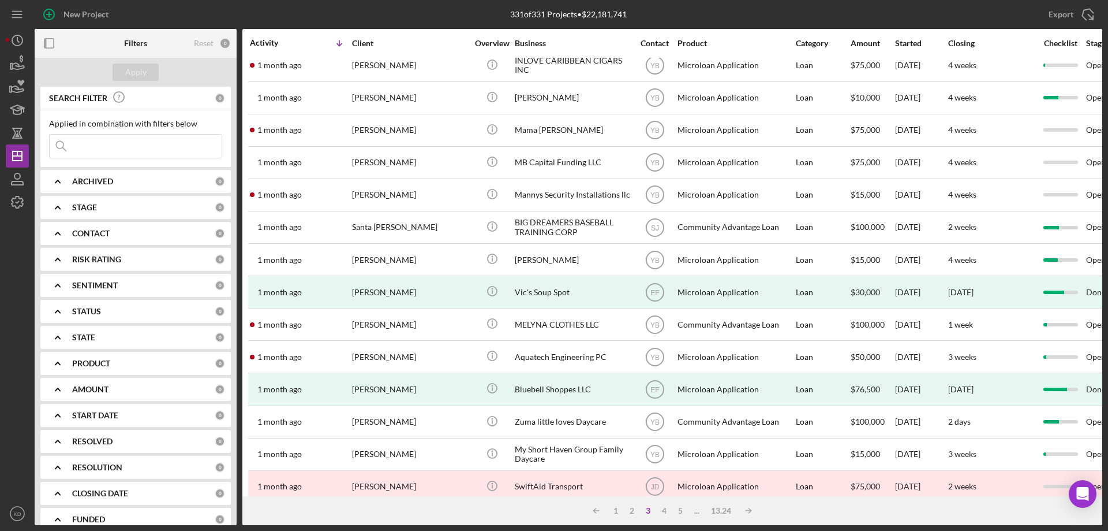
scroll to position [0, 0]
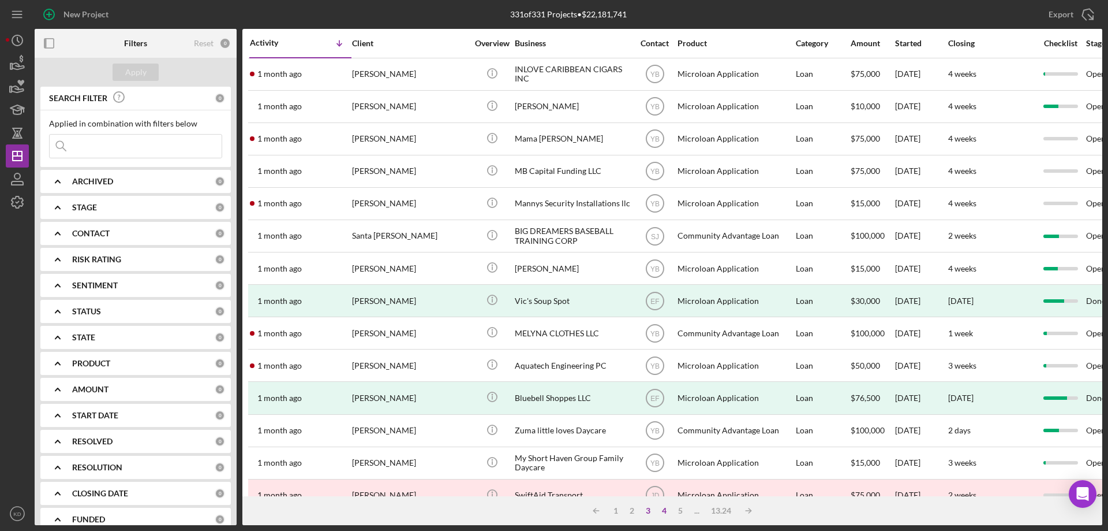
click at [665, 509] on div "4" at bounding box center [664, 510] width 16 height 9
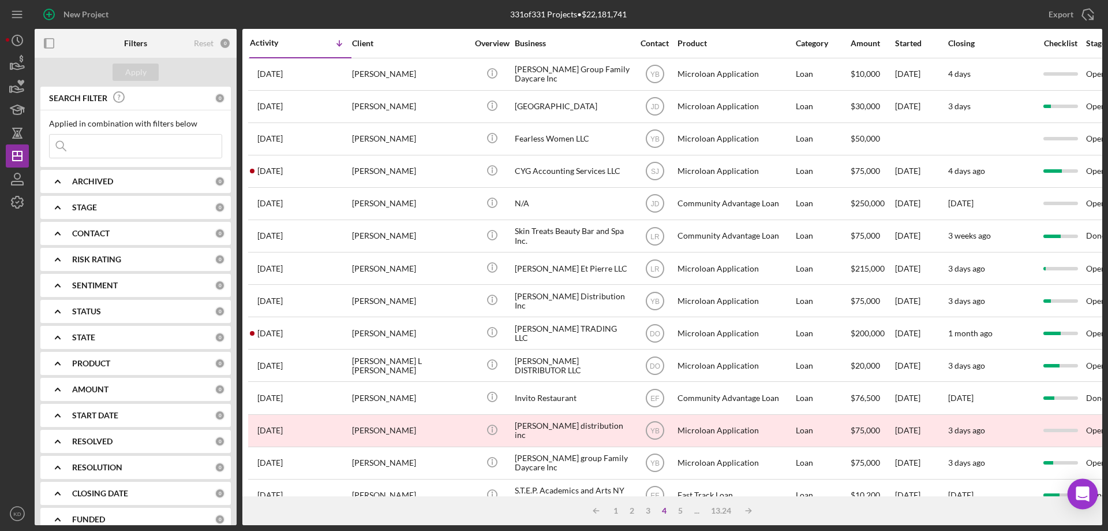
click at [1096, 480] on body "New Project 331 of 331 Projects • $22,181,741 Export Icon/Export Filters Reset …" at bounding box center [554, 265] width 1108 height 531
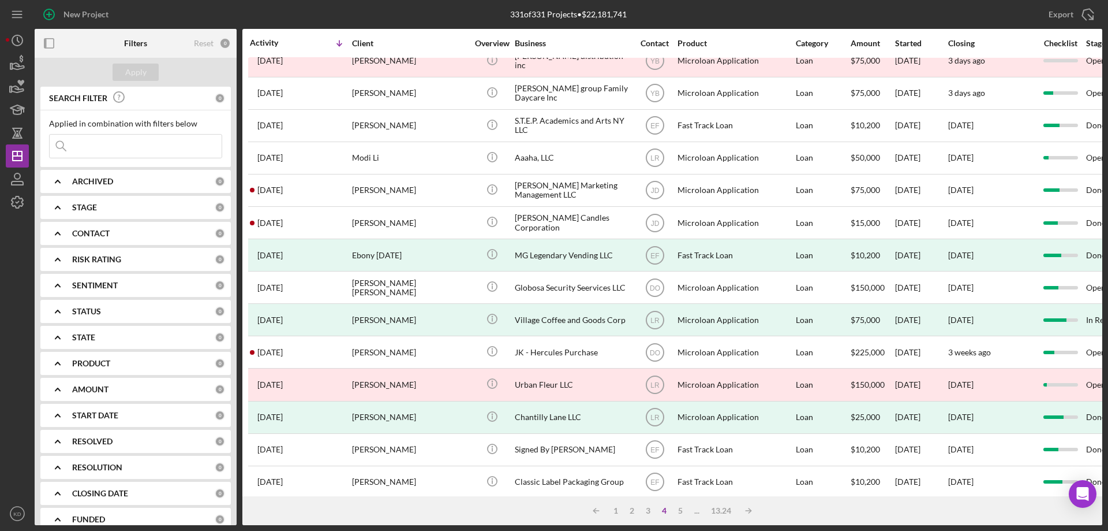
scroll to position [386, 0]
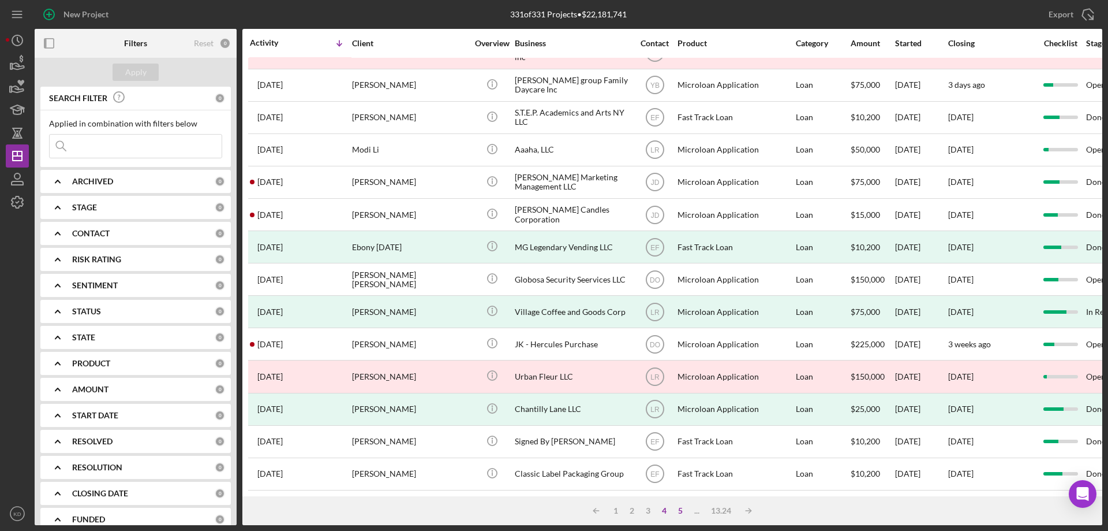
click at [678, 511] on div "5" at bounding box center [681, 510] width 16 height 9
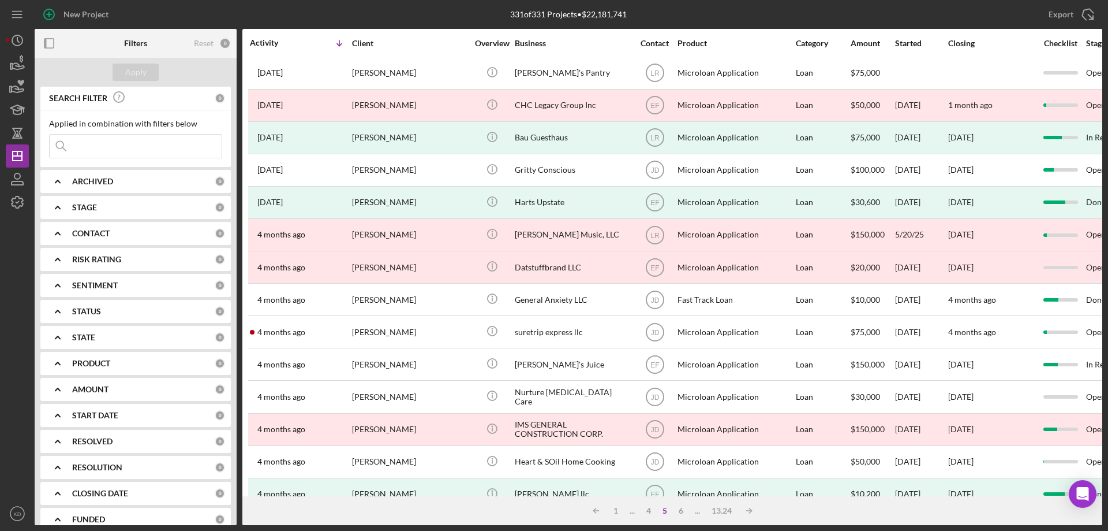
scroll to position [0, 0]
click at [617, 511] on div "1" at bounding box center [616, 510] width 16 height 9
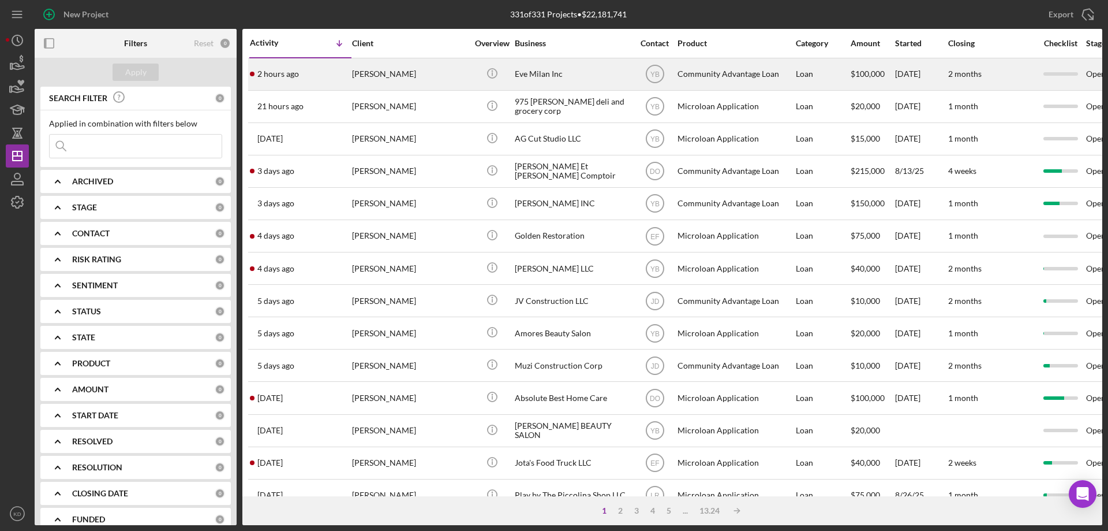
click at [533, 73] on div "Eve Milan Inc" at bounding box center [572, 74] width 115 height 31
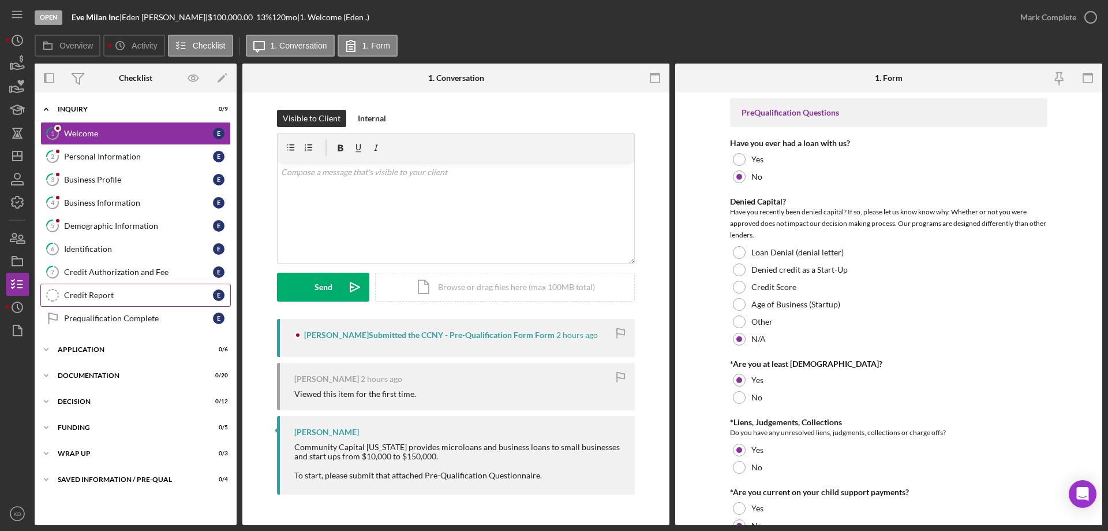
click at [57, 294] on icon "Credit Report" at bounding box center [52, 295] width 29 height 29
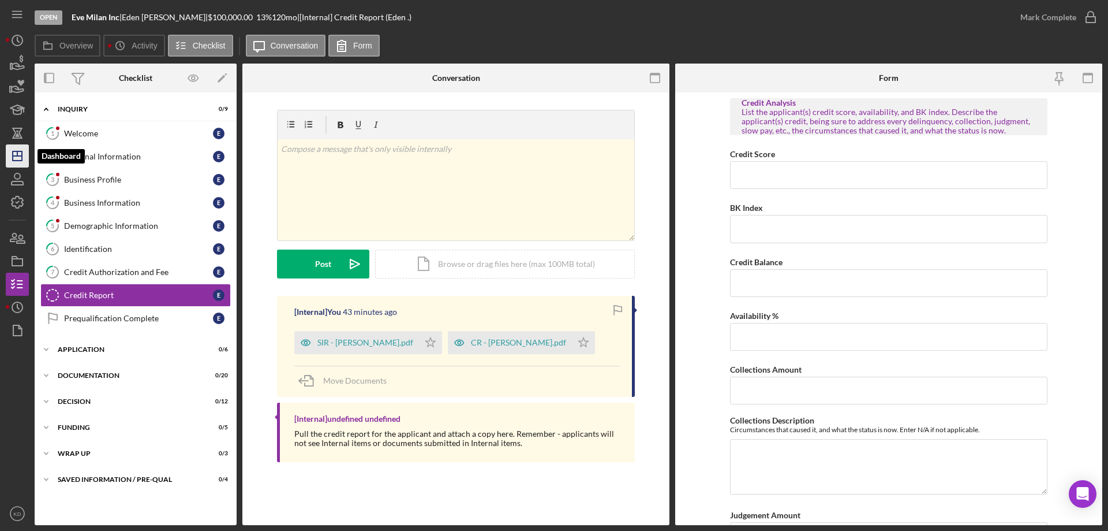
click at [12, 154] on icon "Icon/Dashboard" at bounding box center [17, 155] width 29 height 29
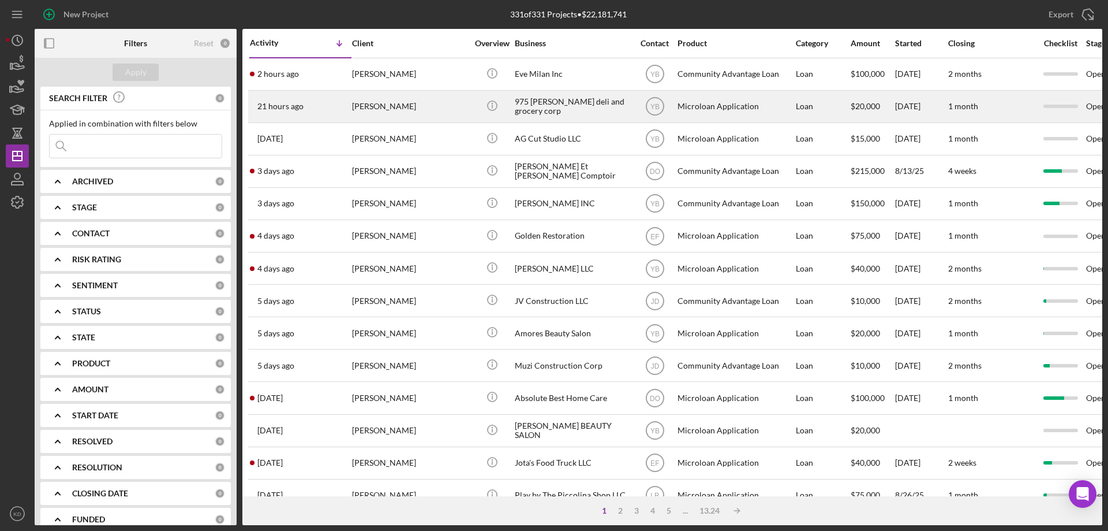
click at [541, 103] on div "975 [PERSON_NAME] deli and grocery corp" at bounding box center [572, 106] width 115 height 31
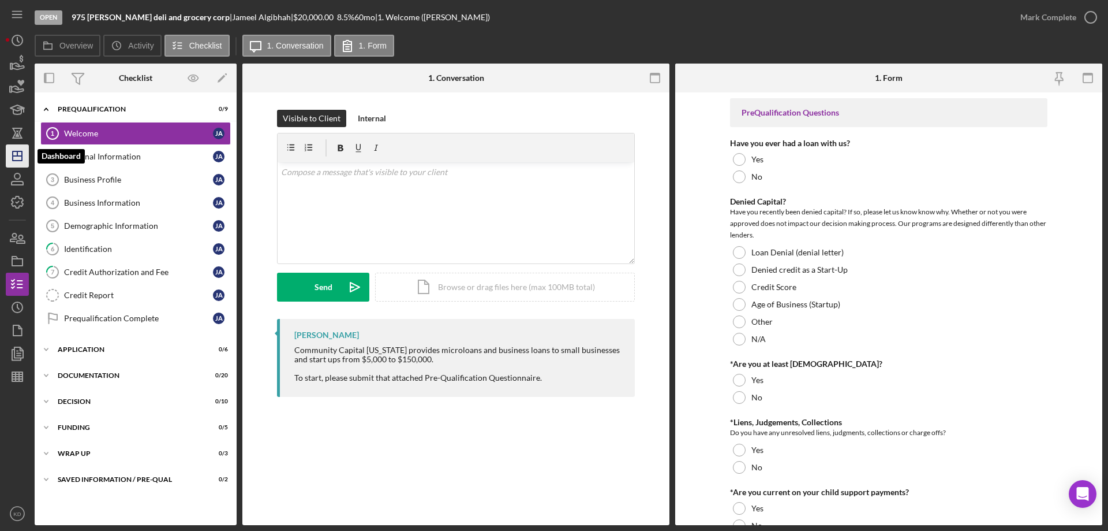
click at [14, 148] on icon "Icon/Dashboard" at bounding box center [17, 155] width 29 height 29
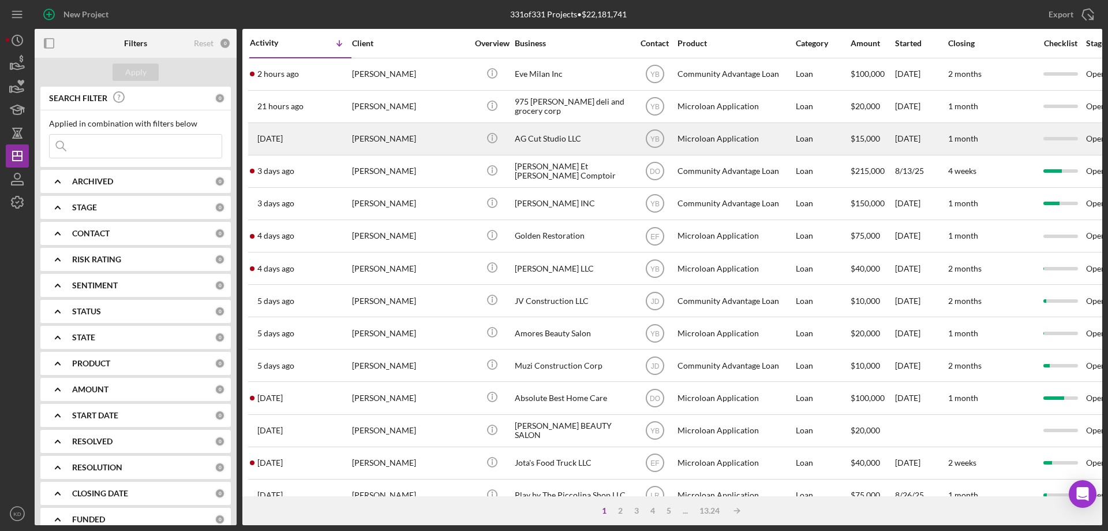
click at [551, 144] on div "AG Cut Studio LLC" at bounding box center [572, 139] width 115 height 31
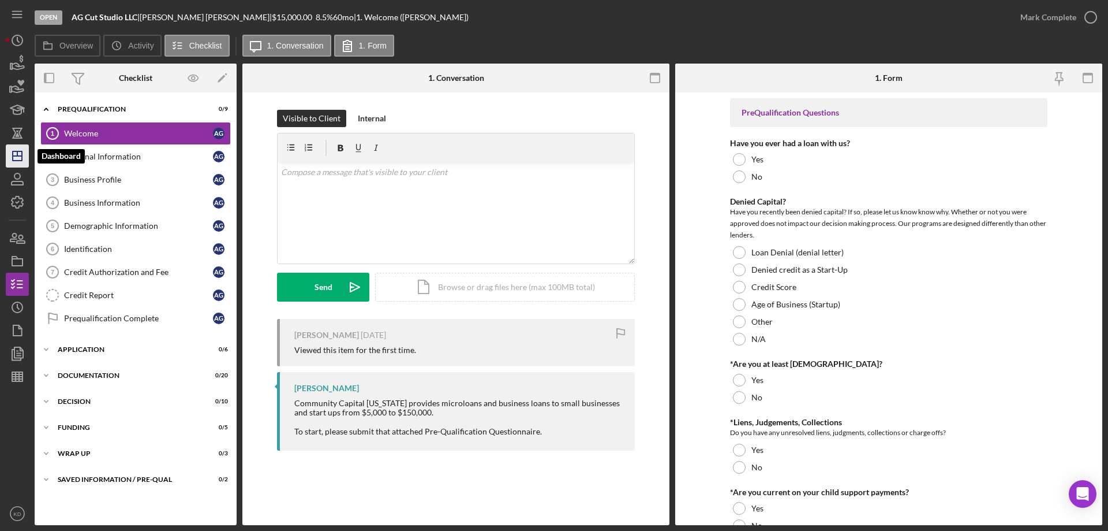
click at [10, 148] on icon "Icon/Dashboard" at bounding box center [17, 155] width 29 height 29
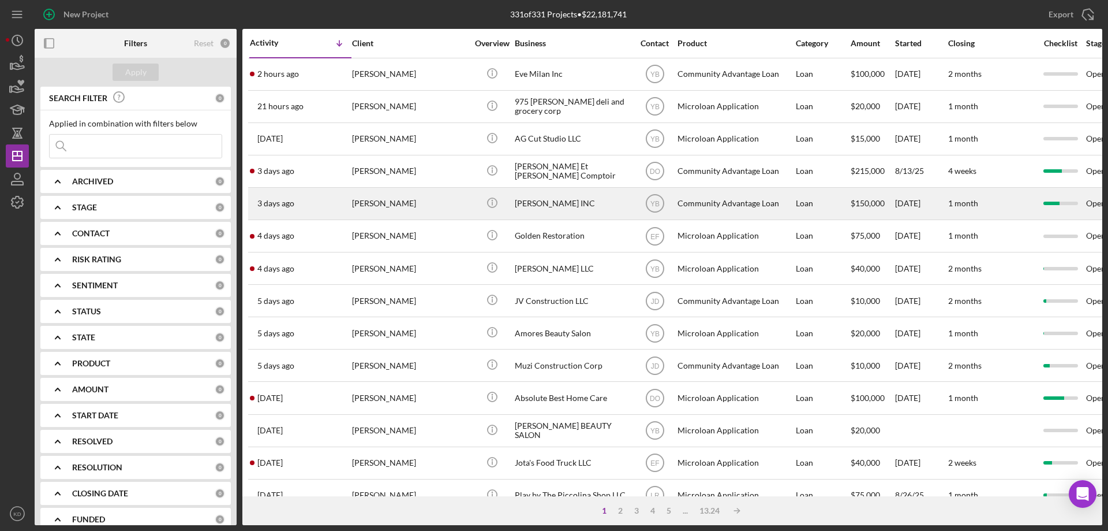
click at [540, 199] on div "[PERSON_NAME] INC" at bounding box center [572, 203] width 115 height 31
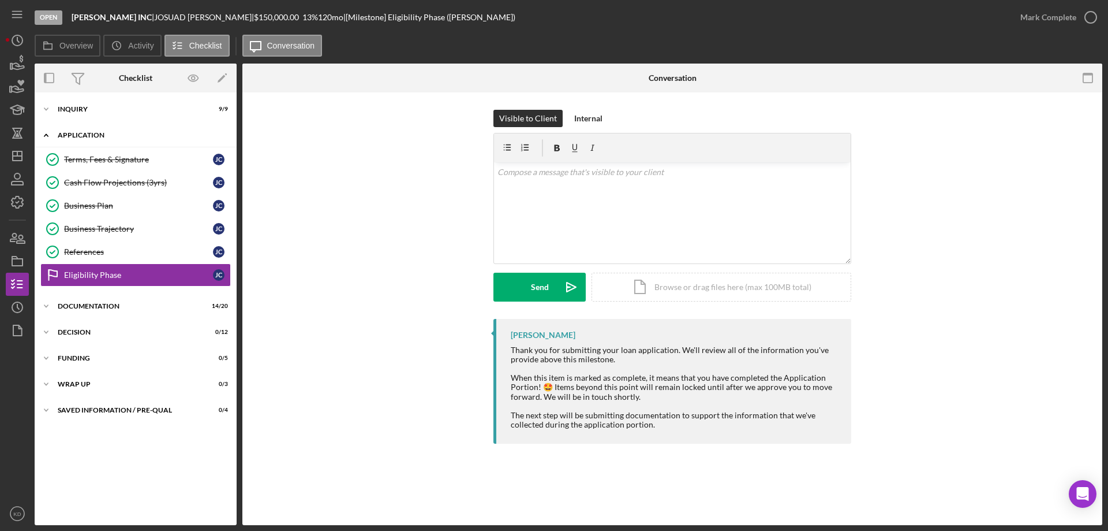
click at [44, 135] on icon "Icon/Expander" at bounding box center [46, 135] width 23 height 23
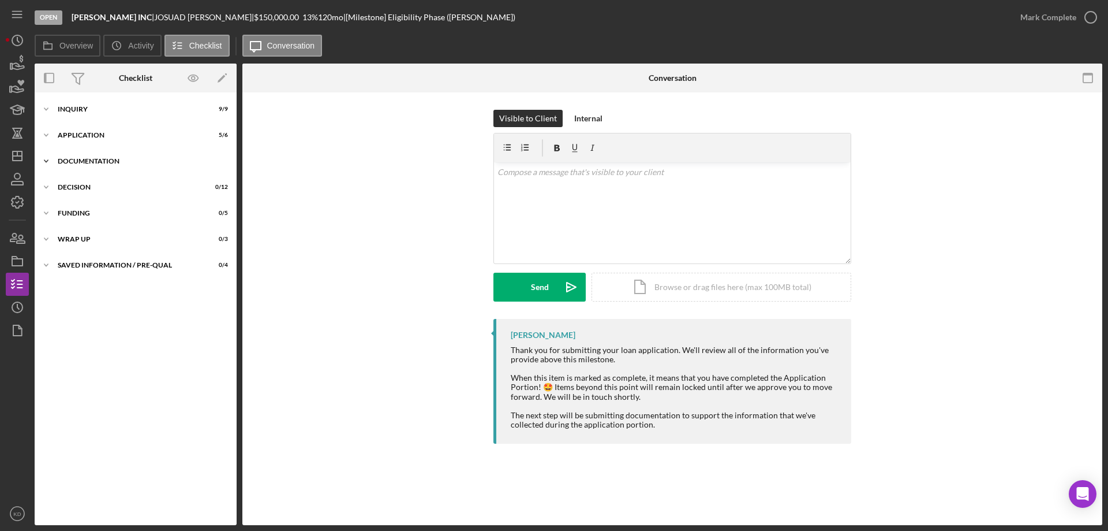
click at [47, 158] on icon "Icon/Expander" at bounding box center [46, 161] width 23 height 23
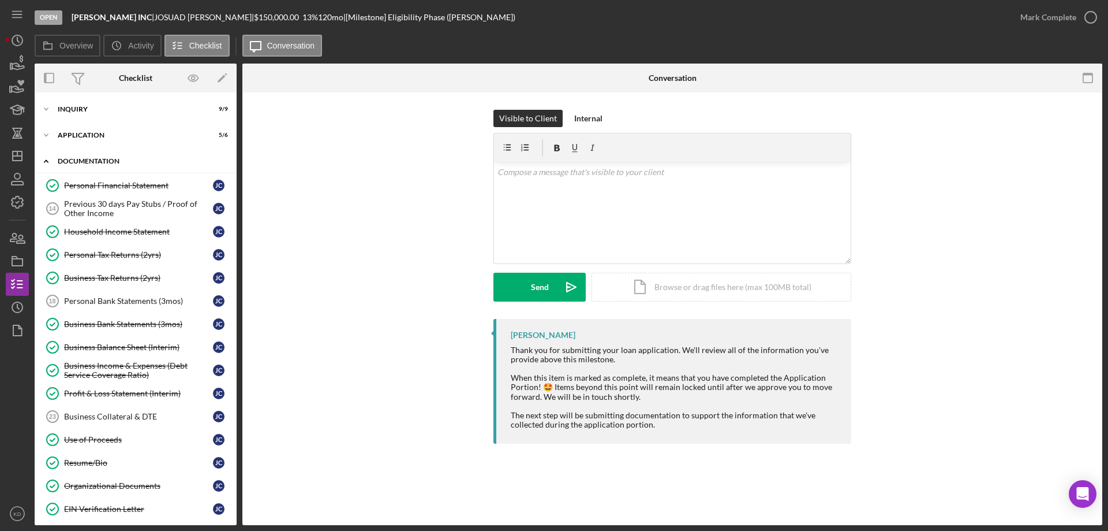
click at [47, 158] on icon "Icon/Expander" at bounding box center [46, 161] width 23 height 23
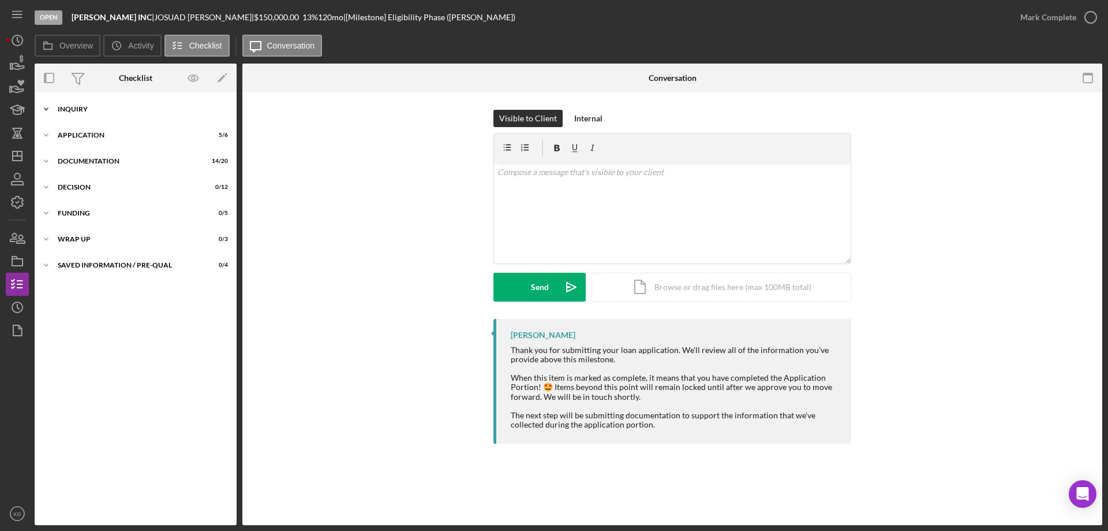
click at [48, 105] on icon "Icon/Expander" at bounding box center [46, 109] width 23 height 23
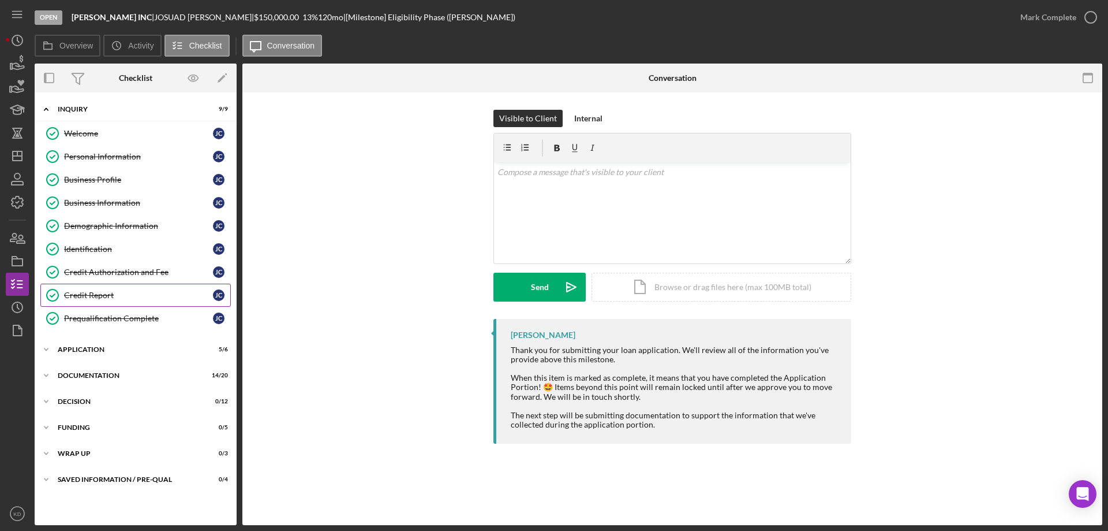
click at [90, 295] on div "Credit Report" at bounding box center [138, 294] width 149 height 9
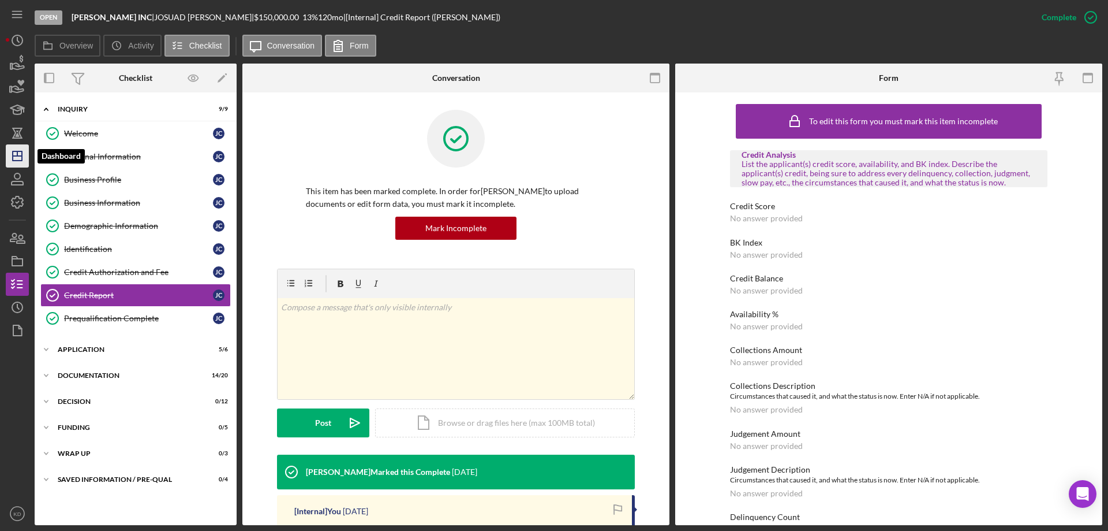
click at [11, 157] on icon "Icon/Dashboard" at bounding box center [17, 155] width 29 height 29
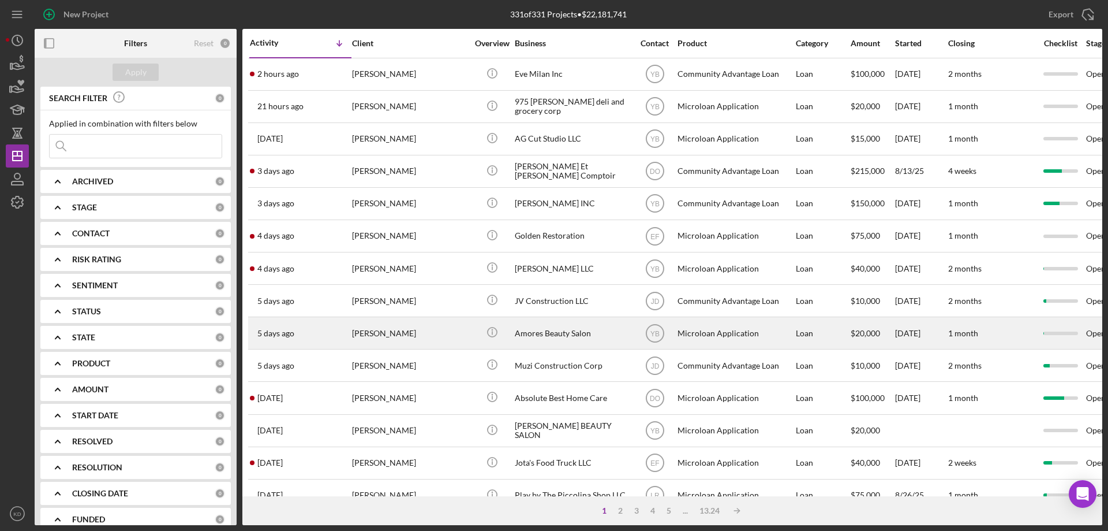
click at [539, 333] on div "Amores Beauty Salon" at bounding box center [572, 332] width 115 height 31
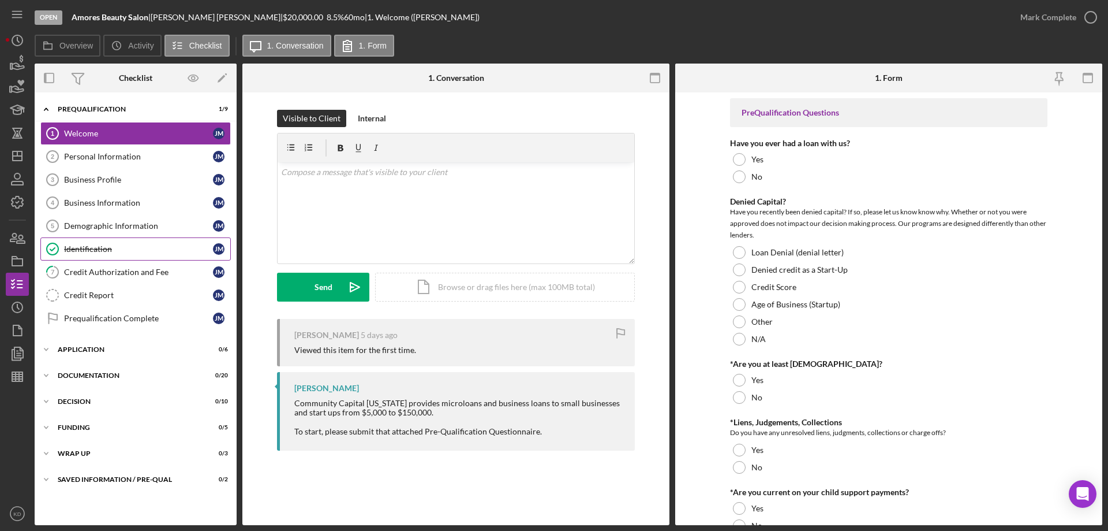
click at [85, 250] on div "Identification" at bounding box center [138, 248] width 149 height 9
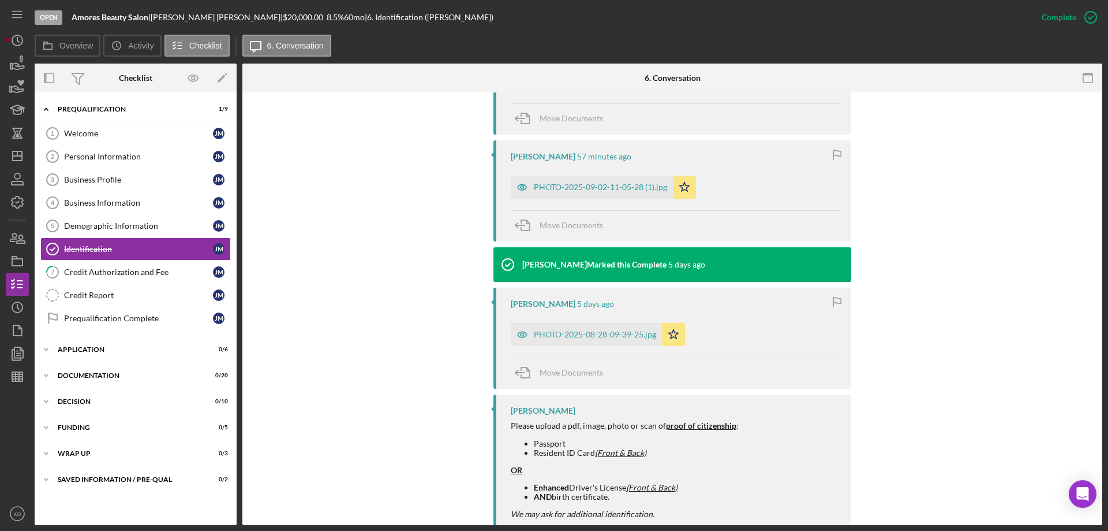
scroll to position [475, 0]
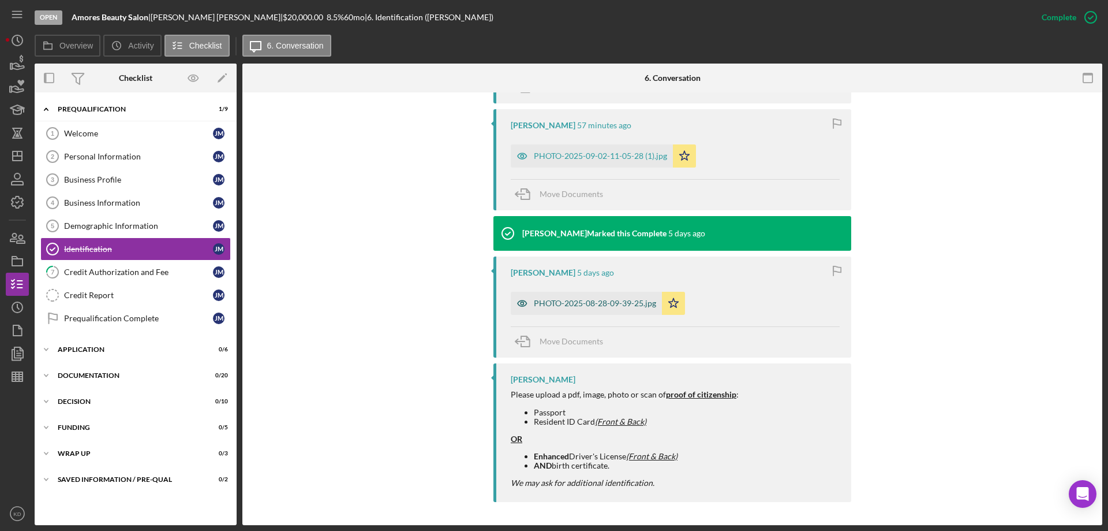
click at [584, 298] on div "PHOTO-2025-08-28-09-39-25.jpg" at bounding box center [586, 303] width 151 height 23
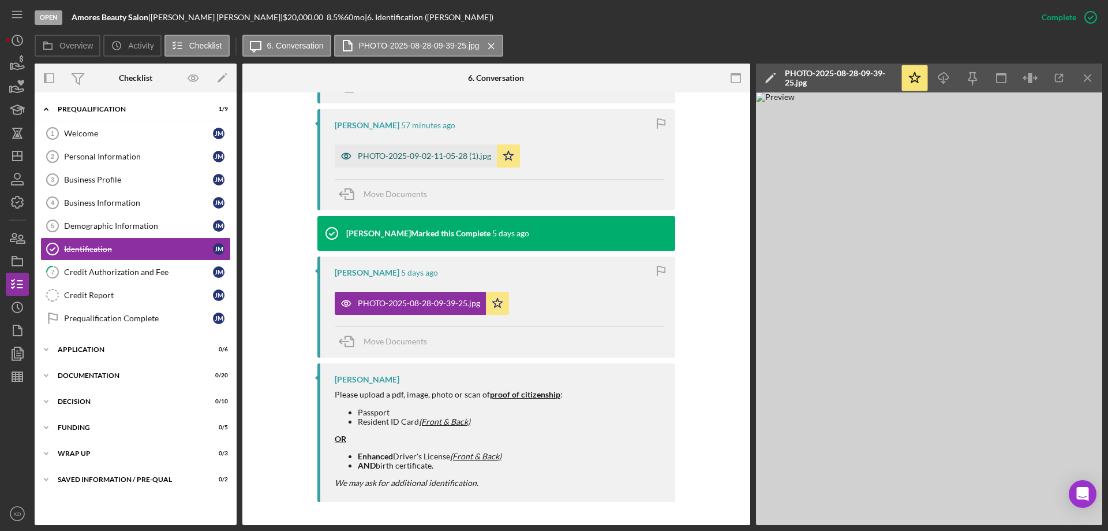
click at [369, 162] on div "PHOTO-2025-09-02-11-05-28 (1).jpg" at bounding box center [416, 155] width 162 height 23
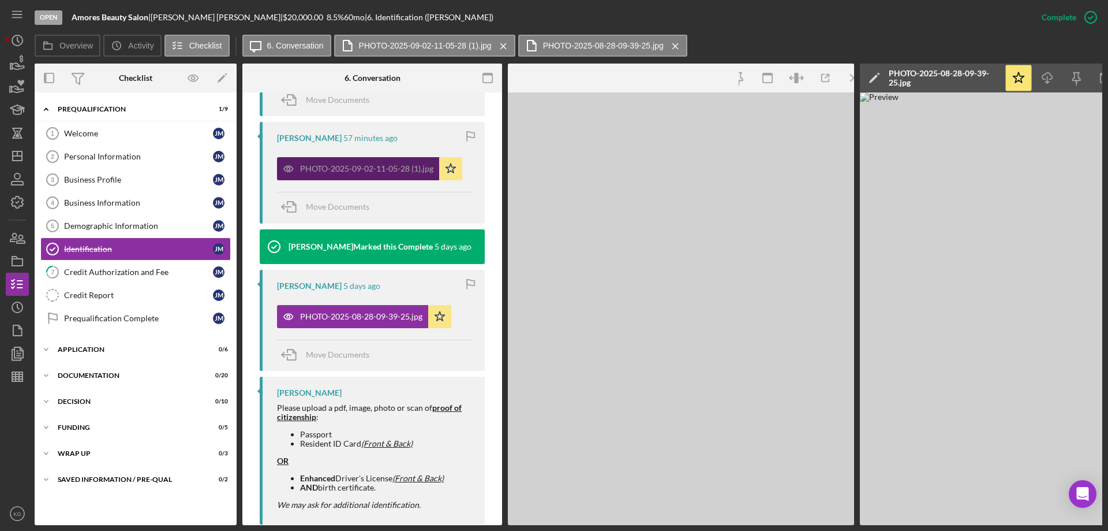
scroll to position [488, 0]
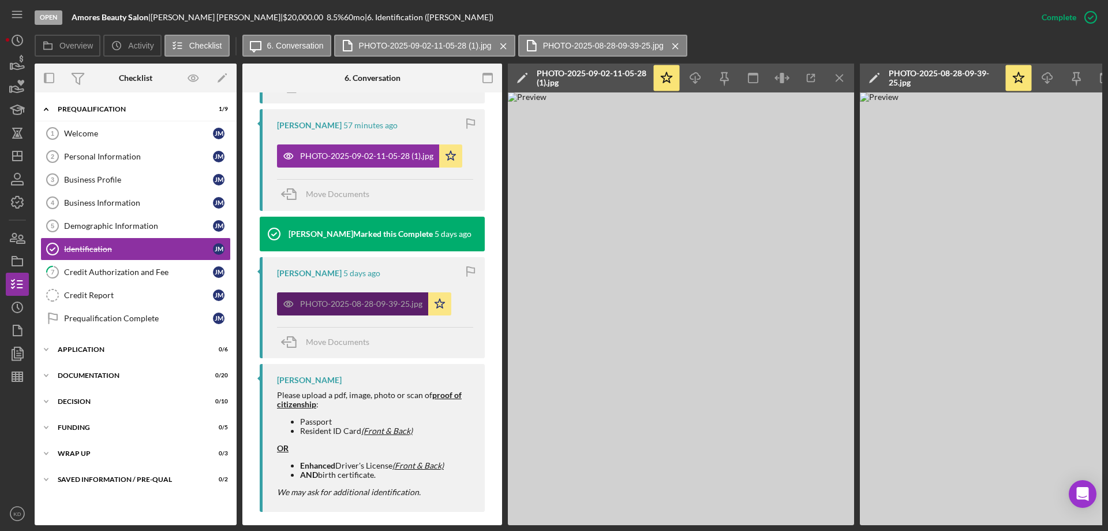
click at [341, 306] on div "PHOTO-2025-08-28-09-39-25.jpg" at bounding box center [361, 303] width 122 height 9
click at [842, 79] on icon "Icon/Menu Close" at bounding box center [840, 78] width 26 height 26
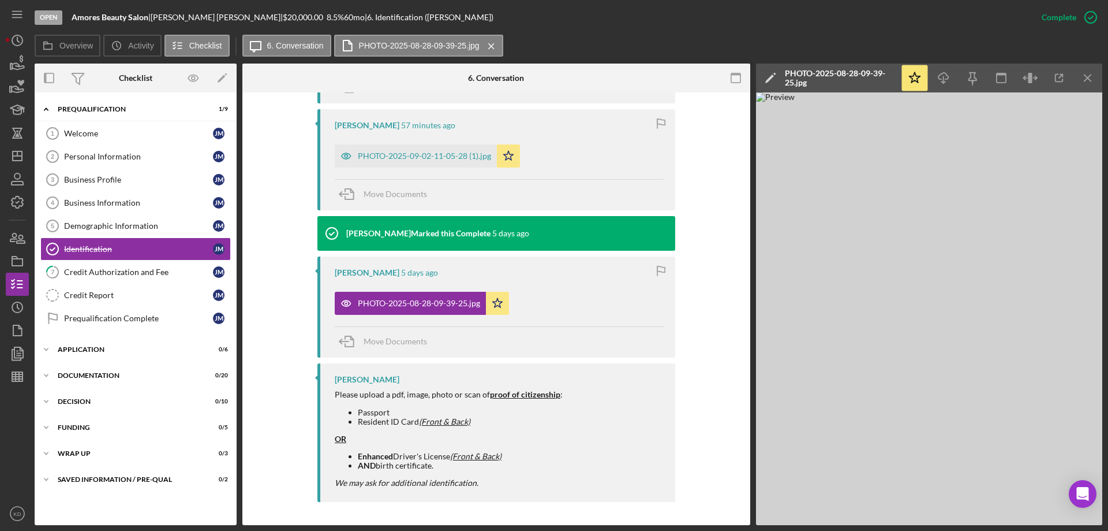
scroll to position [475, 0]
click at [946, 76] on icon "Icon/Download" at bounding box center [944, 78] width 26 height 26
click at [378, 156] on div "PHOTO-2025-09-02-11-05-28 (1).jpg" at bounding box center [424, 155] width 133 height 9
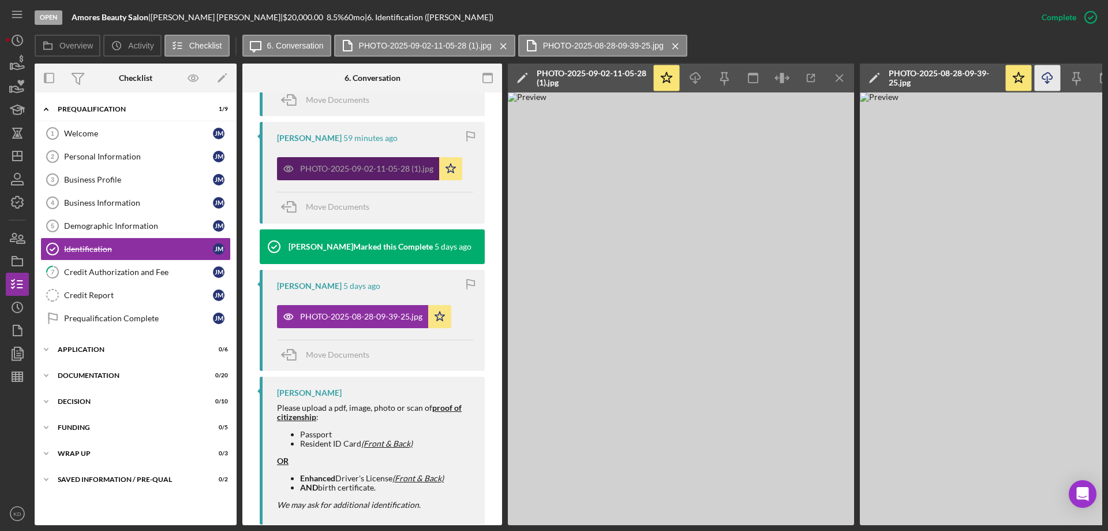
scroll to position [488, 0]
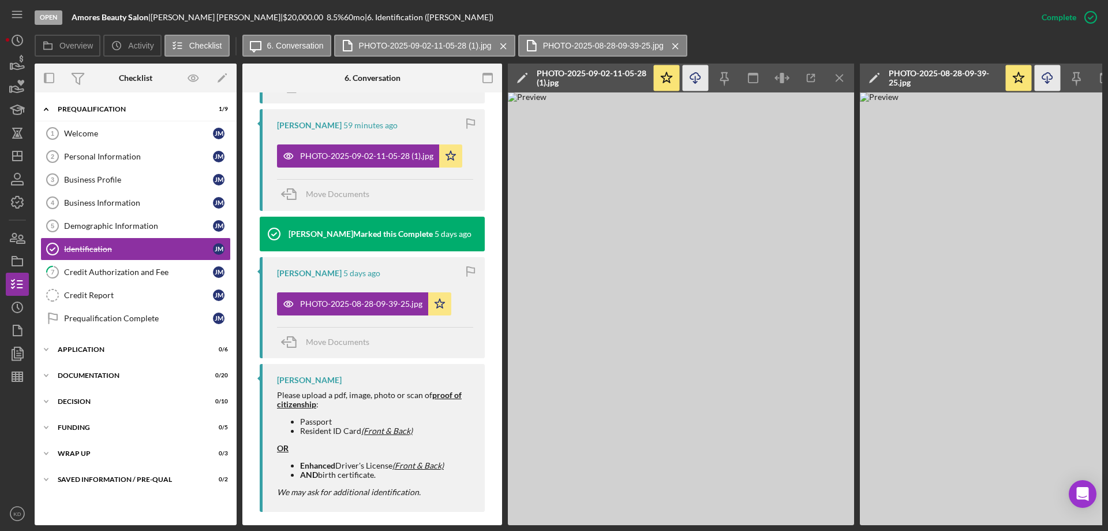
click at [696, 76] on line "button" at bounding box center [696, 79] width 0 height 6
click at [46, 348] on icon "Icon/Expander" at bounding box center [46, 349] width 23 height 23
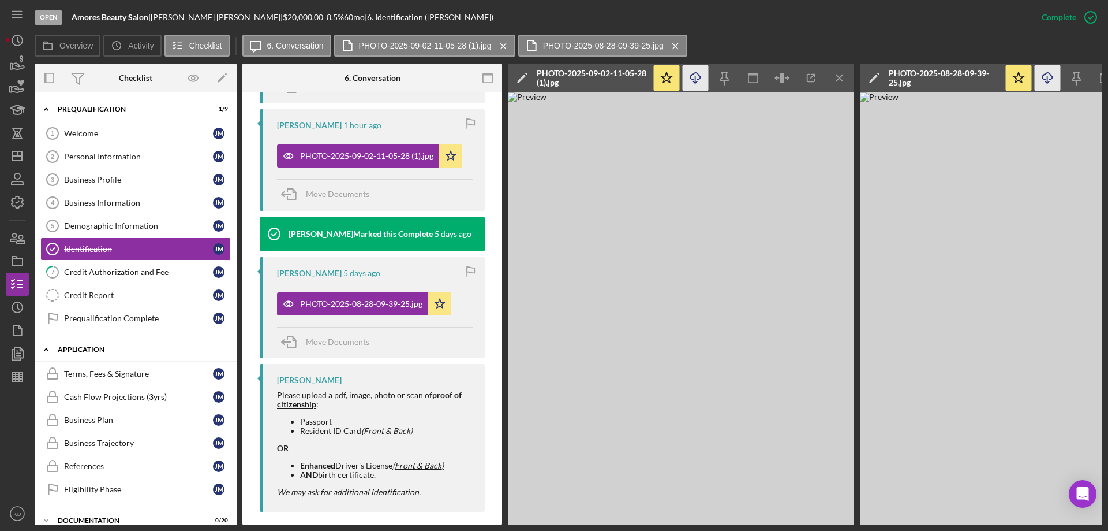
click at [46, 110] on polyline at bounding box center [45, 109] width 3 height 2
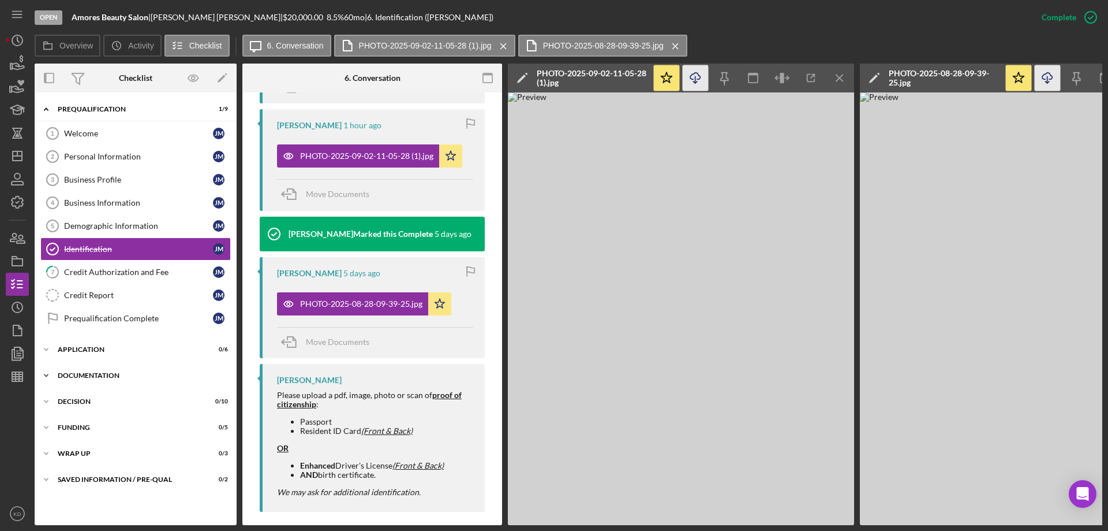
click at [44, 110] on polyline at bounding box center [45, 109] width 3 height 2
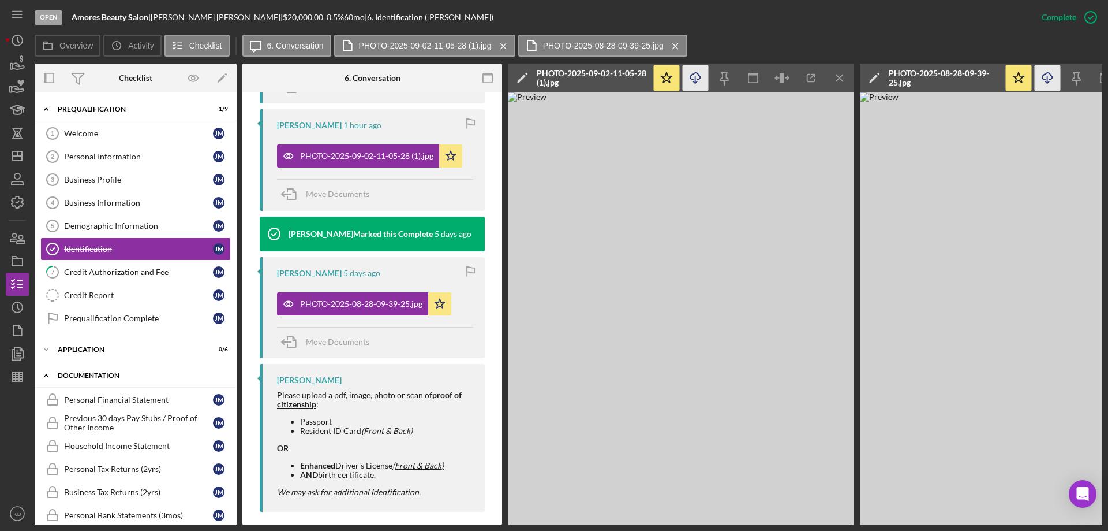
click at [44, 375] on icon "Icon/Expander" at bounding box center [46, 375] width 23 height 23
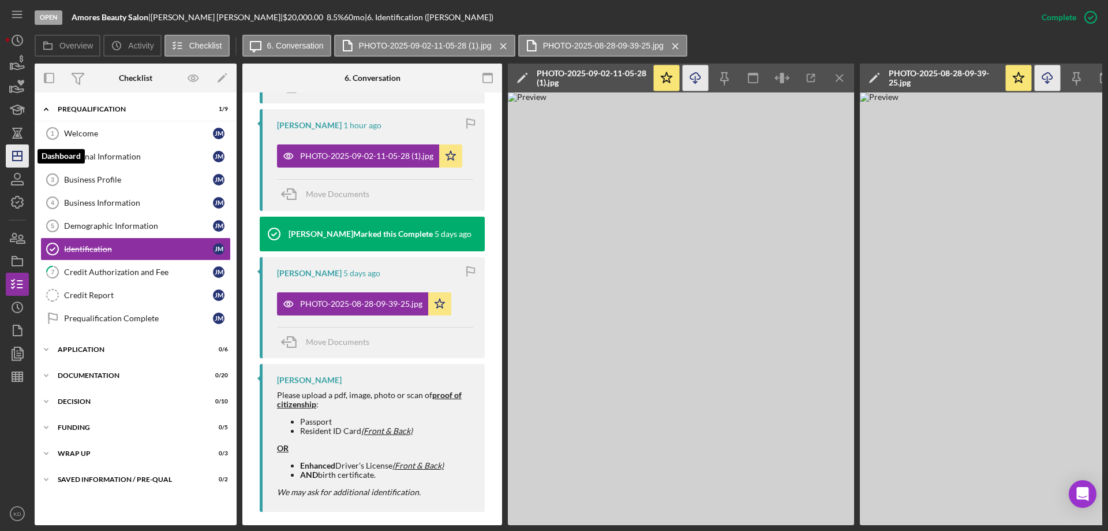
click at [21, 159] on icon "Icon/Dashboard" at bounding box center [17, 155] width 29 height 29
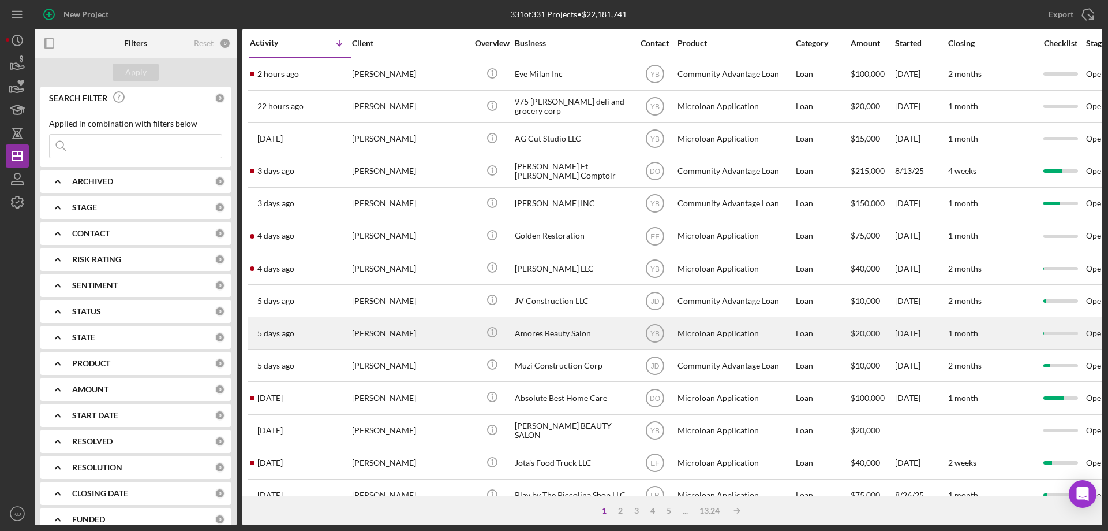
click at [535, 333] on div "Amores Beauty Salon" at bounding box center [572, 332] width 115 height 31
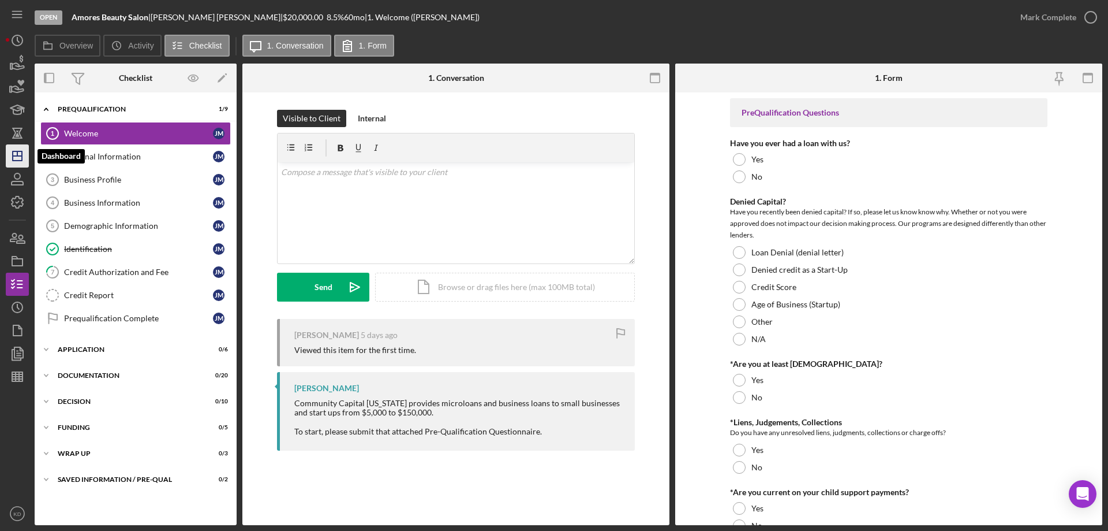
click at [16, 150] on icon "Icon/Dashboard" at bounding box center [17, 155] width 29 height 29
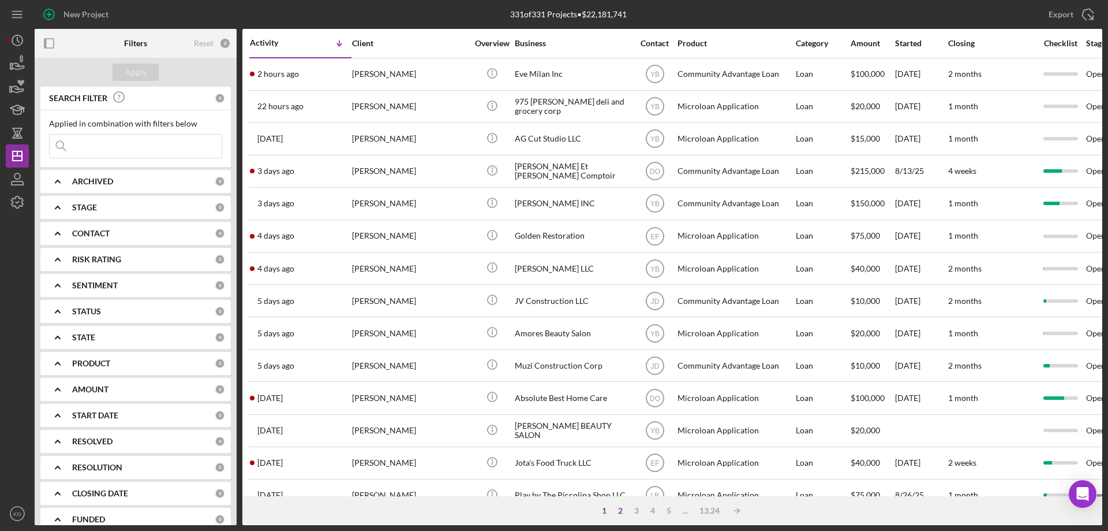
click at [621, 510] on div "2" at bounding box center [620, 510] width 16 height 9
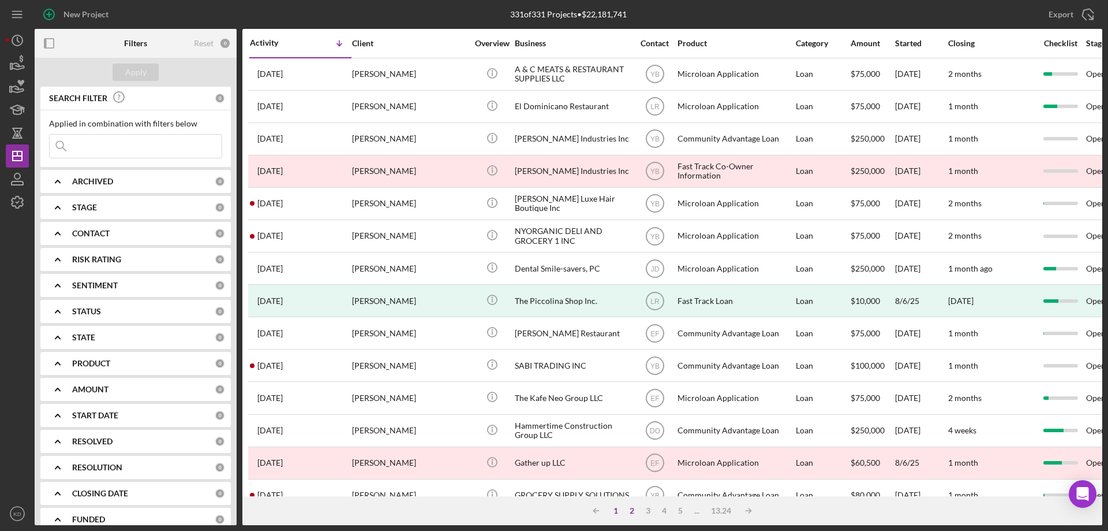
click at [616, 513] on div "1" at bounding box center [616, 510] width 16 height 9
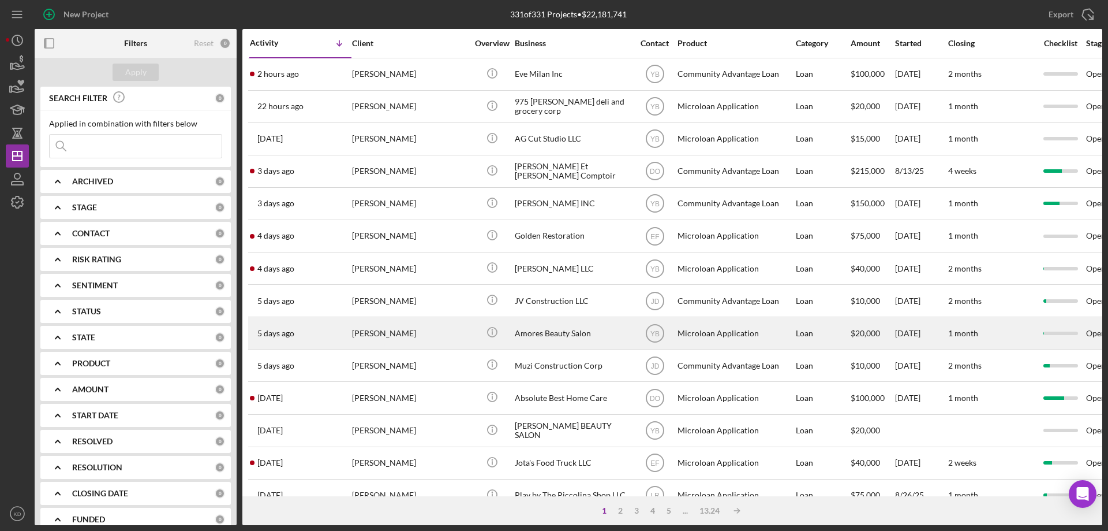
click at [540, 335] on div "Amores Beauty Salon" at bounding box center [572, 332] width 115 height 31
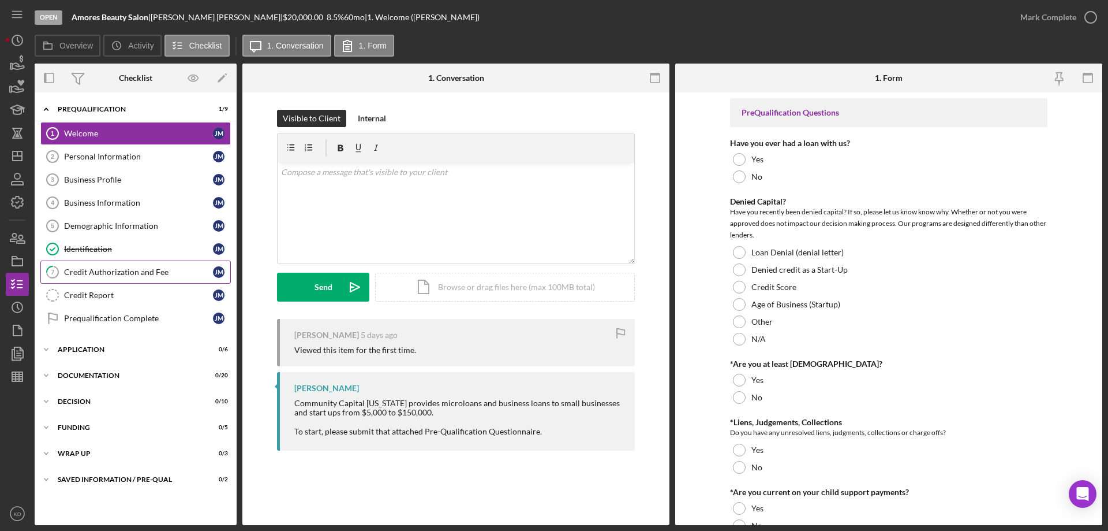
click at [108, 274] on div "Credit Authorization and Fee" at bounding box center [138, 271] width 149 height 9
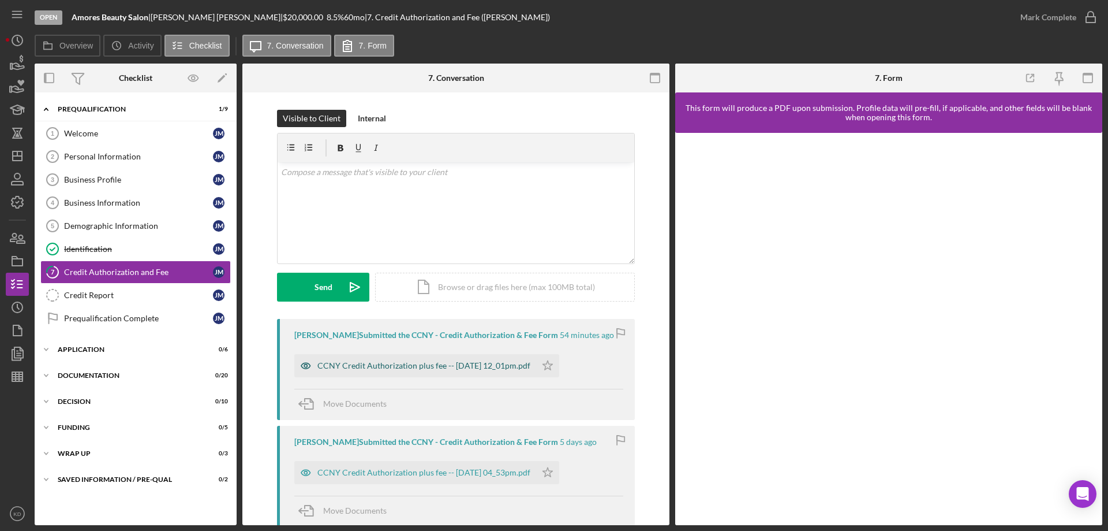
click at [424, 364] on div "CCNY Credit Authorization plus fee -- 2025-09-02 12_01pm.pdf" at bounding box center [423, 365] width 213 height 9
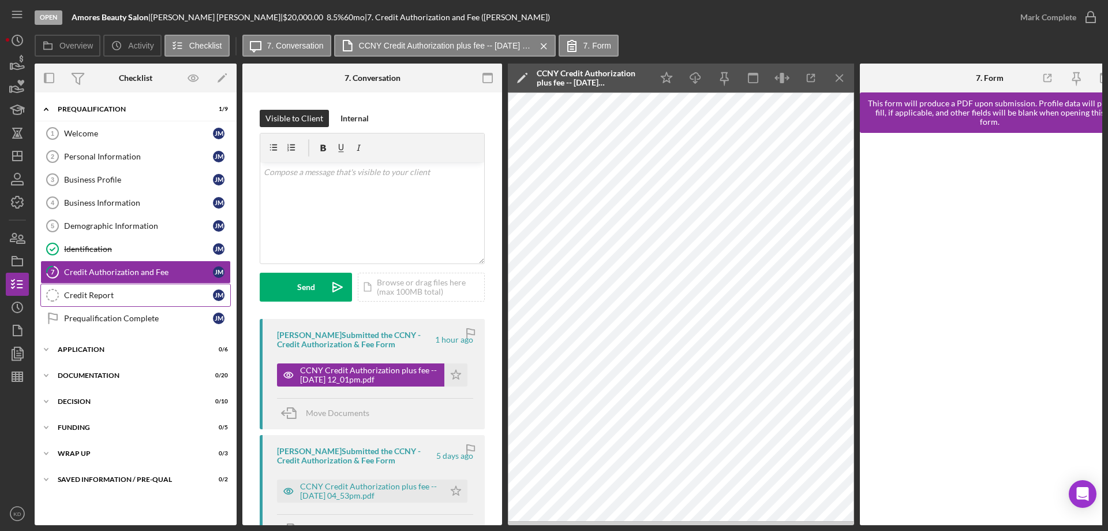
click at [72, 290] on div "Credit Report" at bounding box center [138, 294] width 149 height 9
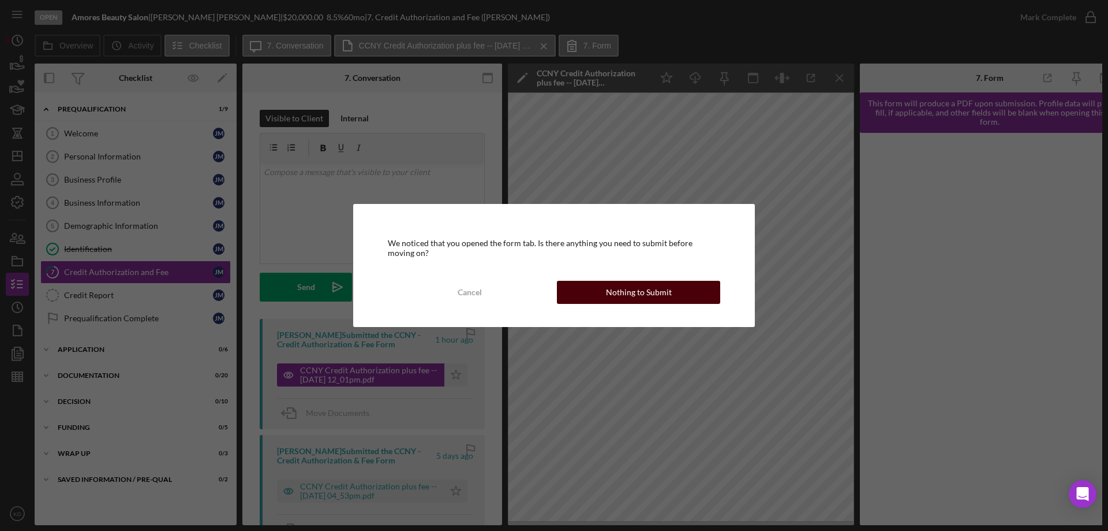
click at [679, 293] on button "Nothing to Submit" at bounding box center [638, 292] width 163 height 23
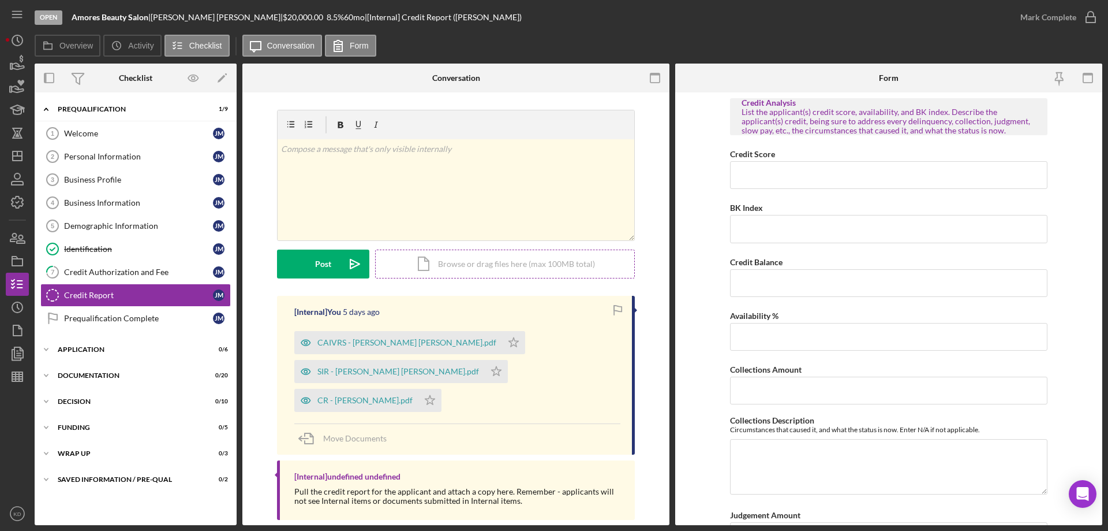
click at [444, 270] on div "Icon/Document Browse or drag files here (max 100MB total) Tap to choose files o…" at bounding box center [505, 263] width 260 height 29
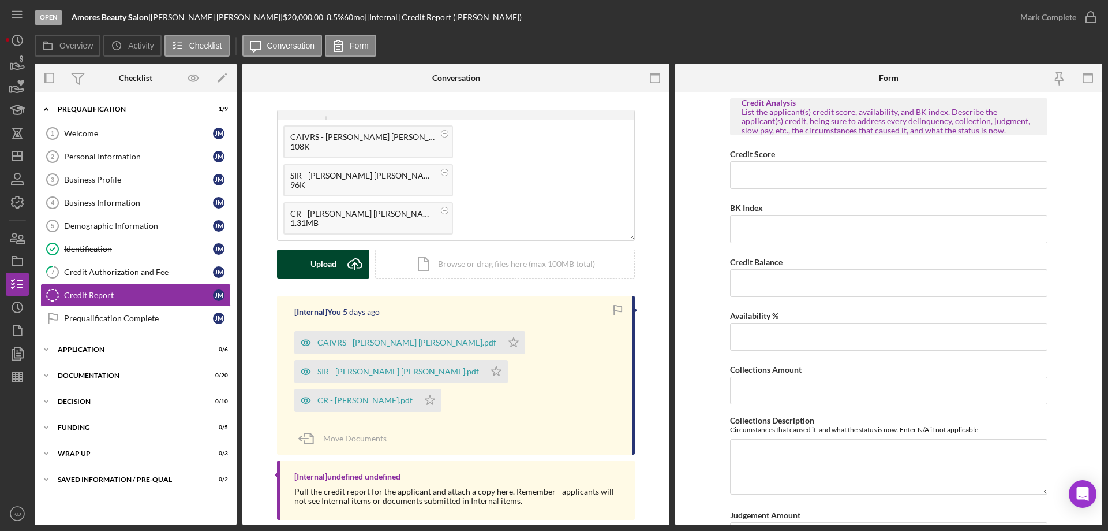
click at [333, 267] on div "Upload" at bounding box center [324, 263] width 26 height 29
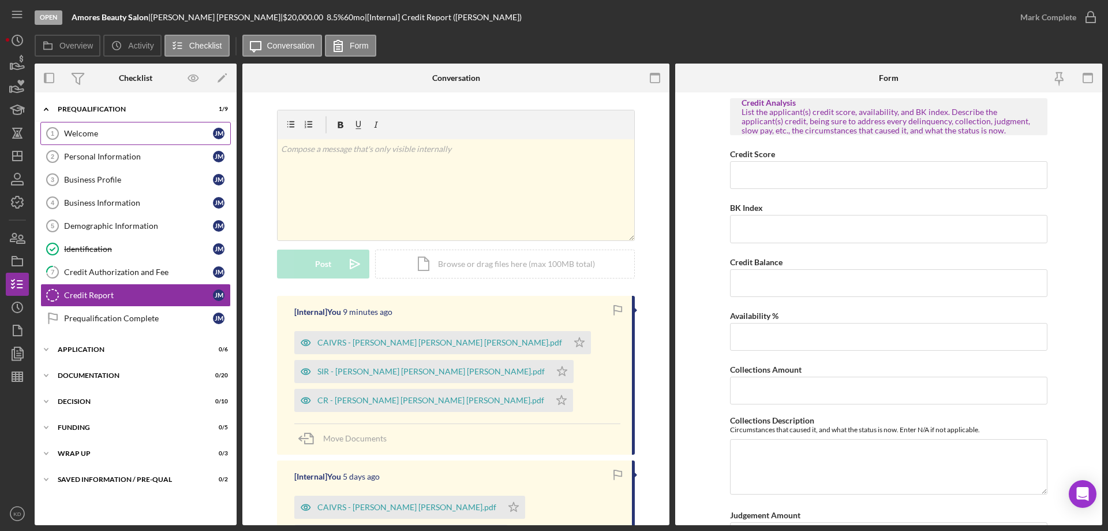
click at [75, 129] on div "Welcome" at bounding box center [138, 133] width 149 height 9
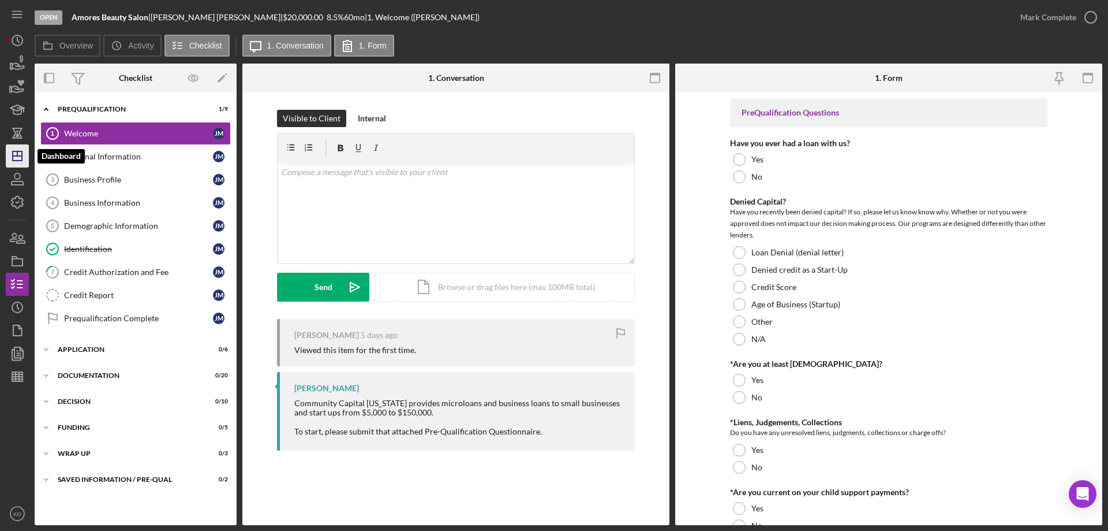
click at [17, 155] on icon "Icon/Dashboard" at bounding box center [17, 155] width 29 height 29
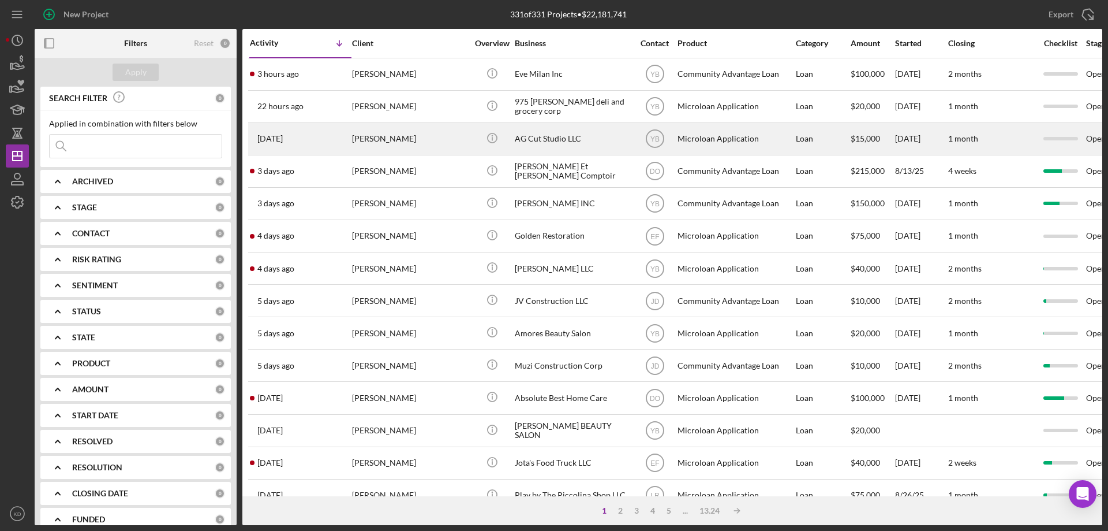
click at [525, 136] on div "AG Cut Studio LLC" at bounding box center [572, 139] width 115 height 31
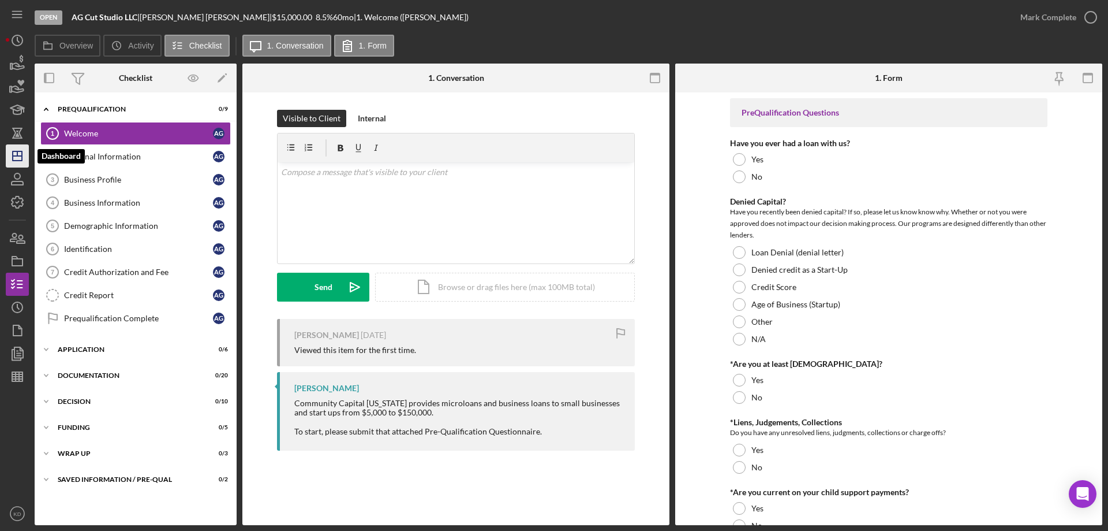
click at [11, 158] on icon "Icon/Dashboard" at bounding box center [17, 155] width 29 height 29
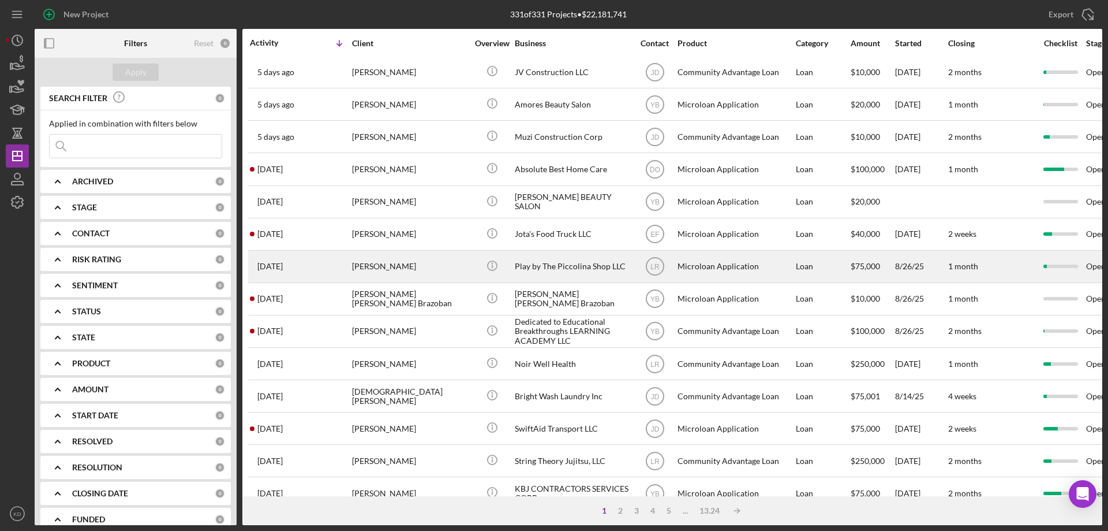
scroll to position [229, 0]
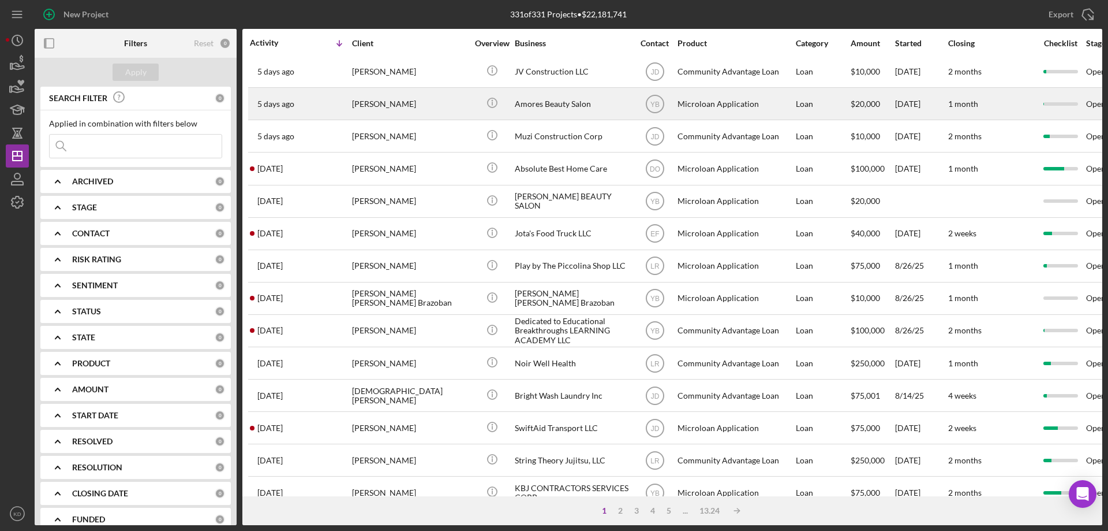
click at [520, 103] on div "Amores Beauty Salon" at bounding box center [572, 103] width 115 height 31
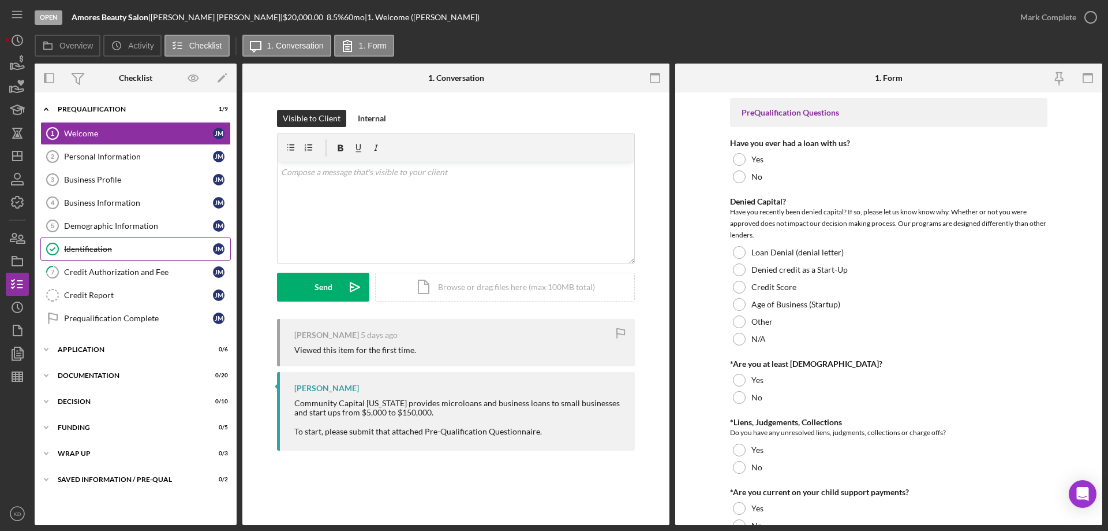
click at [67, 252] on div "Identification" at bounding box center [138, 248] width 149 height 9
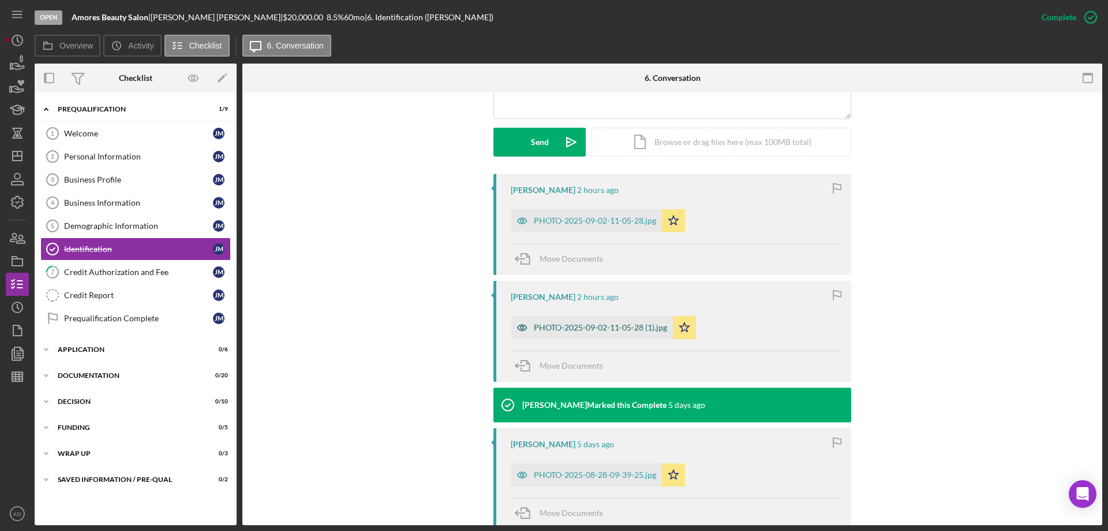
scroll to position [303, 0]
click at [550, 322] on div "PHOTO-2025-09-02-11-05-28 (1).jpg" at bounding box center [592, 327] width 162 height 23
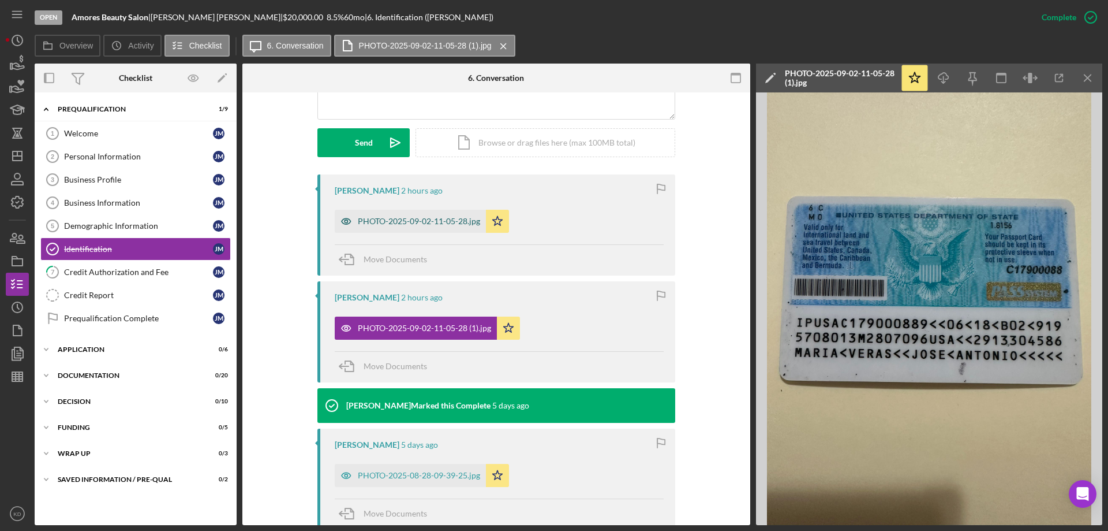
click at [369, 230] on div "PHOTO-2025-09-02-11-05-28.jpg" at bounding box center [410, 221] width 151 height 23
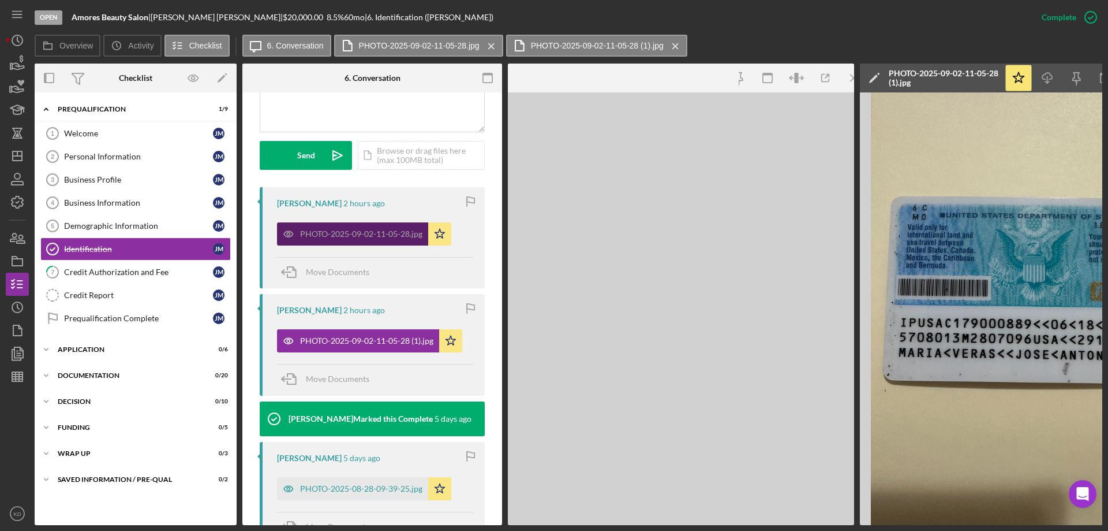
scroll to position [316, 0]
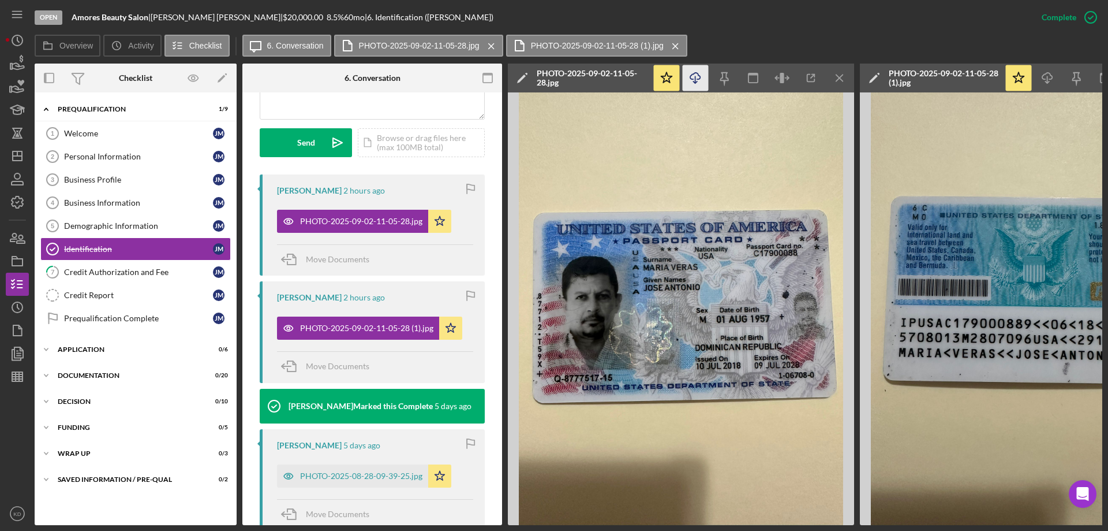
click at [699, 80] on icon "Icon/Download" at bounding box center [696, 78] width 26 height 26
click at [838, 79] on icon "Icon/Menu Close" at bounding box center [840, 78] width 26 height 26
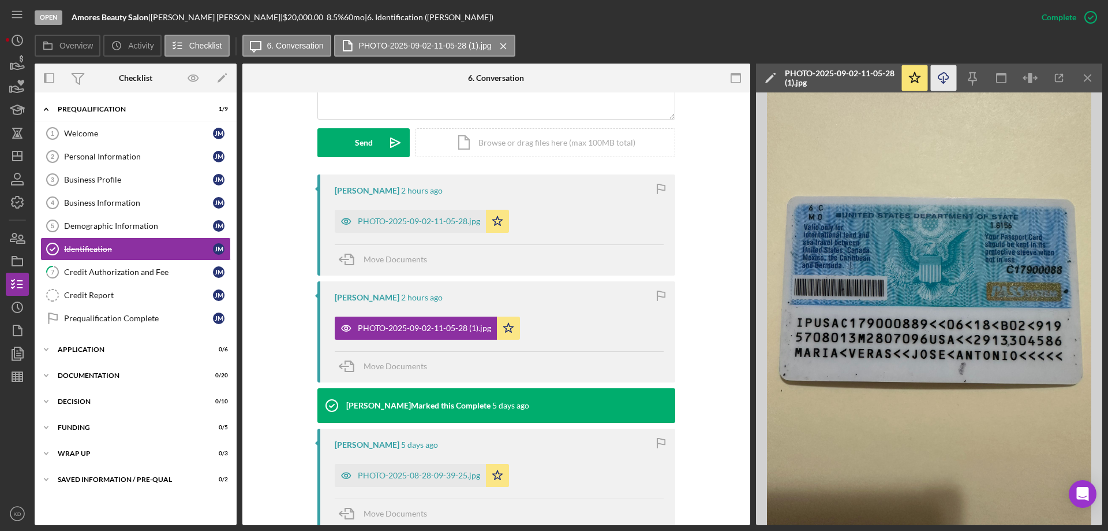
click at [939, 80] on icon "Icon/Download" at bounding box center [944, 78] width 26 height 26
click at [21, 154] on icon "Icon/Dashboard" at bounding box center [17, 155] width 29 height 29
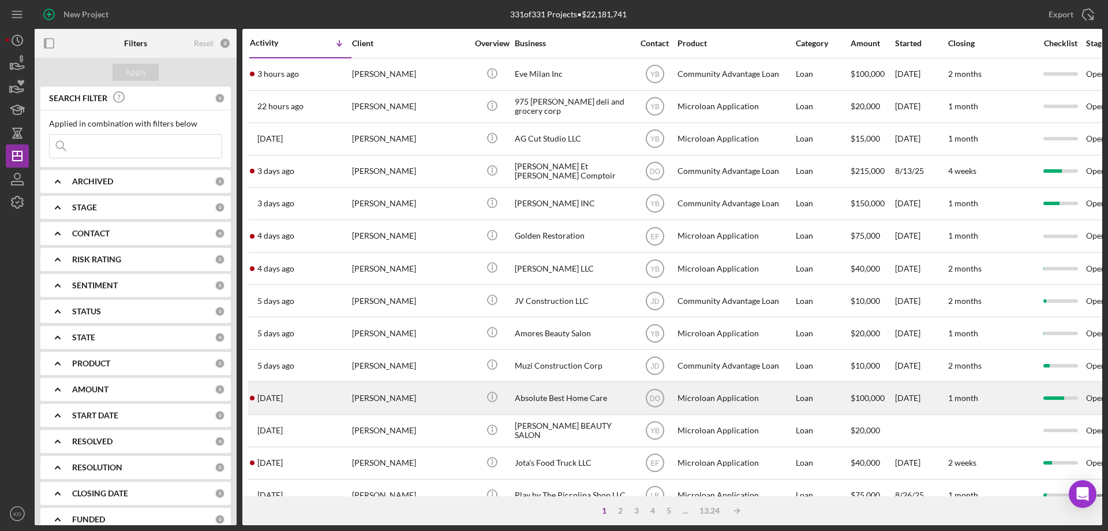
click at [561, 401] on div "Absolute Best Home Care" at bounding box center [572, 397] width 115 height 31
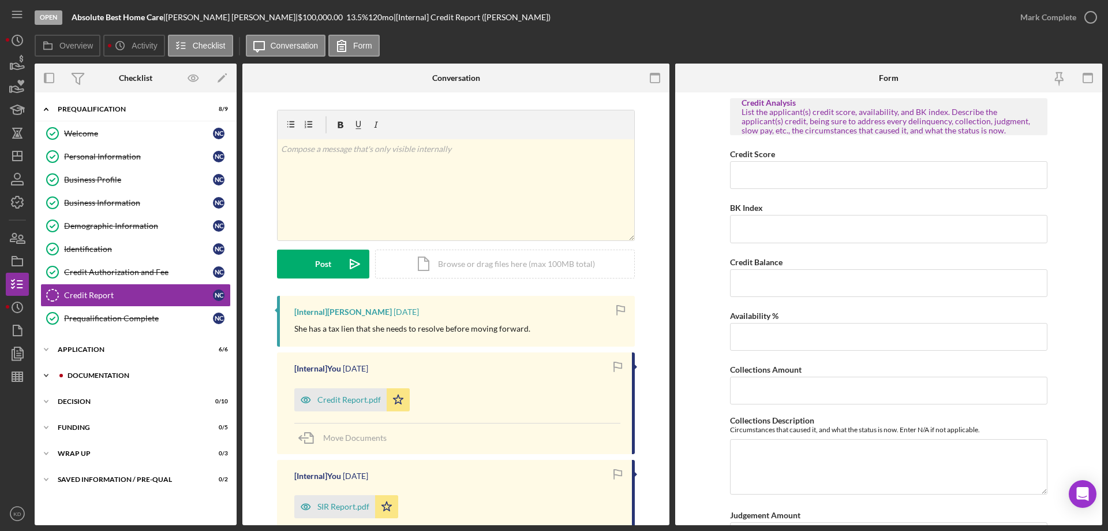
click at [46, 374] on icon "Icon/Expander" at bounding box center [46, 375] width 23 height 23
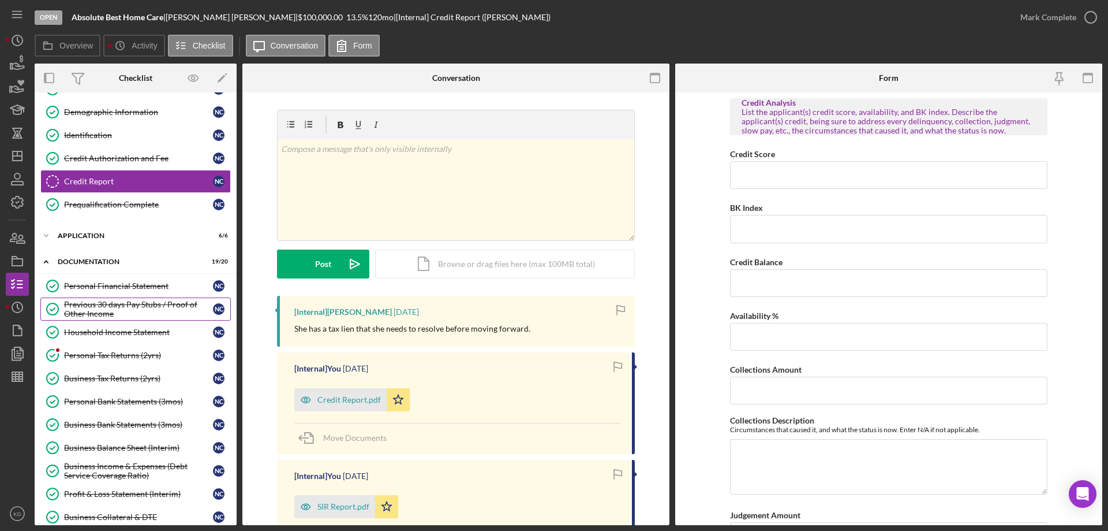
scroll to position [114, 0]
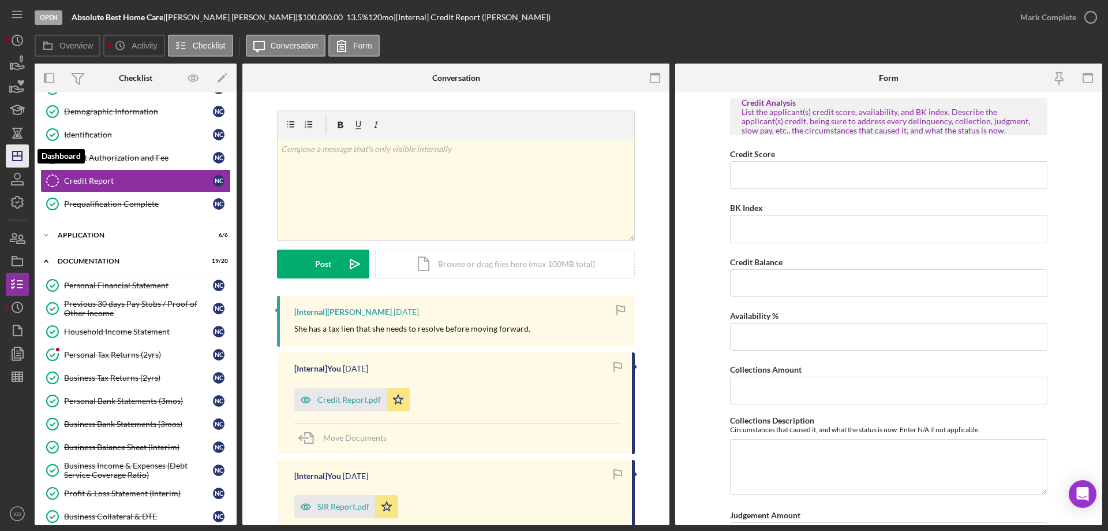
click at [18, 148] on icon "Icon/Dashboard" at bounding box center [17, 155] width 29 height 29
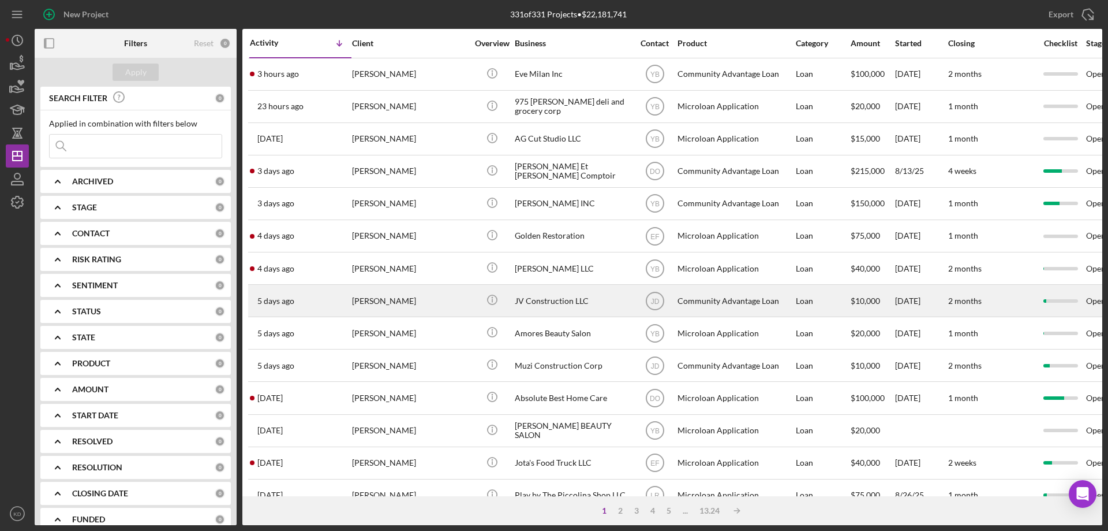
click at [399, 301] on div "[PERSON_NAME]" at bounding box center [409, 300] width 115 height 31
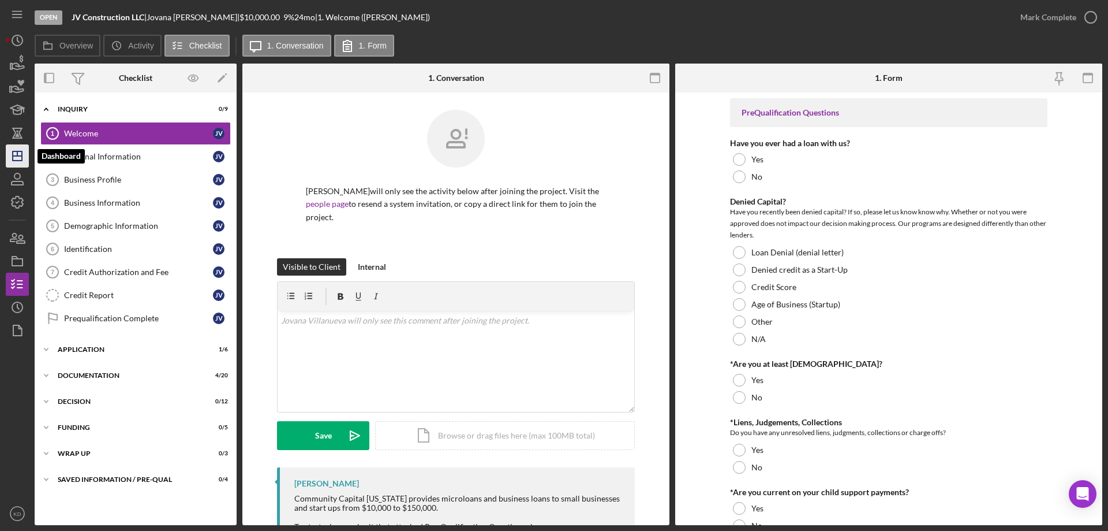
click at [17, 155] on icon "Icon/Dashboard" at bounding box center [17, 155] width 29 height 29
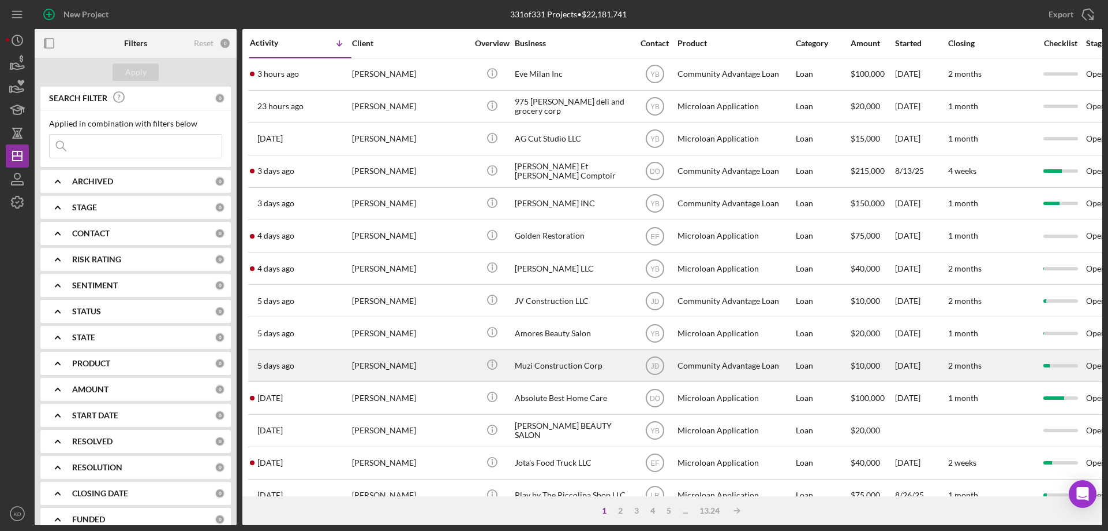
click at [401, 366] on div "[PERSON_NAME]" at bounding box center [409, 365] width 115 height 31
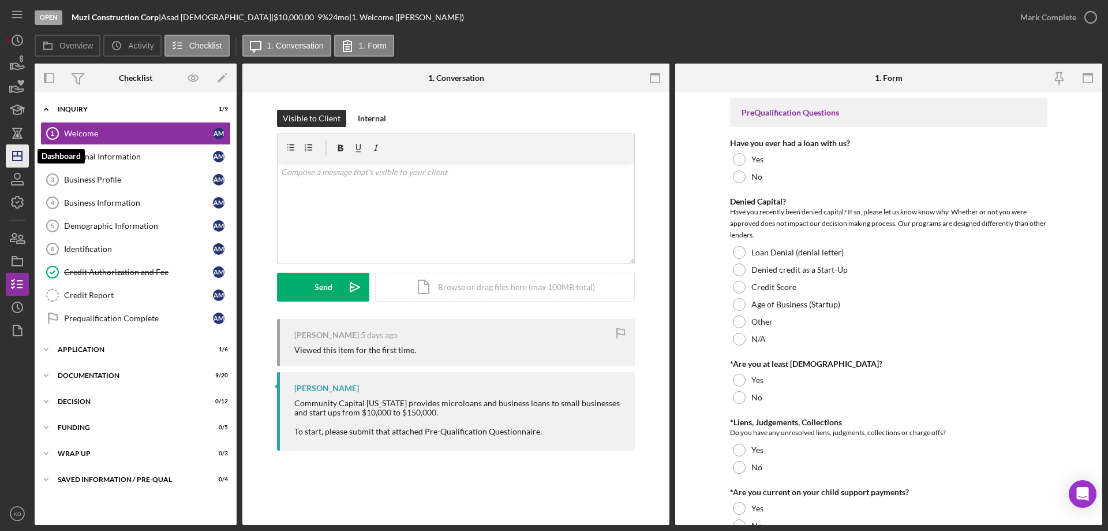
click at [14, 159] on icon "Icon/Dashboard" at bounding box center [17, 155] width 29 height 29
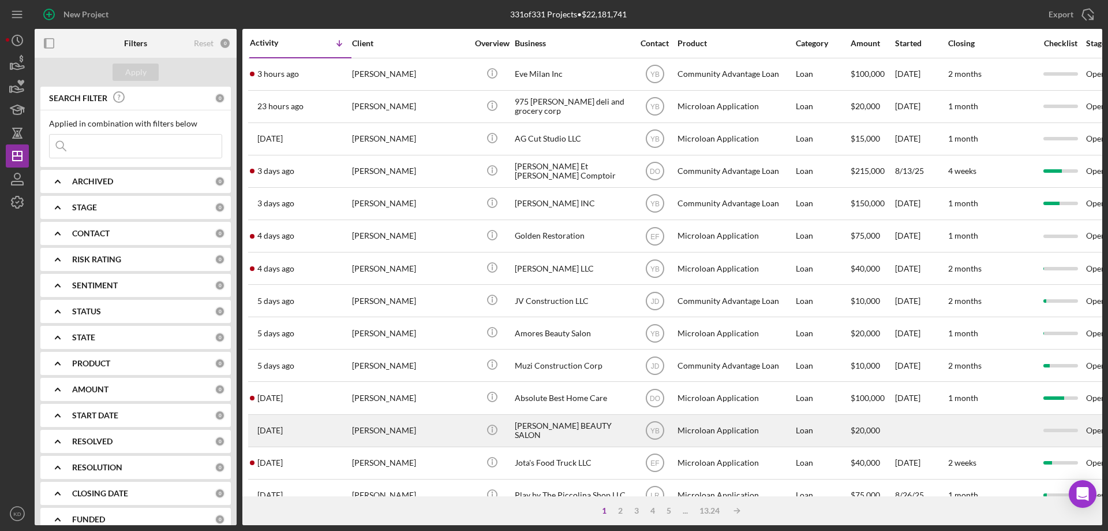
click at [543, 425] on div "[PERSON_NAME] BEAUTY SALON" at bounding box center [572, 430] width 115 height 31
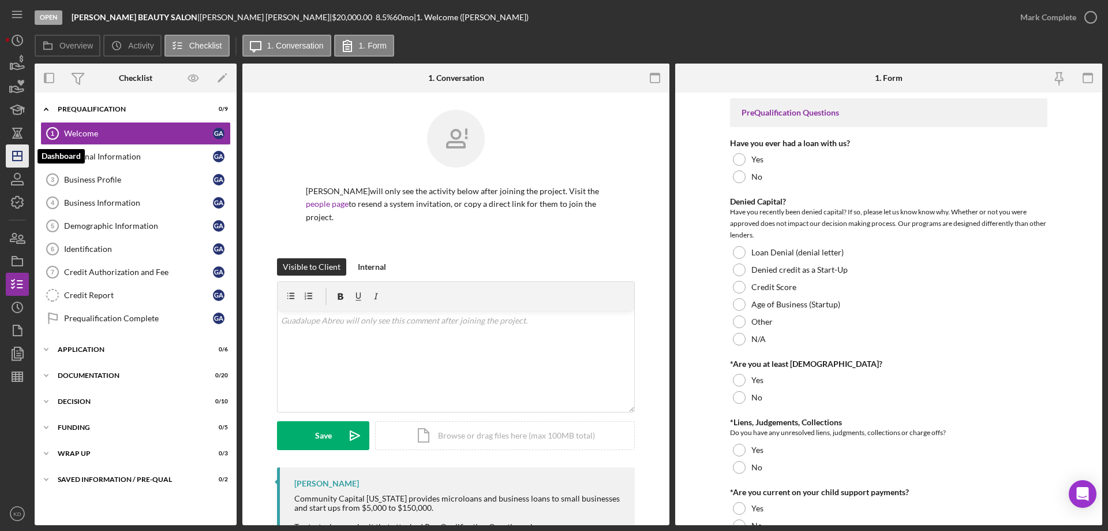
click at [13, 160] on polygon "button" at bounding box center [17, 155] width 9 height 9
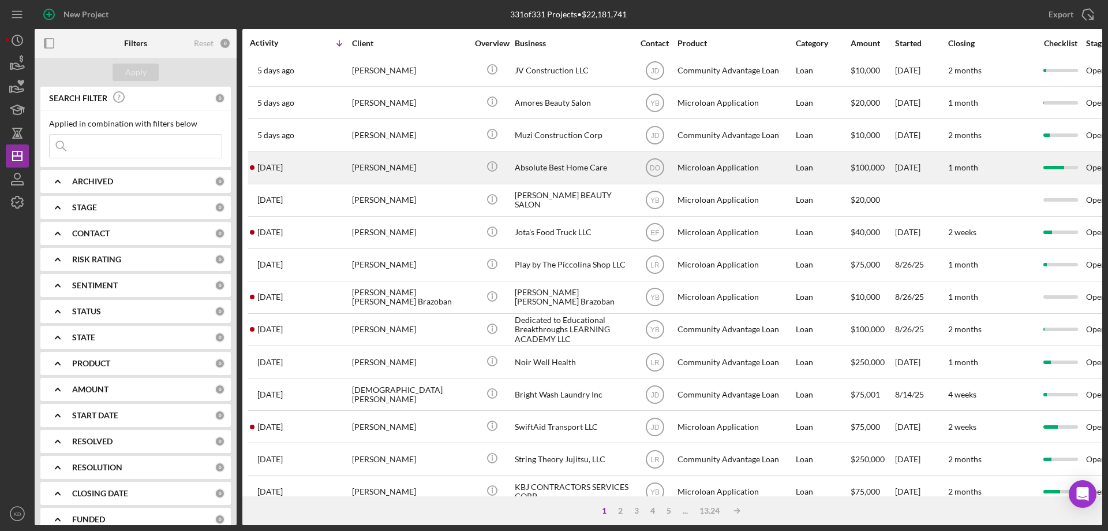
scroll to position [231, 0]
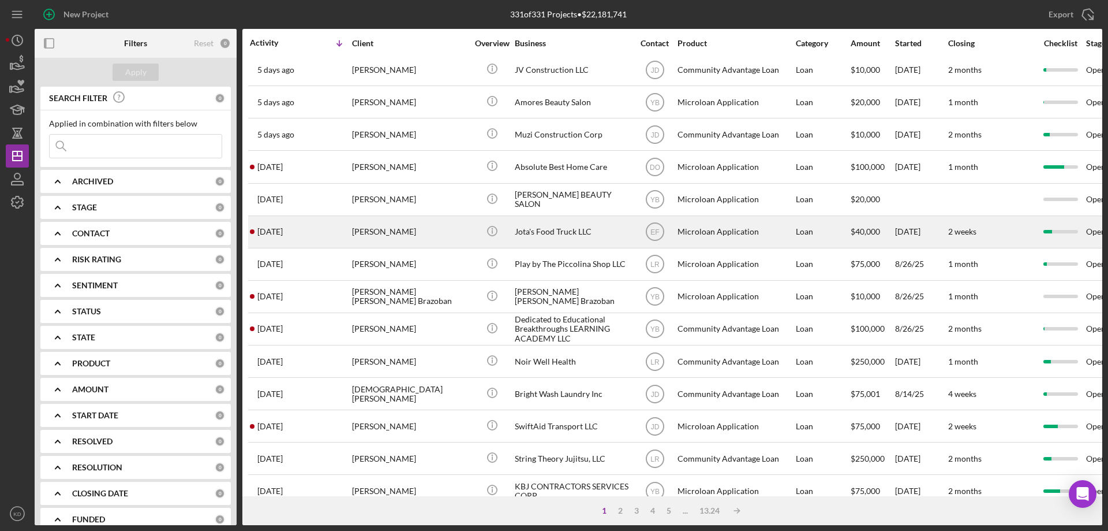
click at [521, 232] on div "Jota's Food Truck LLC" at bounding box center [572, 231] width 115 height 31
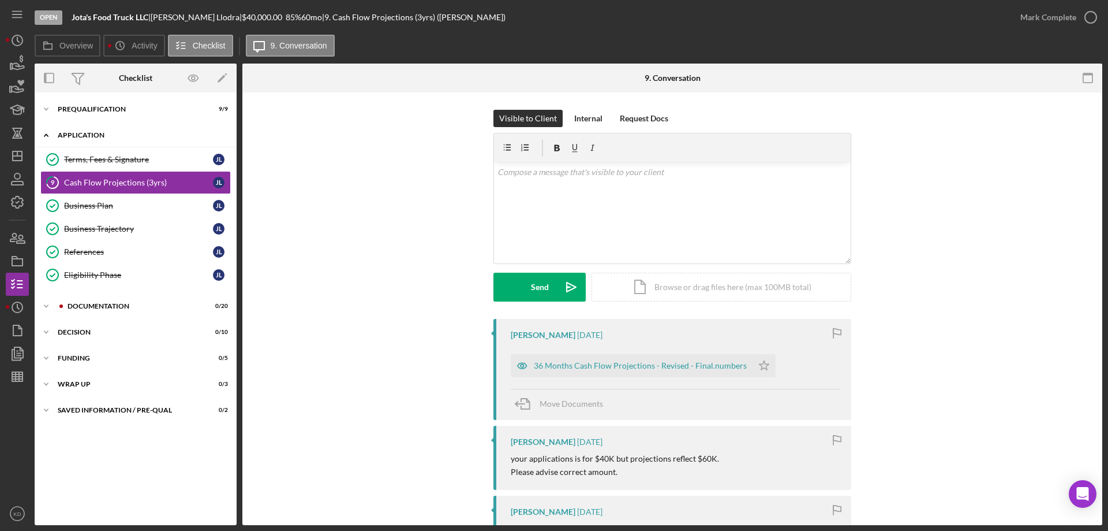
click at [44, 136] on polyline at bounding box center [45, 135] width 3 height 2
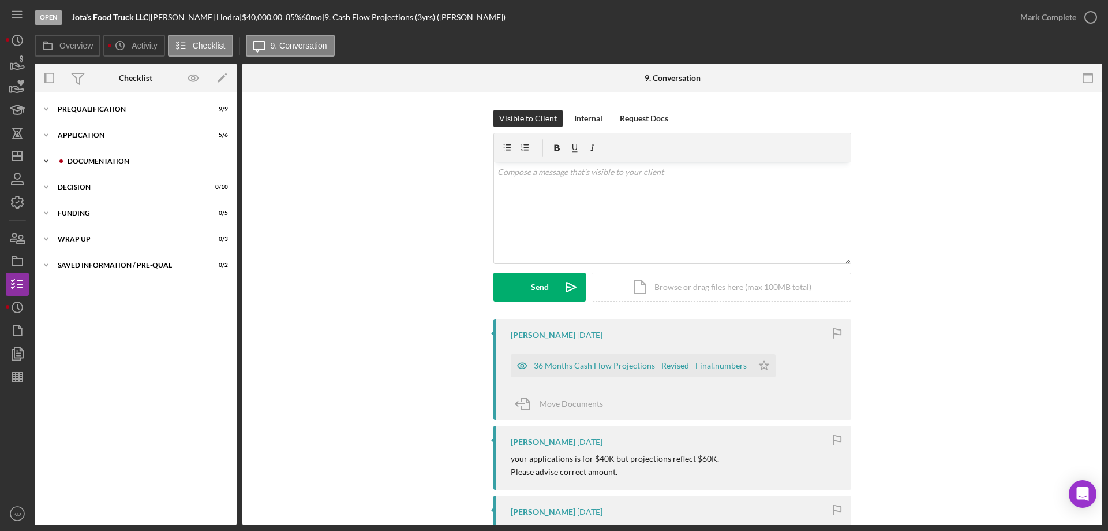
click at [48, 158] on icon "Icon/Expander" at bounding box center [46, 161] width 23 height 23
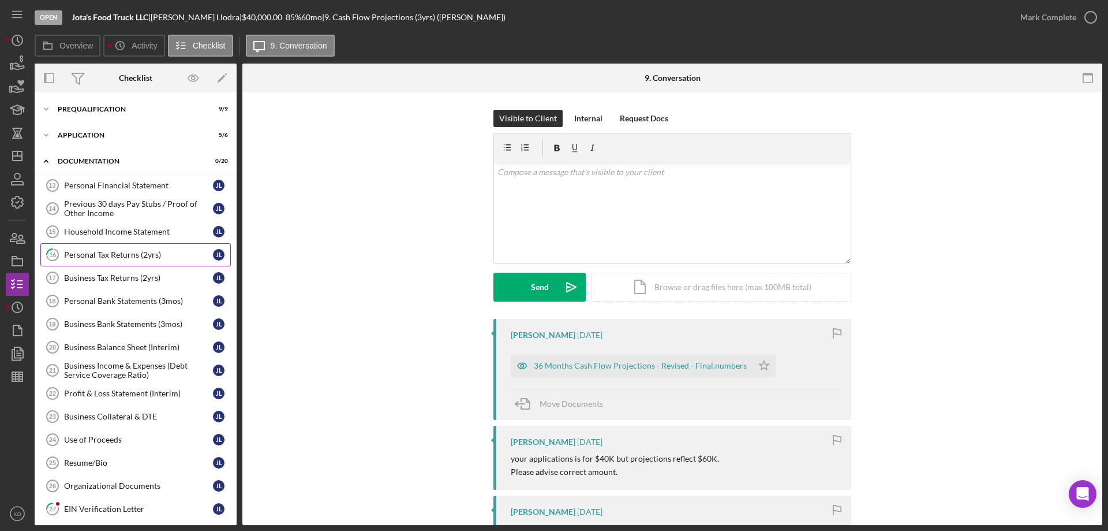
click at [120, 246] on link "16 Personal Tax Returns (2yrs) J L" at bounding box center [135, 254] width 190 height 23
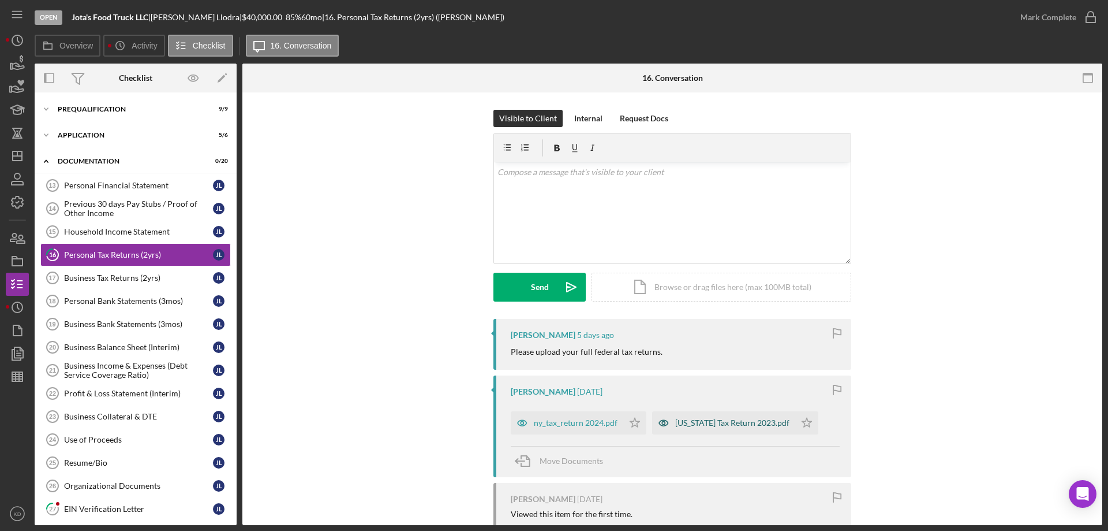
click at [716, 422] on div "New York Tax Return 2023.pdf" at bounding box center [732, 422] width 114 height 9
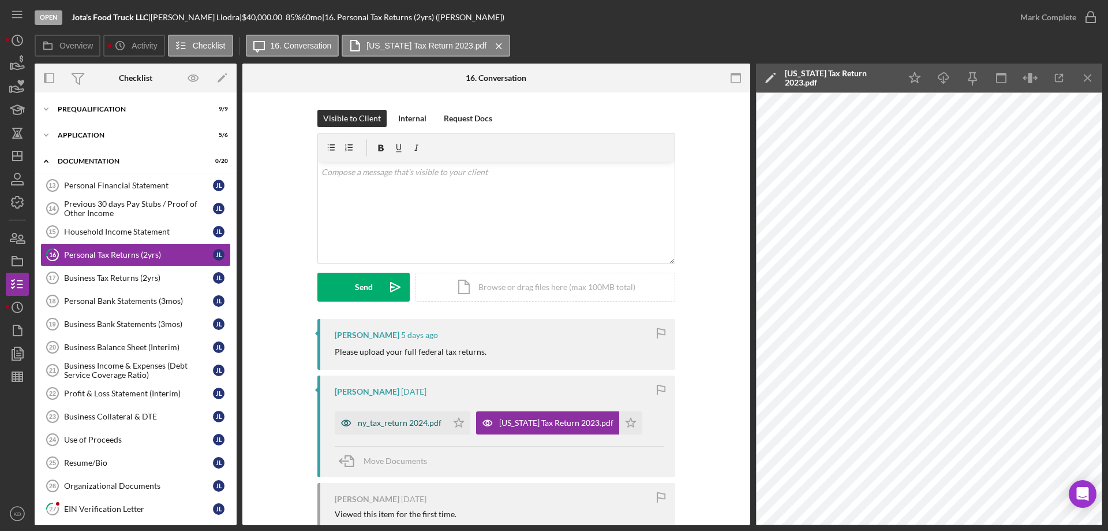
click at [391, 422] on div "ny_tax_return 2024.pdf" at bounding box center [400, 422] width 84 height 9
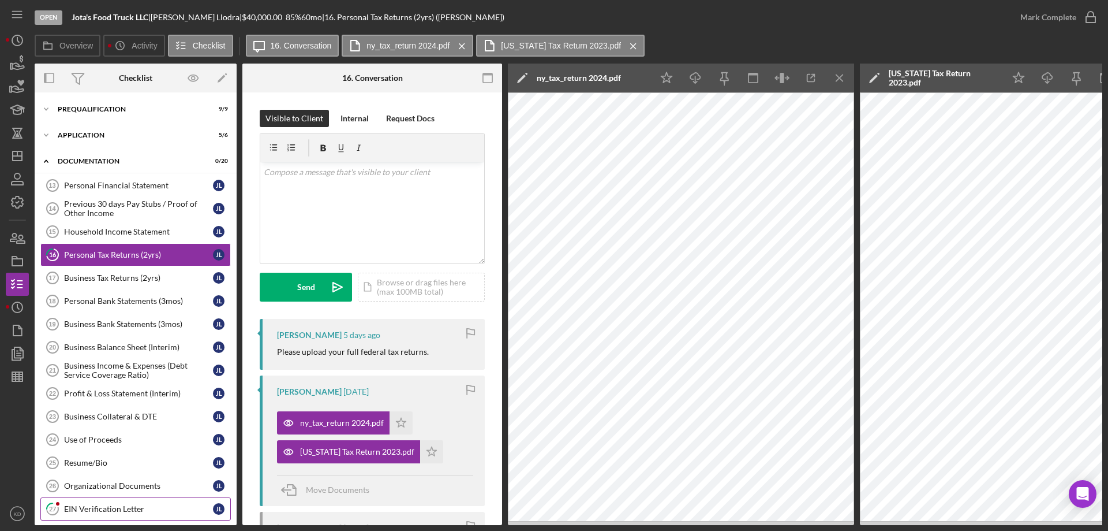
click at [102, 510] on div "EIN Verification Letter" at bounding box center [138, 508] width 149 height 9
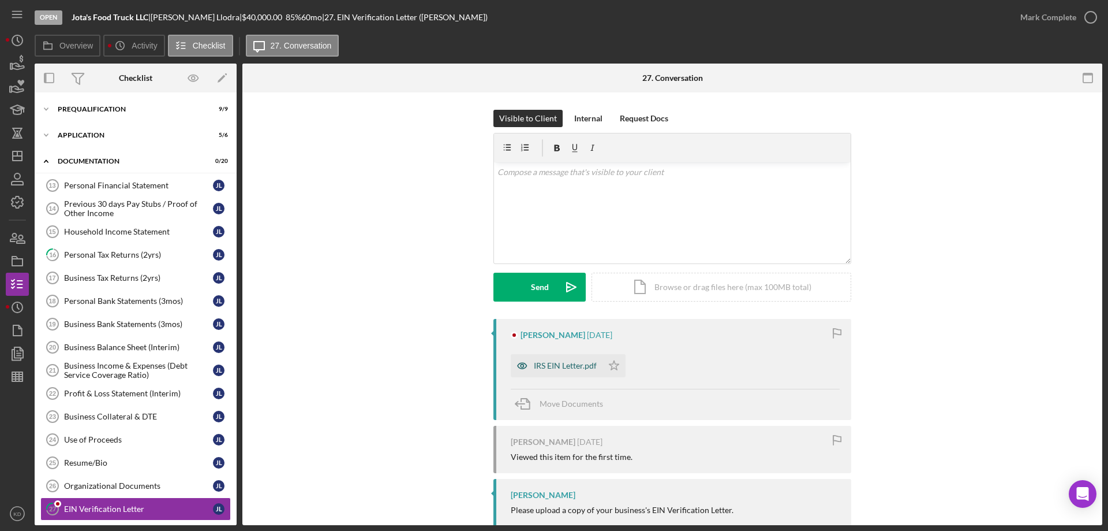
click at [565, 368] on div "IRS EIN Letter.pdf" at bounding box center [565, 365] width 63 height 9
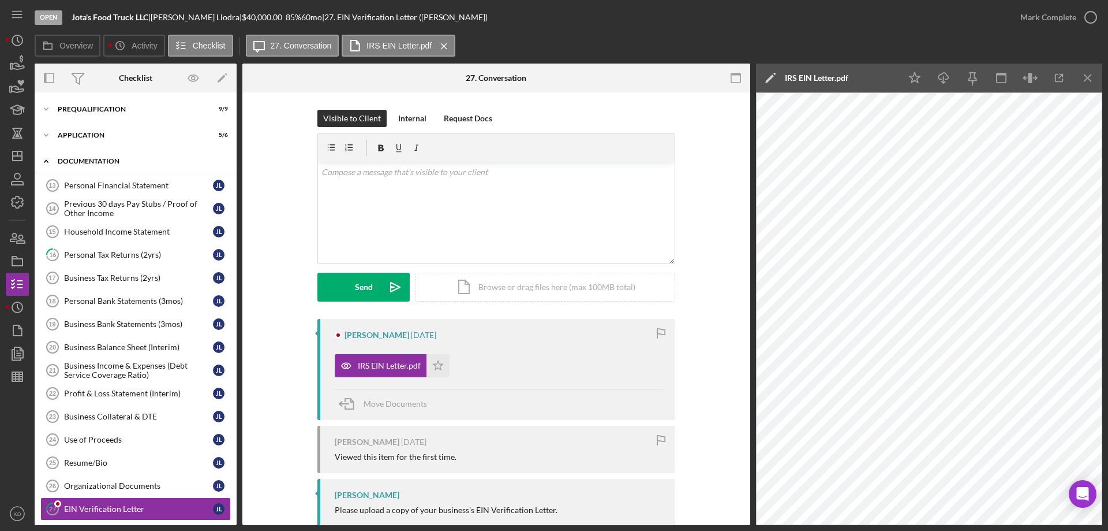
click at [46, 162] on icon "Icon/Expander" at bounding box center [46, 161] width 23 height 23
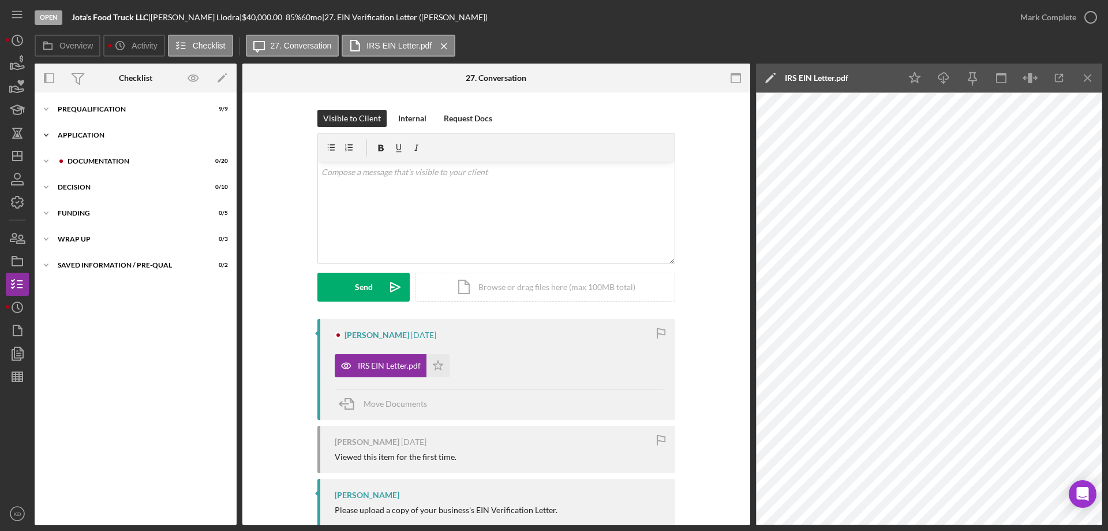
click at [44, 110] on polyline at bounding box center [45, 109] width 3 height 2
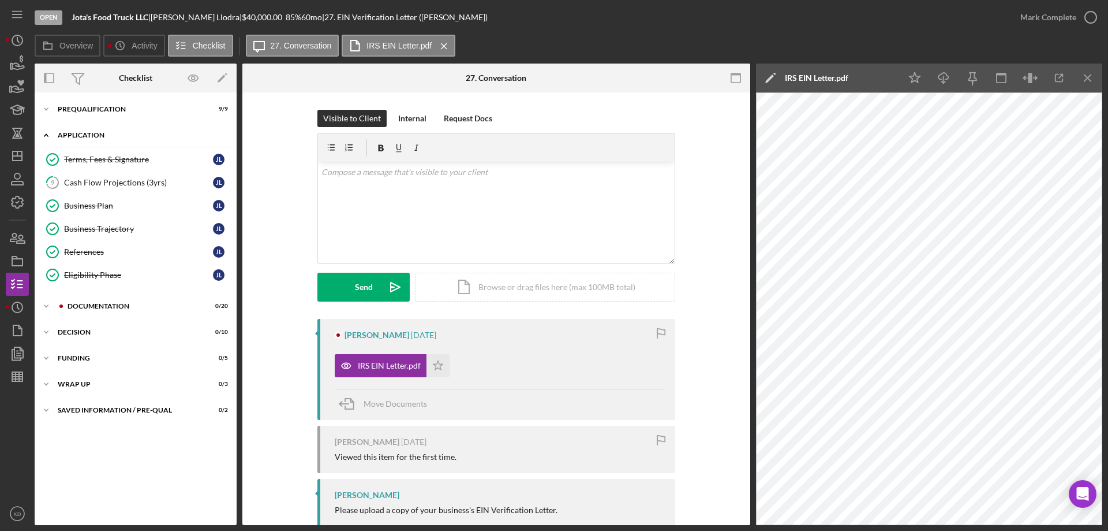
click at [44, 134] on icon "Icon/Expander" at bounding box center [46, 135] width 23 height 23
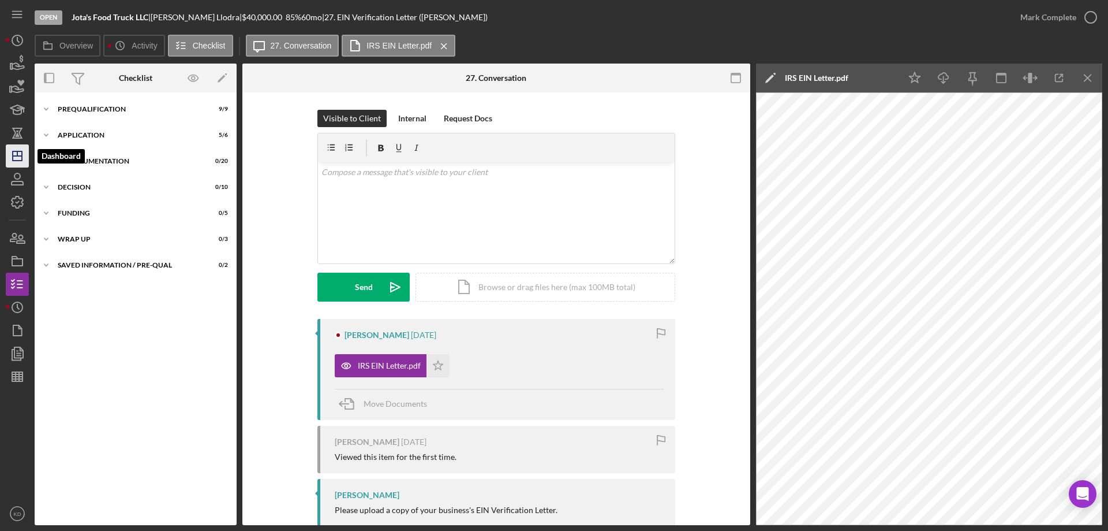
click at [10, 160] on icon "Icon/Dashboard" at bounding box center [17, 155] width 29 height 29
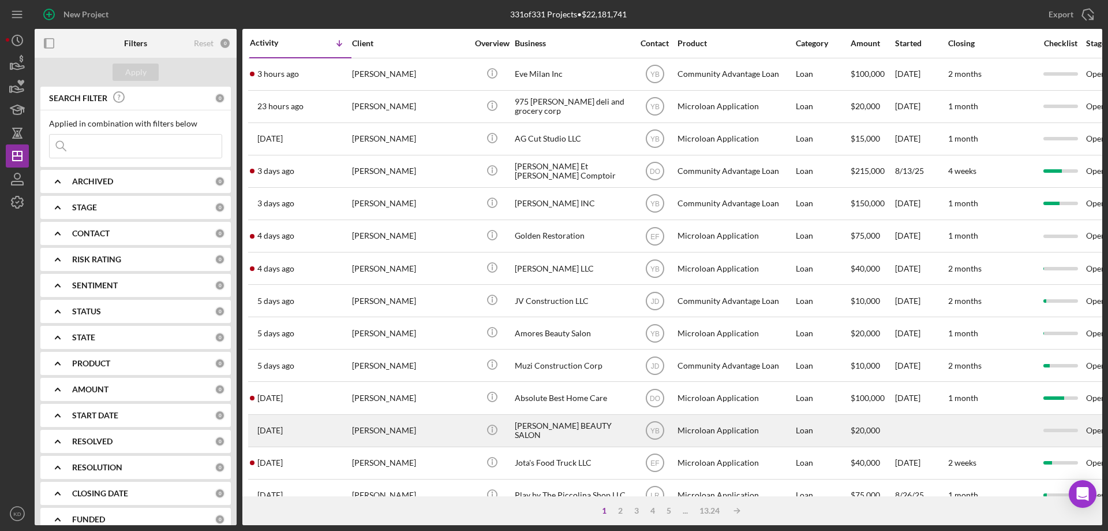
click at [379, 424] on div "[PERSON_NAME]" at bounding box center [409, 430] width 115 height 31
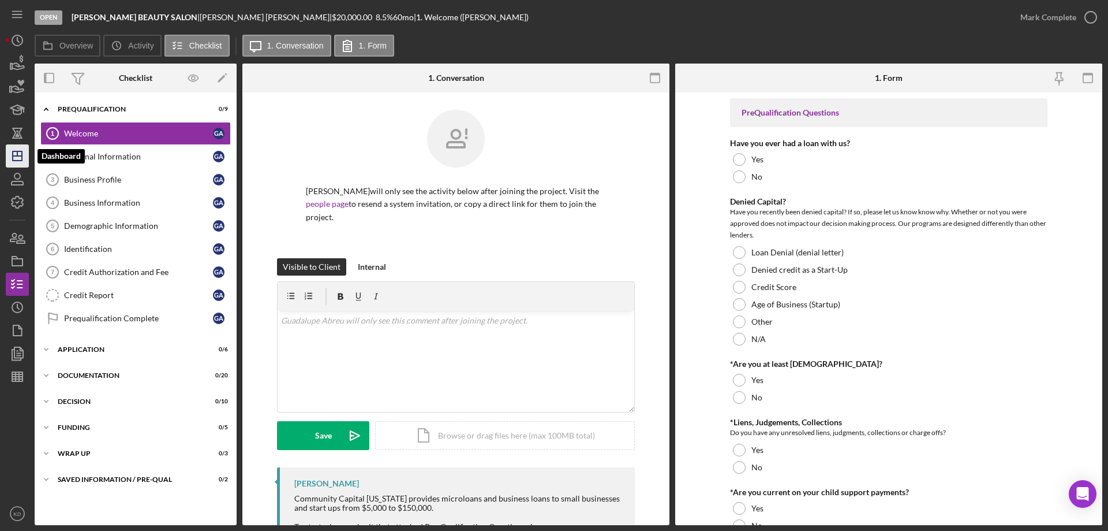
click at [14, 157] on icon "Icon/Dashboard" at bounding box center [17, 155] width 29 height 29
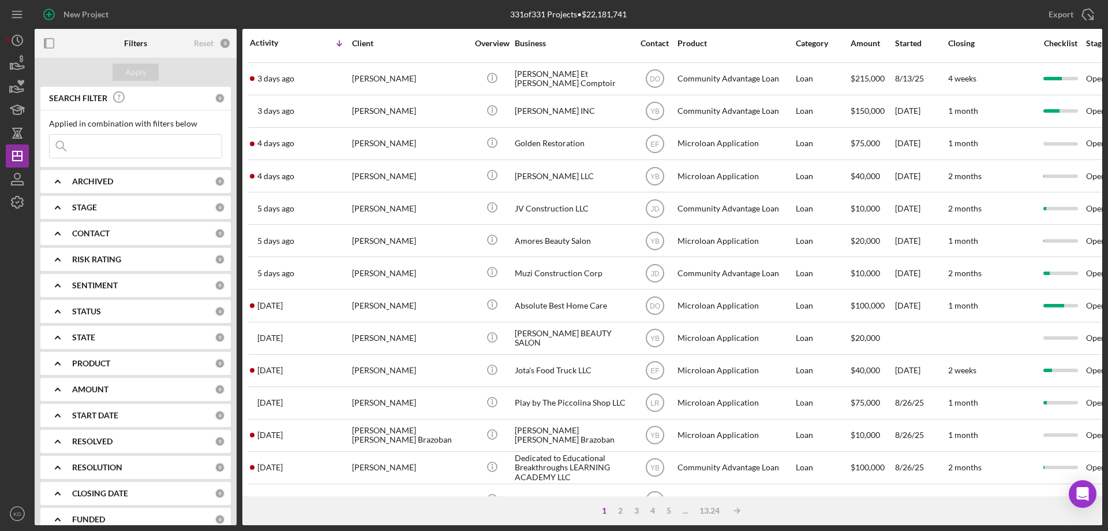
scroll to position [115, 0]
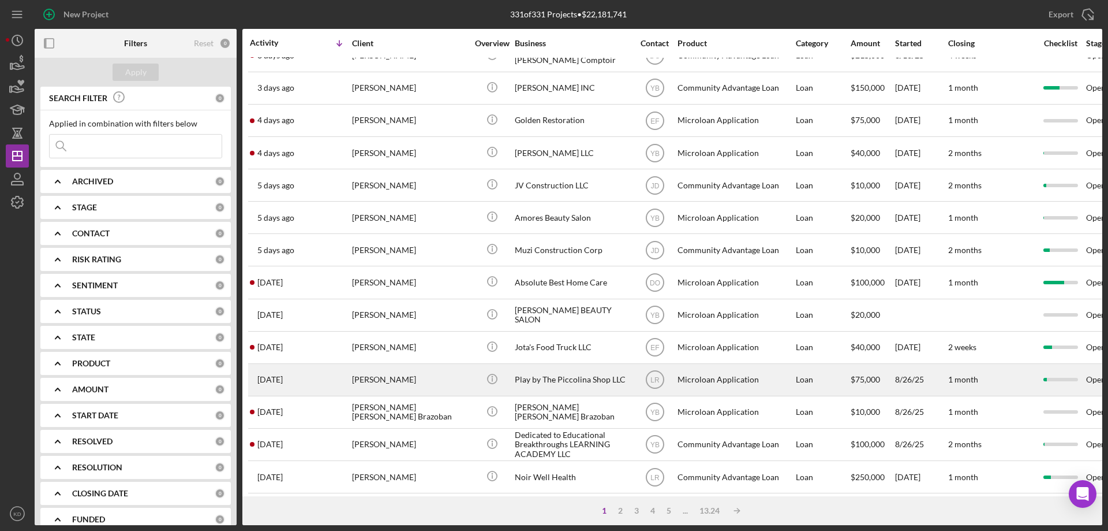
click at [401, 378] on div "[PERSON_NAME]" at bounding box center [409, 379] width 115 height 31
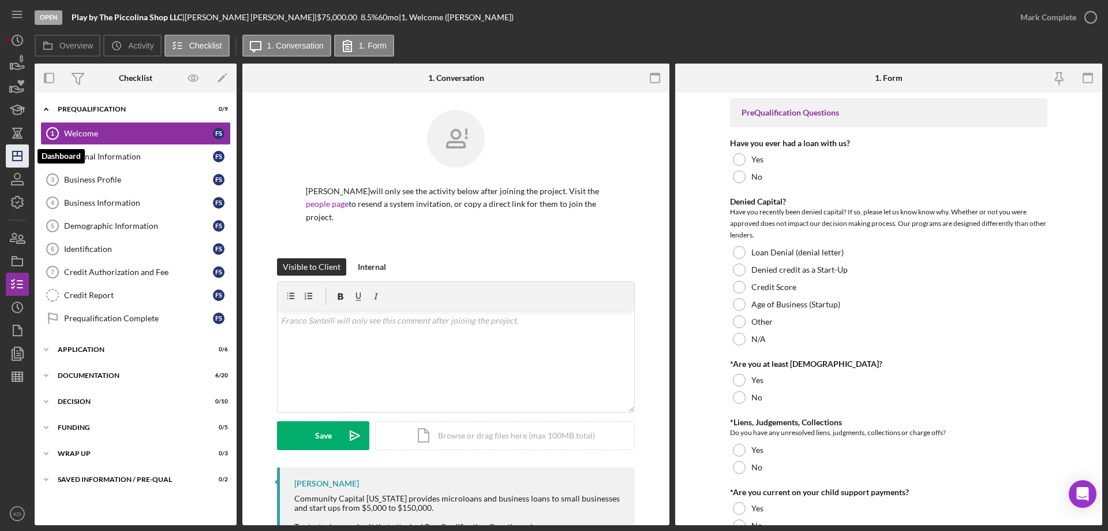
click at [19, 156] on line "button" at bounding box center [17, 156] width 9 height 0
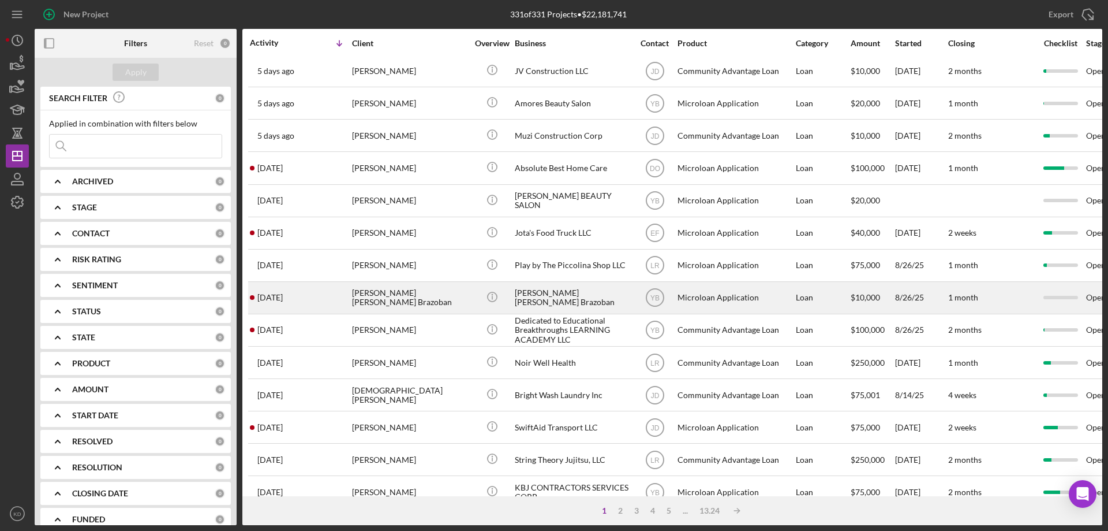
scroll to position [230, 0]
click at [555, 298] on div "[PERSON_NAME] [PERSON_NAME] Brazoban" at bounding box center [572, 297] width 115 height 31
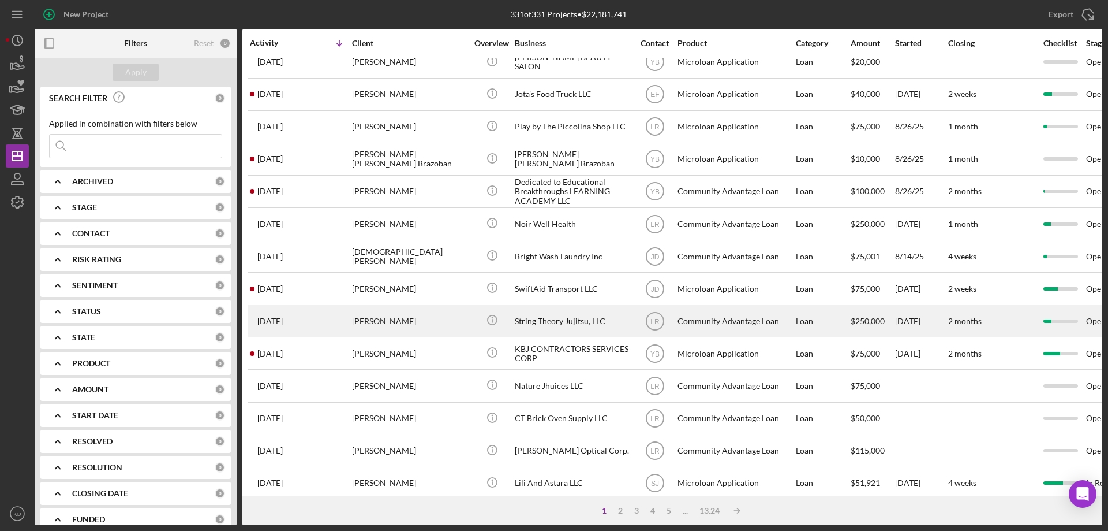
scroll to position [386, 0]
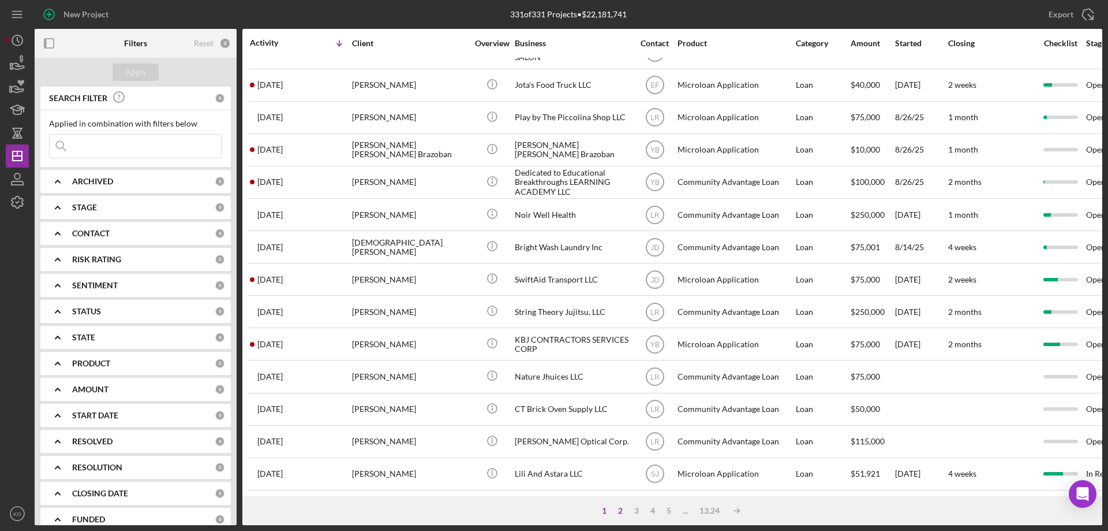
click at [618, 507] on div "2" at bounding box center [620, 510] width 16 height 9
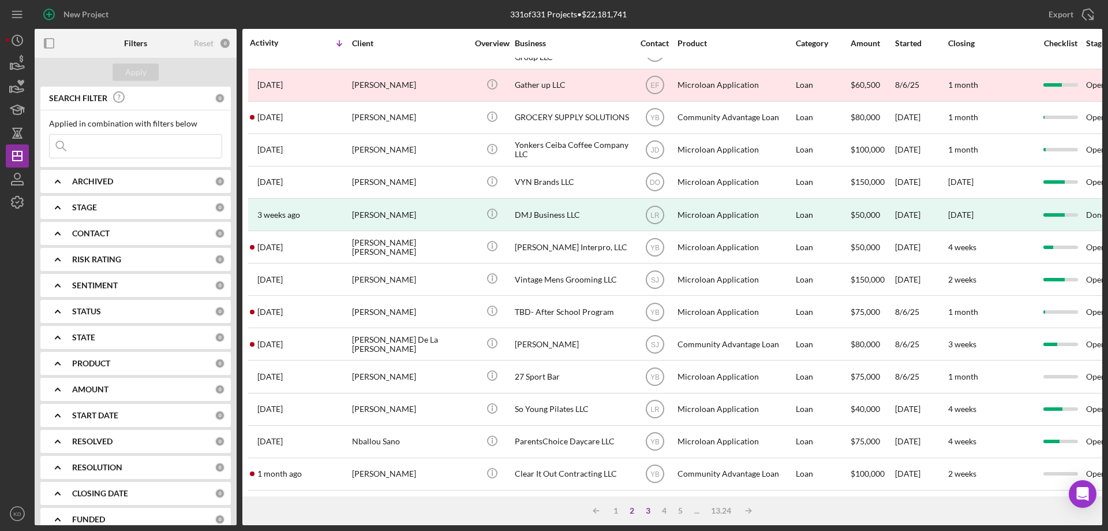
click at [646, 508] on div "3" at bounding box center [648, 510] width 16 height 9
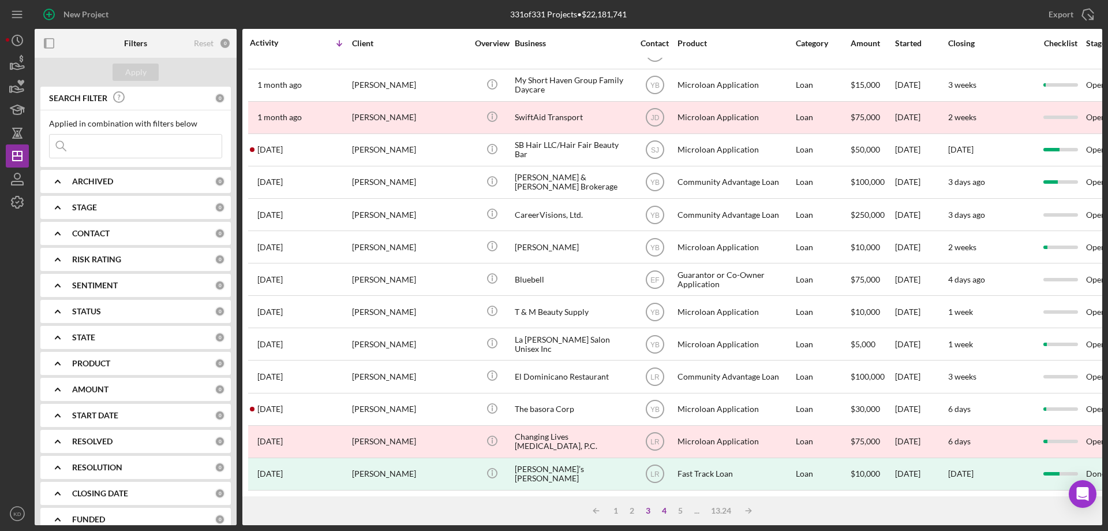
click at [663, 506] on div "4" at bounding box center [664, 510] width 16 height 9
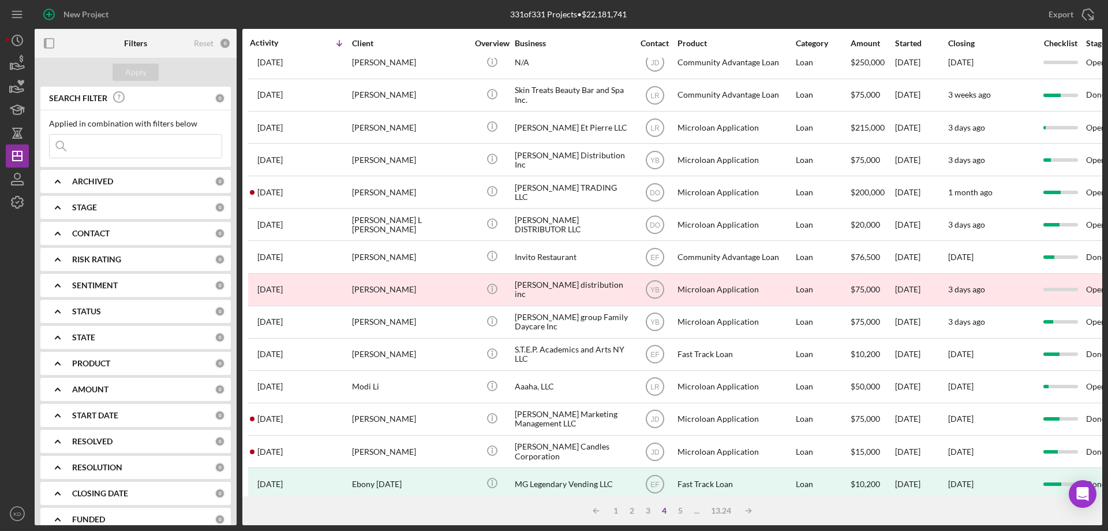
scroll to position [0, 0]
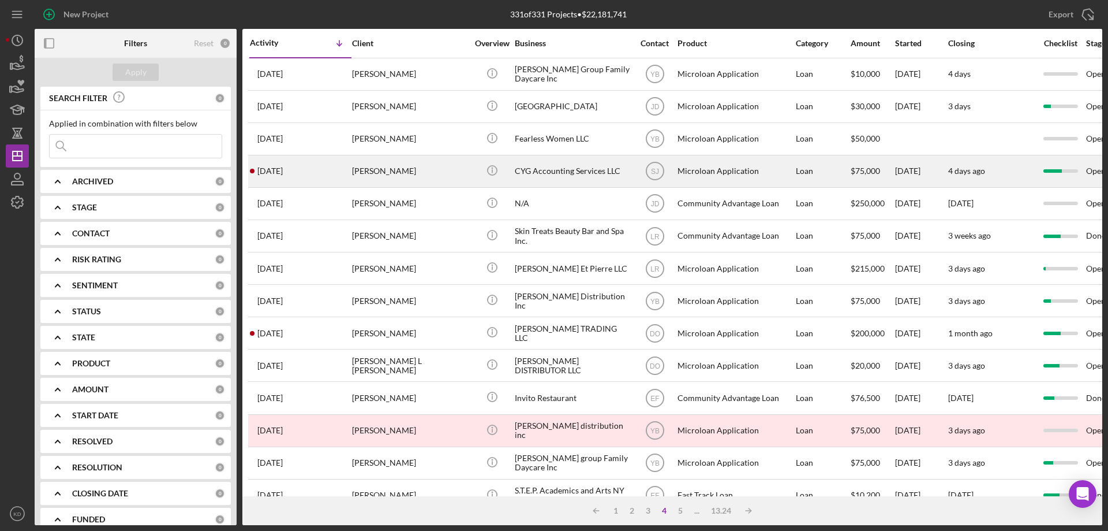
click at [363, 165] on div "CAROLYN GREENE" at bounding box center [409, 171] width 115 height 31
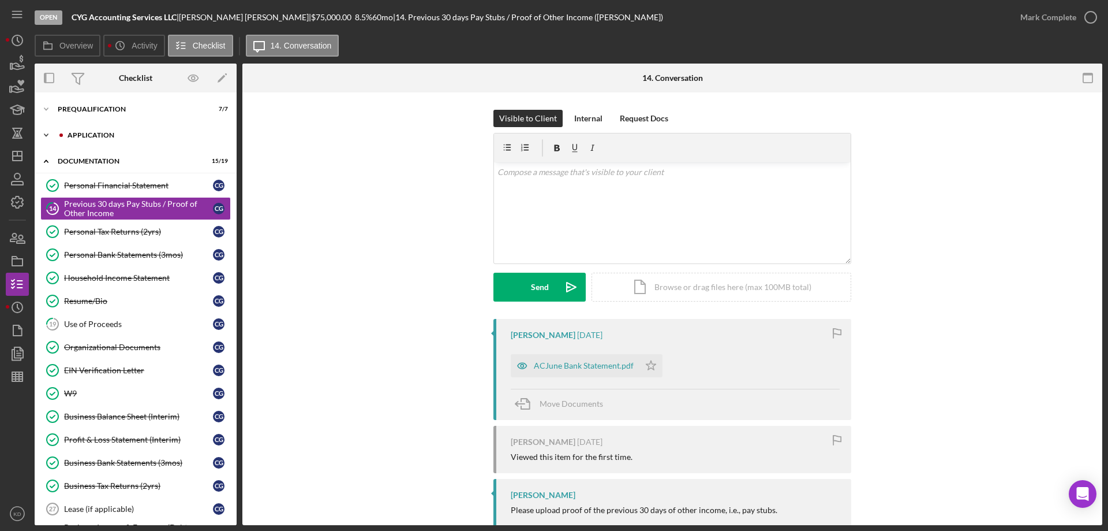
click at [44, 133] on icon "Icon/Expander" at bounding box center [46, 135] width 23 height 23
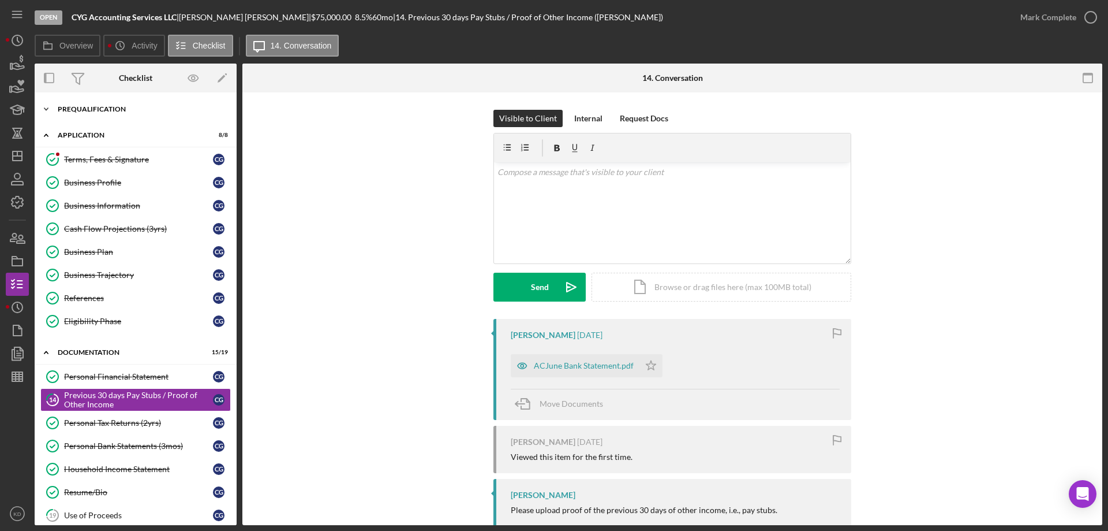
click at [49, 109] on icon "Icon/Expander" at bounding box center [46, 109] width 23 height 23
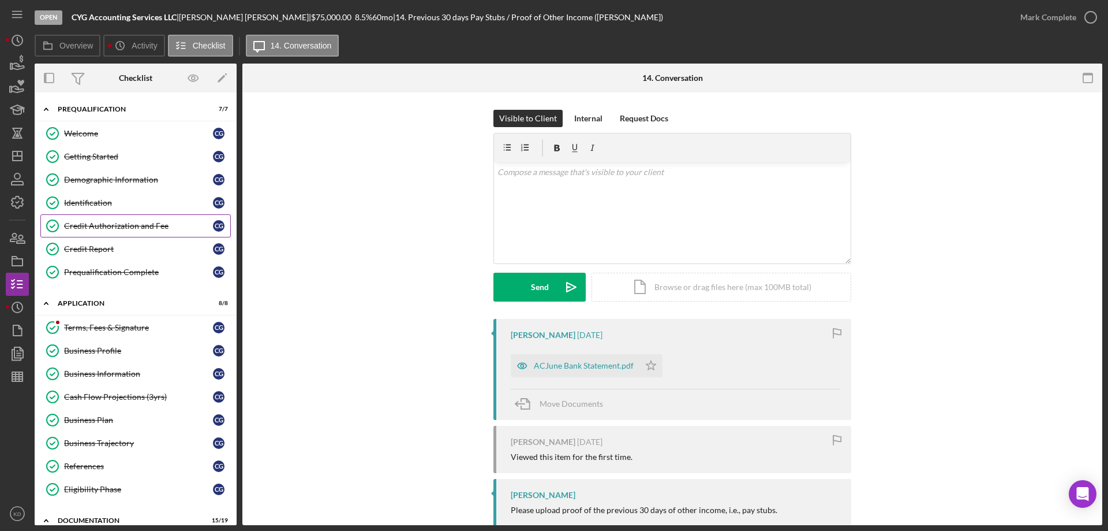
click at [109, 225] on div "Credit Authorization and Fee" at bounding box center [138, 225] width 149 height 9
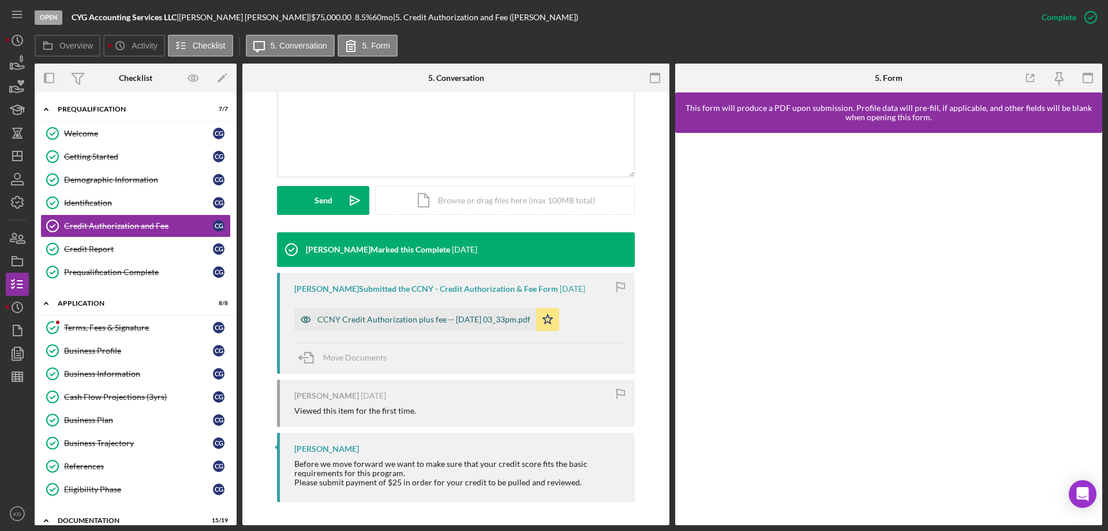
click at [386, 316] on div "CCNY Credit Authorization plus fee -- 2025-06-30 03_33pm.pdf" at bounding box center [423, 319] width 213 height 9
